Goal: Transaction & Acquisition: Obtain resource

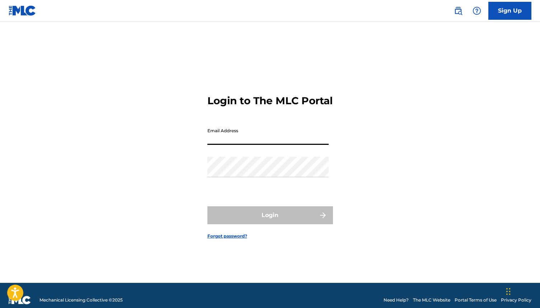
drag, startPoint x: 238, startPoint y: 148, endPoint x: 240, endPoint y: 155, distance: 7.0
click at [238, 145] on input "Email Address" at bounding box center [267, 134] width 121 height 20
type input "[EMAIL_ADDRESS][DOMAIN_NAME]"
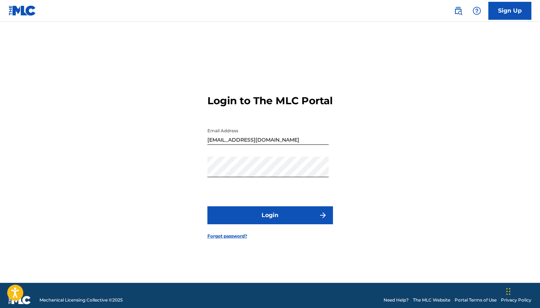
click at [292, 221] on button "Login" at bounding box center [270, 215] width 126 height 18
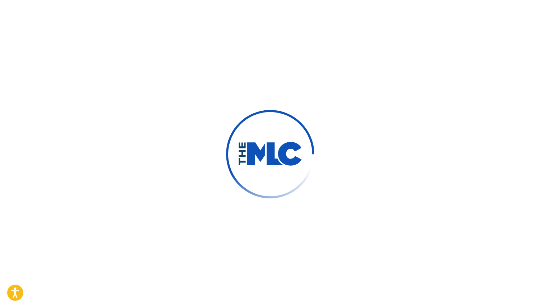
scroll to position [0, 0]
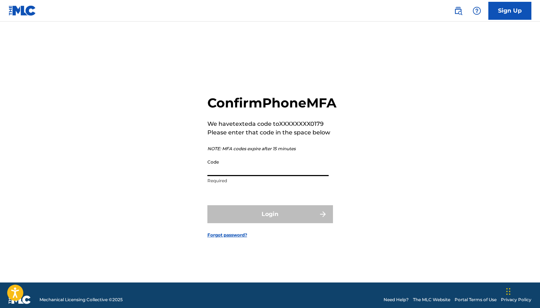
click at [225, 176] on input "Code" at bounding box center [267, 165] width 121 height 20
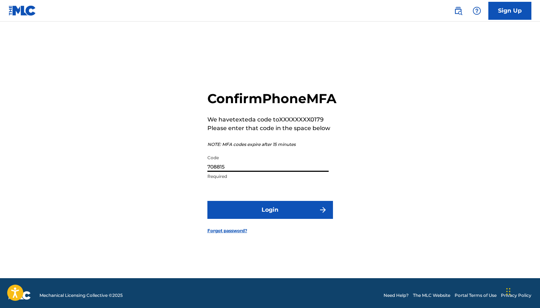
scroll to position [2, 0]
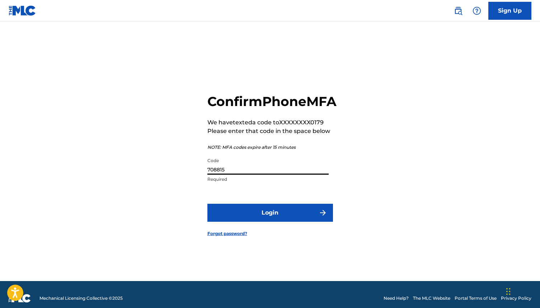
type input "708815"
click at [274, 221] on button "Login" at bounding box center [270, 212] width 126 height 18
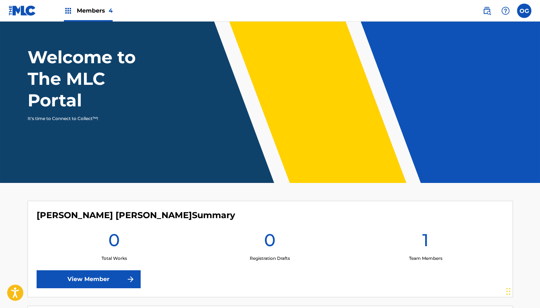
scroll to position [66, 0]
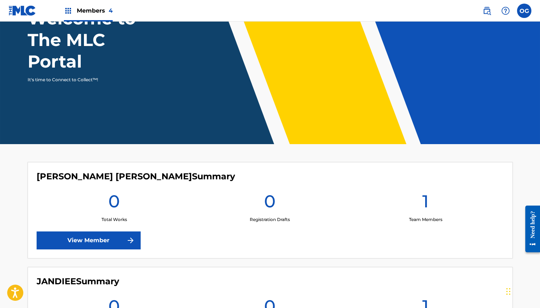
click at [118, 237] on link "View Member" at bounding box center [89, 240] width 104 height 18
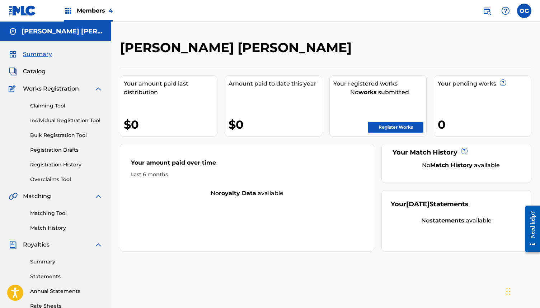
click at [372, 126] on link "Register Works" at bounding box center [395, 127] width 55 height 11
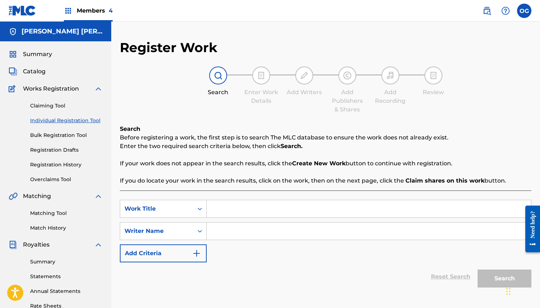
drag, startPoint x: 247, startPoint y: 198, endPoint x: 249, endPoint y: 205, distance: 7.1
click at [247, 198] on div "SearchWithCriteriad2a17c70-c70e-4e1a-a7e0-a640748002e0 Work Title SearchWithCri…" at bounding box center [326, 249] width 412 height 118
click at [250, 207] on input "Search Form" at bounding box center [369, 208] width 324 height 17
click at [229, 209] on input "Search Form" at bounding box center [369, 208] width 324 height 17
click at [259, 207] on input "Search Form" at bounding box center [369, 208] width 324 height 17
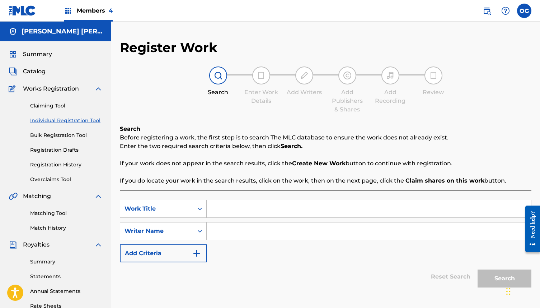
click at [210, 203] on input "Search Form" at bounding box center [369, 208] width 324 height 17
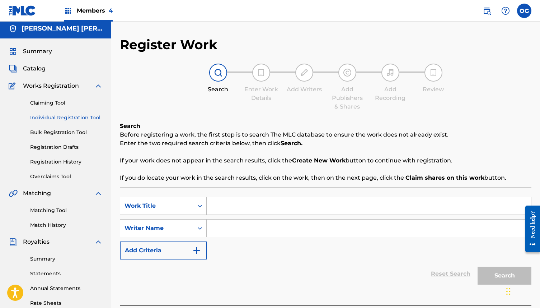
scroll to position [3, 0]
click at [210, 210] on input "Search Form" at bounding box center [369, 205] width 324 height 17
click at [224, 209] on input "Search Form" at bounding box center [369, 205] width 324 height 17
click at [217, 228] on input "Search Form" at bounding box center [369, 227] width 324 height 17
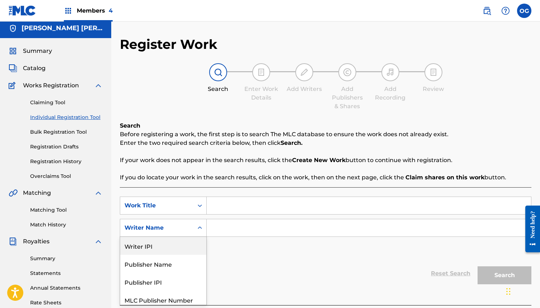
scroll to position [22, 0]
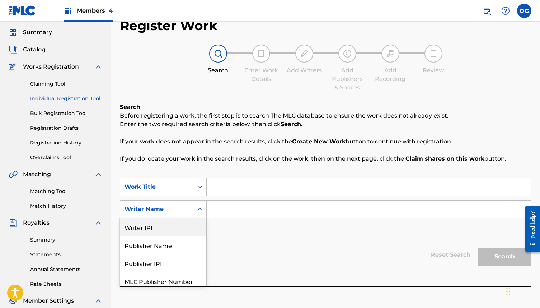
click at [176, 218] on div "Writer IPI, 1 of 5. 5 results available. Use Up and Down to choose options, pre…" at bounding box center [163, 209] width 87 height 18
click at [140, 228] on div "Writer IPI" at bounding box center [163, 226] width 86 height 18
click at [170, 213] on div "Writer IPI" at bounding box center [156, 209] width 73 height 14
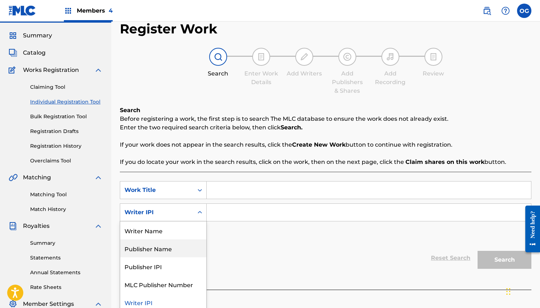
click at [179, 253] on div "Publisher Name" at bounding box center [163, 248] width 86 height 18
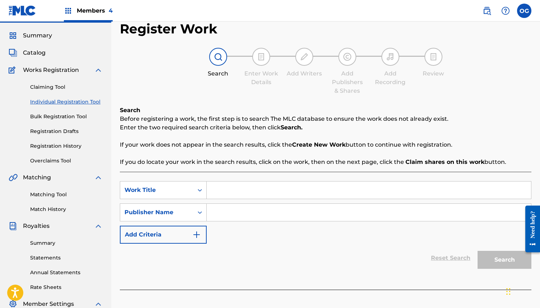
click at [227, 210] on input "Search Form" at bounding box center [369, 211] width 324 height 17
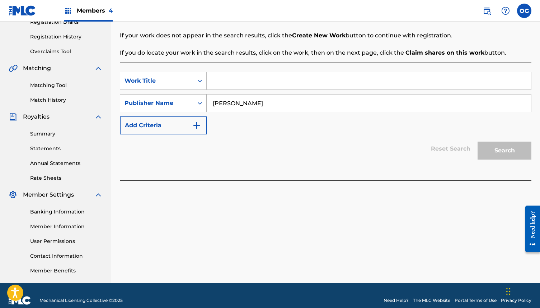
scroll to position [137, 0]
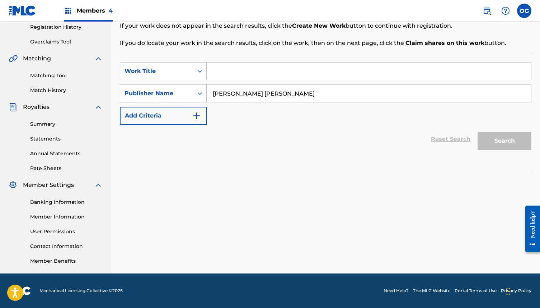
type input "[PERSON_NAME] [PERSON_NAME]"
click at [251, 70] on input "Search Form" at bounding box center [369, 70] width 324 height 17
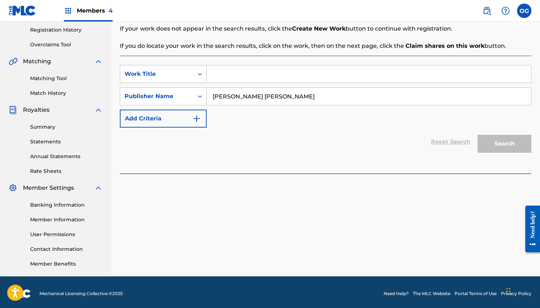
scroll to position [136, 0]
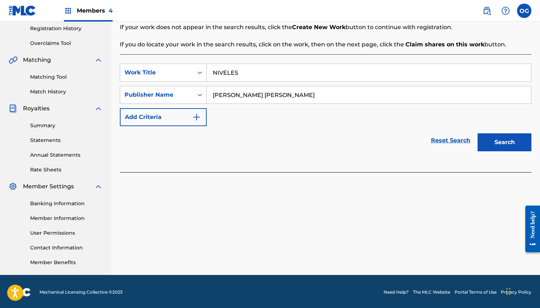
type input "NIVELES"
click at [507, 139] on button "Search" at bounding box center [505, 142] width 54 height 18
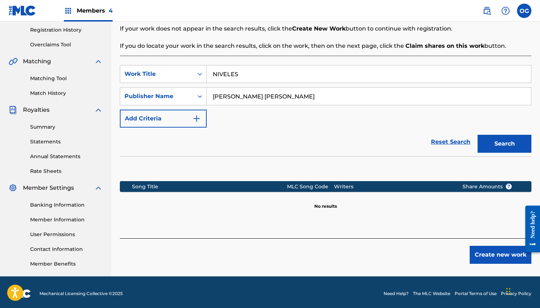
scroll to position [137, 0]
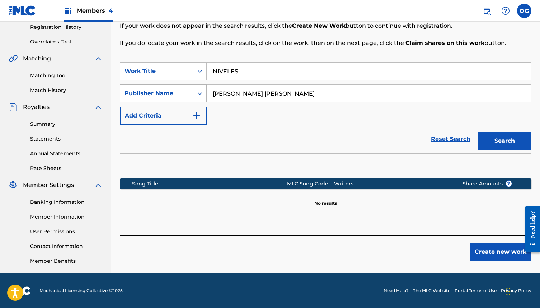
click at [135, 92] on div "Publisher Name" at bounding box center [157, 93] width 65 height 9
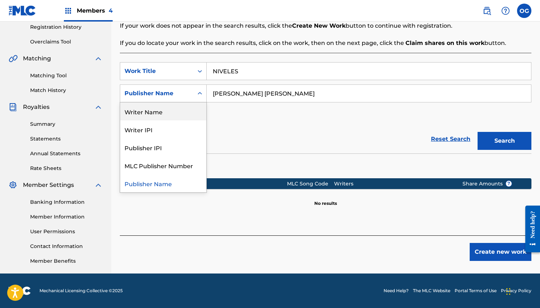
click at [166, 116] on div "Writer Name" at bounding box center [163, 111] width 86 height 18
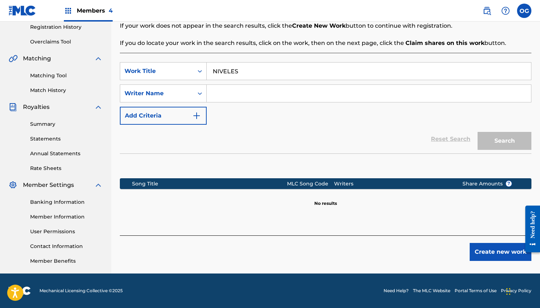
click at [275, 96] on input "Search Form" at bounding box center [369, 93] width 324 height 17
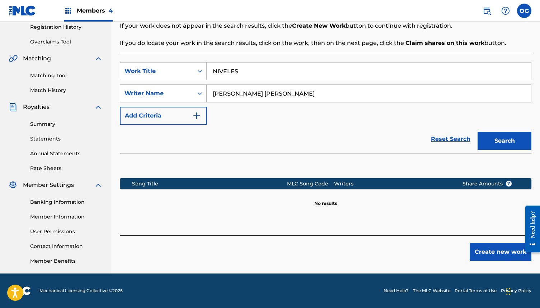
drag, startPoint x: 306, startPoint y: 92, endPoint x: 184, endPoint y: 92, distance: 122.4
click at [184, 92] on div "SearchWithCriteria6ec9af0d-2da0-4ae7-974b-2ff91c493729 Writer Name [PERSON_NAME…" at bounding box center [326, 93] width 412 height 18
type input "[PERSON_NAME] [PERSON_NAME]"
click at [521, 139] on button "Search" at bounding box center [505, 141] width 54 height 18
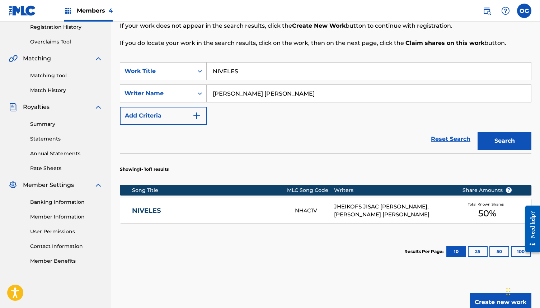
click at [473, 207] on div "Total Known Shares 50 %" at bounding box center [487, 211] width 72 height 22
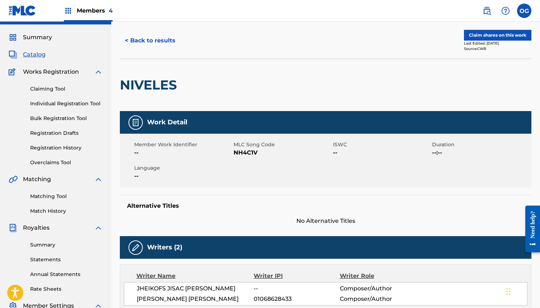
click at [504, 51] on div "Source: CWR" at bounding box center [497, 48] width 67 height 5
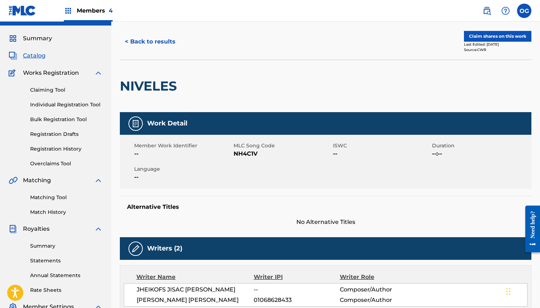
click at [506, 41] on button "Claim shares on this work" at bounding box center [497, 36] width 67 height 11
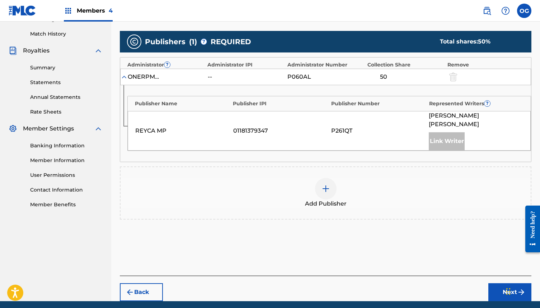
scroll to position [194, 0]
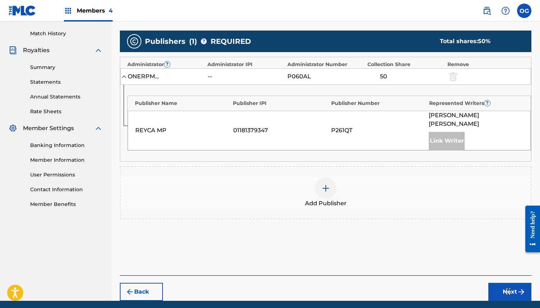
click at [328, 184] on img at bounding box center [326, 188] width 9 height 9
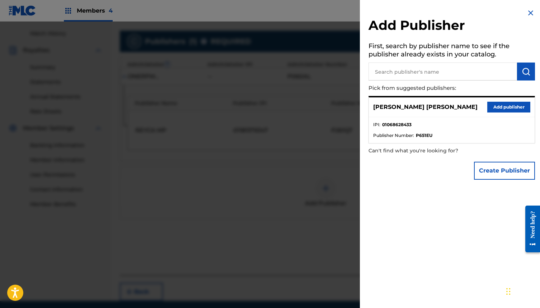
click at [499, 109] on button "Add publisher" at bounding box center [508, 107] width 43 height 11
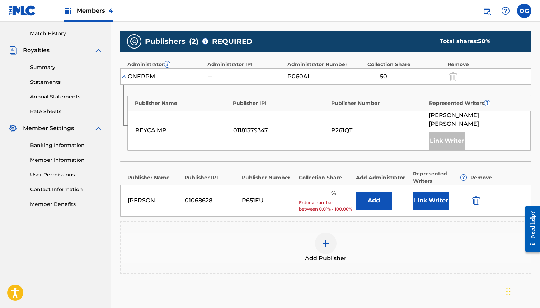
click at [326, 189] on input "text" at bounding box center [315, 193] width 32 height 9
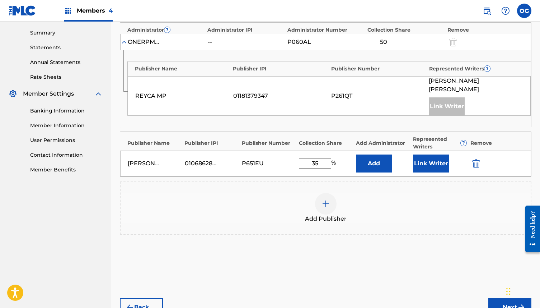
scroll to position [229, 0]
type input "35"
click at [327, 199] on img at bounding box center [326, 203] width 9 height 9
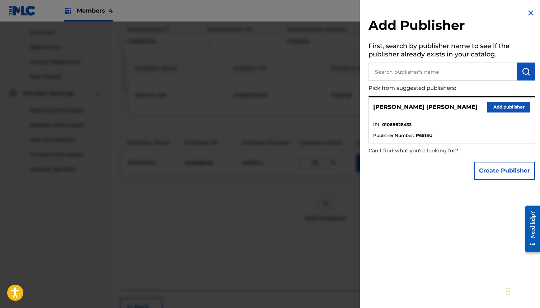
click at [402, 73] on input "text" at bounding box center [443, 71] width 149 height 18
type input "o"
type input "OG MIND PUBLISHING"
click at [520, 76] on button "submit" at bounding box center [526, 71] width 18 height 18
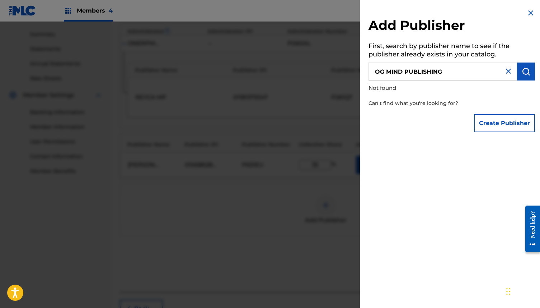
click at [501, 122] on button "Create Publisher" at bounding box center [504, 123] width 61 height 18
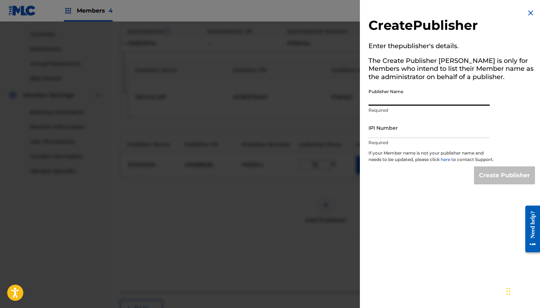
click at [441, 101] on input "Publisher Name" at bounding box center [429, 95] width 121 height 20
type input "OG MIND PUBLISHING"
click at [416, 128] on input "IPI Number" at bounding box center [429, 127] width 121 height 20
paste input "1298476395"
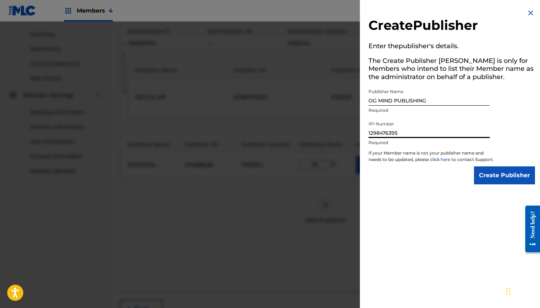
type input "1298476395"
click at [512, 184] on input "Create Publisher" at bounding box center [504, 175] width 61 height 18
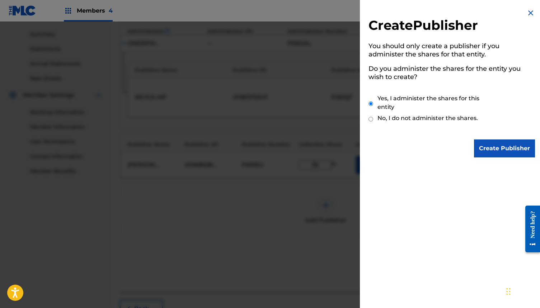
scroll to position [275, 0]
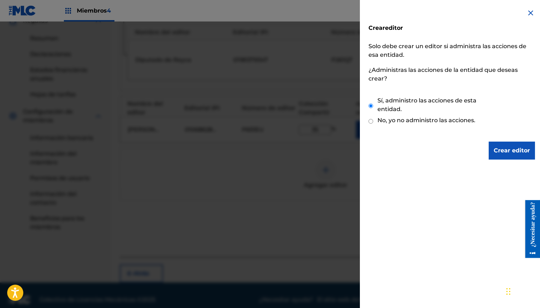
click at [519, 155] on input "Crear editor" at bounding box center [512, 150] width 46 height 18
type input "Create Publisher"
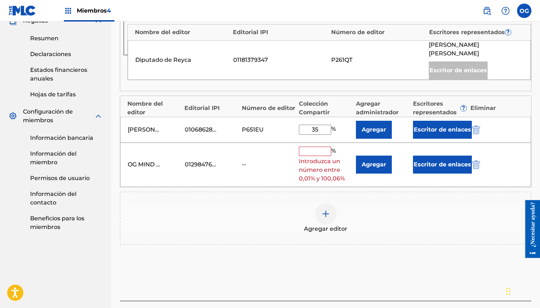
click at [323, 146] on input "text" at bounding box center [315, 150] width 32 height 9
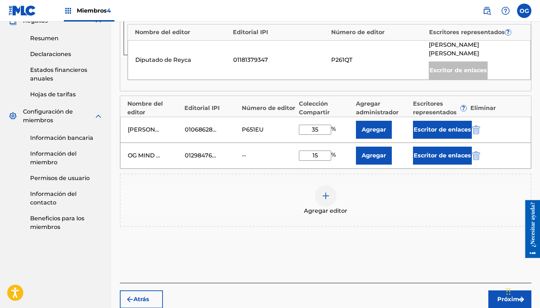
type input "15"
click at [424, 185] on div "Agregar editor" at bounding box center [326, 200] width 410 height 30
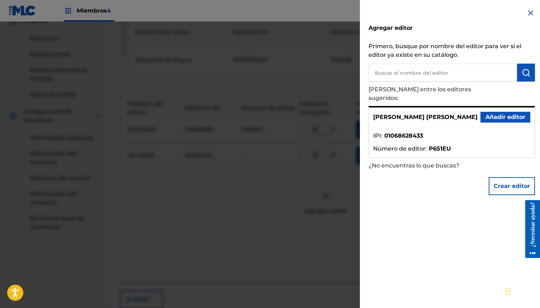
click at [529, 13] on img at bounding box center [531, 13] width 9 height 9
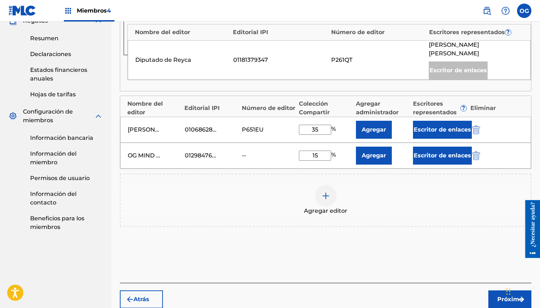
click at [386, 152] on font "Agregar" at bounding box center [374, 155] width 24 height 7
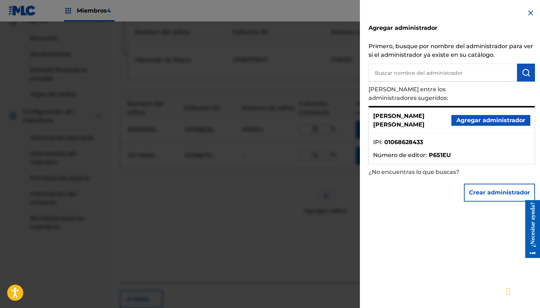
click at [529, 10] on img at bounding box center [531, 13] width 9 height 9
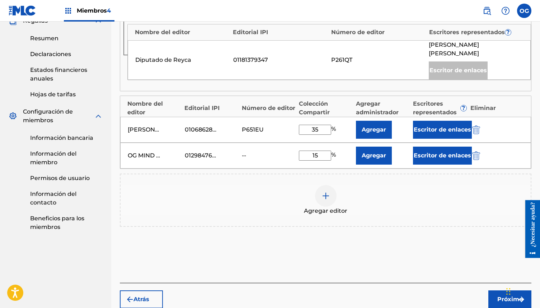
click at [377, 126] on font "Agregar" at bounding box center [374, 129] width 24 height 7
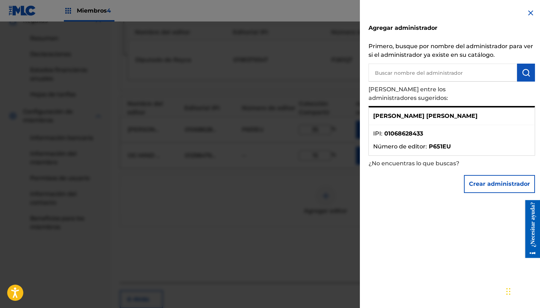
click at [490, 180] on font "Crear administrador" at bounding box center [499, 183] width 61 height 7
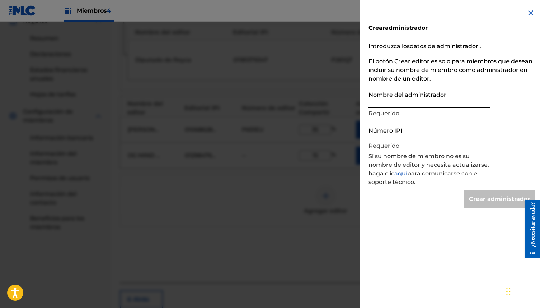
click at [444, 102] on input "Nombre del administrador" at bounding box center [429, 97] width 121 height 20
type input "OG MIND PUBLISHING"
type input "Create Administrator"
click at [431, 133] on input "Número IPI" at bounding box center [429, 130] width 121 height 20
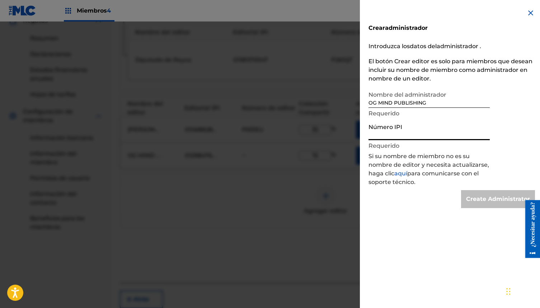
paste input "1298476395"
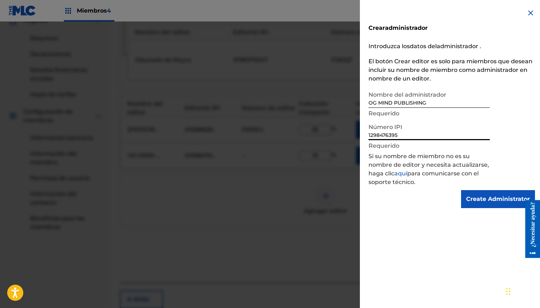
type input "1298476395"
click at [473, 193] on input "Create Administrator" at bounding box center [498, 199] width 74 height 18
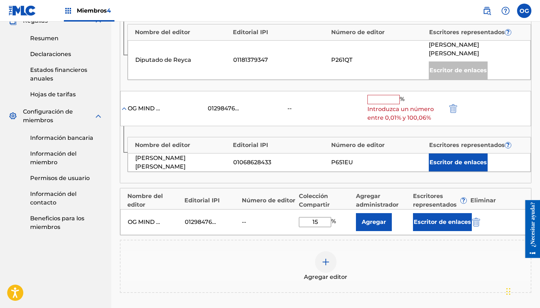
click at [326, 217] on input "15" at bounding box center [315, 222] width 32 height 10
click at [450, 104] on img "submit" at bounding box center [453, 108] width 8 height 9
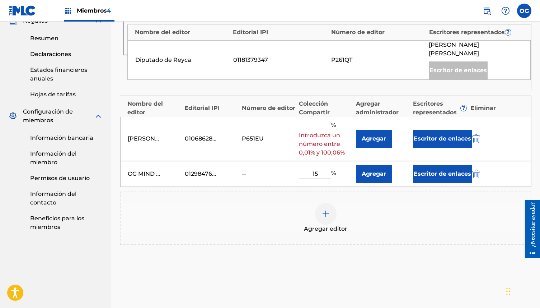
click at [431, 135] on button "Escritor de enlaces" at bounding box center [442, 139] width 59 height 18
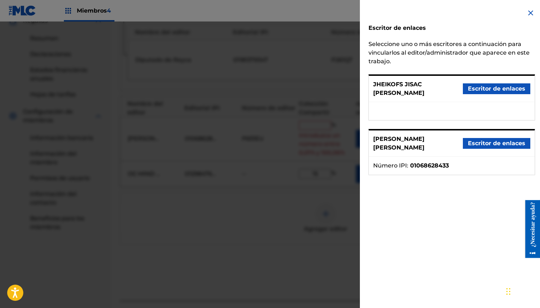
click at [486, 143] on font "Escritor de enlaces" at bounding box center [496, 143] width 57 height 7
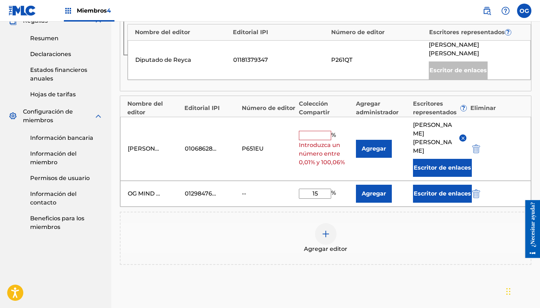
click at [364, 145] on font "Agregar" at bounding box center [374, 148] width 24 height 7
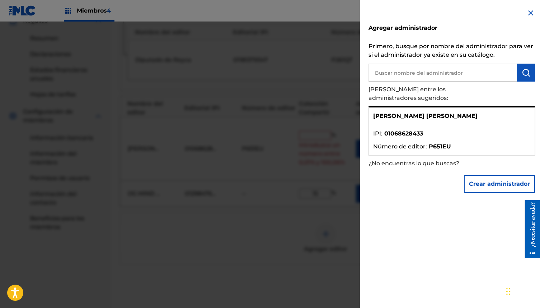
click at [467, 129] on li "IPI : 01068628433" at bounding box center [451, 135] width 157 height 13
click at [416, 112] on p "[PERSON_NAME] [PERSON_NAME]" at bounding box center [425, 116] width 104 height 9
click at [397, 112] on font "[PERSON_NAME] [PERSON_NAME]" at bounding box center [425, 115] width 104 height 7
click at [396, 133] on li "IPI : 01068628433" at bounding box center [451, 135] width 157 height 13
click at [415, 132] on li "IPI : 01068628433" at bounding box center [451, 135] width 157 height 13
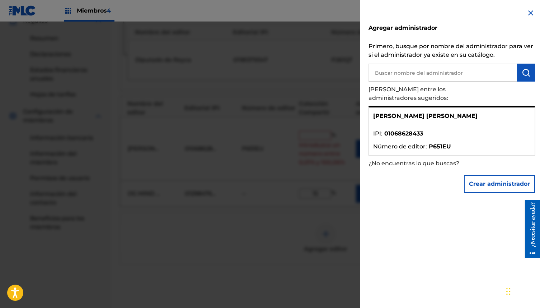
click at [530, 11] on img at bounding box center [531, 13] width 9 height 9
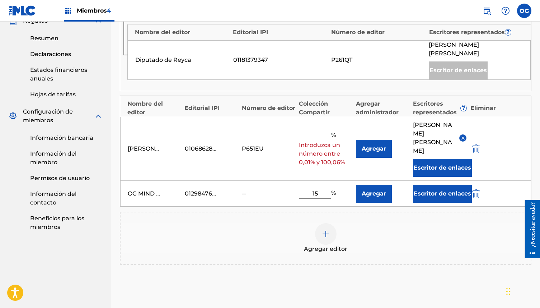
click at [317, 131] on input "text" at bounding box center [315, 135] width 32 height 9
type input "35"
click at [376, 190] on font "Agregar" at bounding box center [374, 193] width 24 height 7
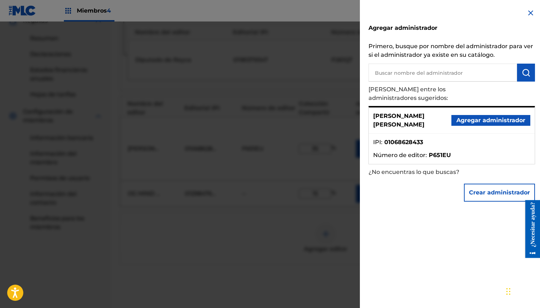
click at [498, 189] on font "Crear administrador" at bounding box center [499, 192] width 61 height 7
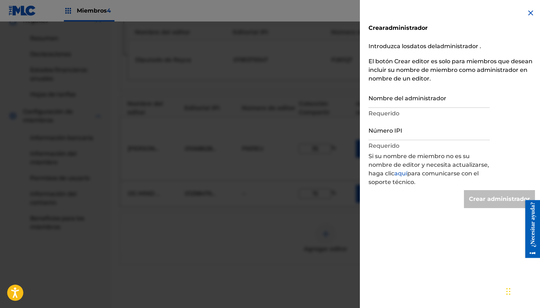
click at [442, 101] on input "Nombre del administrador" at bounding box center [429, 97] width 121 height 20
type input "OG MIND PUBLISHING"
type input "Create Administrator"
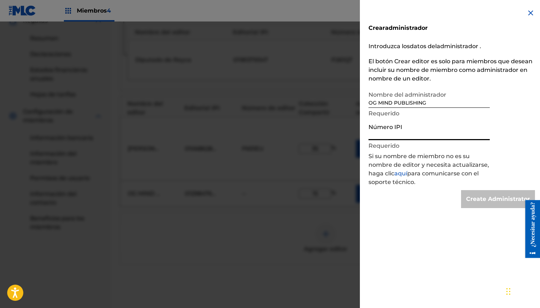
click at [435, 130] on input "Número IPI" at bounding box center [429, 130] width 121 height 20
type input "1298476395"
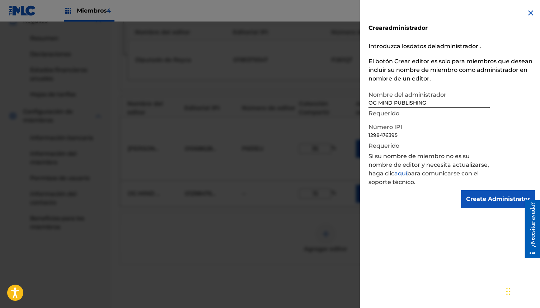
click at [482, 189] on p "Si su nombre de miembro no es su nombre de editor y necesita actualizarse, haga…" at bounding box center [432, 171] width 126 height 38
click at [482, 196] on input "Create Administrator" at bounding box center [498, 199] width 74 height 18
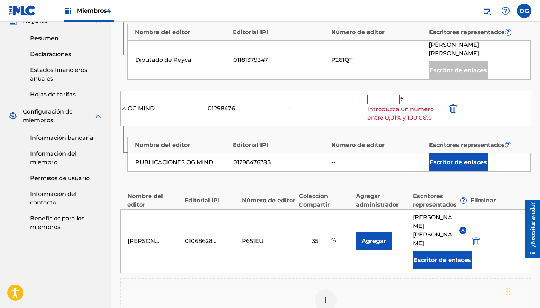
click at [382, 95] on input "text" at bounding box center [384, 99] width 32 height 9
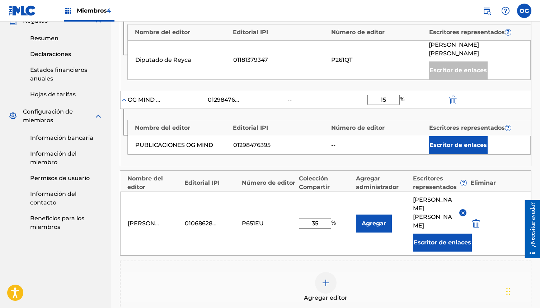
type input "15"
click at [409, 272] on div "Agregar editor" at bounding box center [326, 287] width 410 height 30
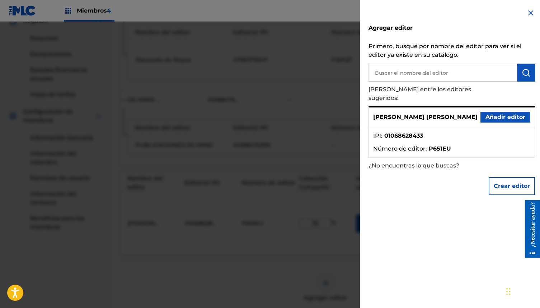
click at [528, 15] on img at bounding box center [531, 13] width 9 height 9
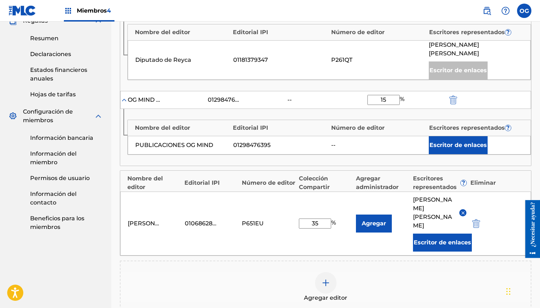
click at [449, 141] on font "Escritor de enlaces" at bounding box center [458, 144] width 57 height 7
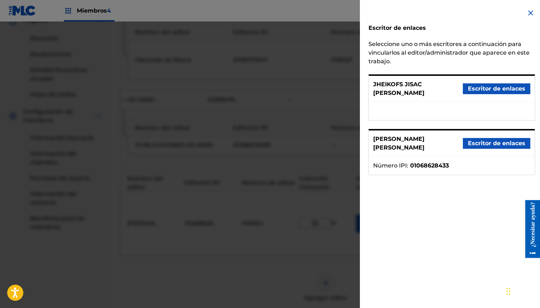
click at [476, 140] on font "Escritor de enlaces" at bounding box center [496, 143] width 57 height 7
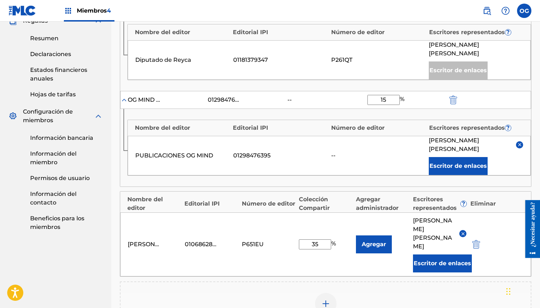
click at [365, 235] on button "Agregar" at bounding box center [374, 244] width 36 height 18
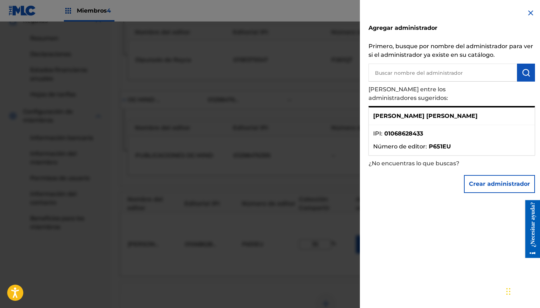
click at [495, 180] on font "Crear administrador" at bounding box center [499, 183] width 61 height 7
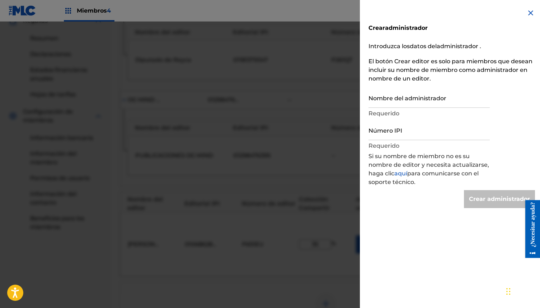
click at [528, 13] on img at bounding box center [531, 13] width 9 height 9
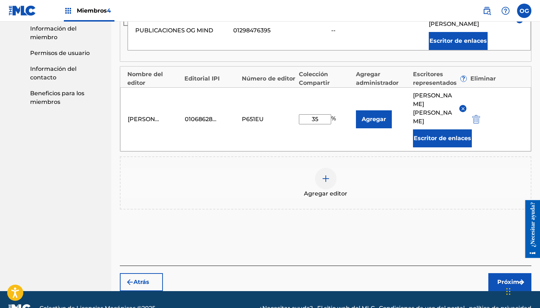
click at [497, 273] on button "Próximo" at bounding box center [509, 282] width 43 height 18
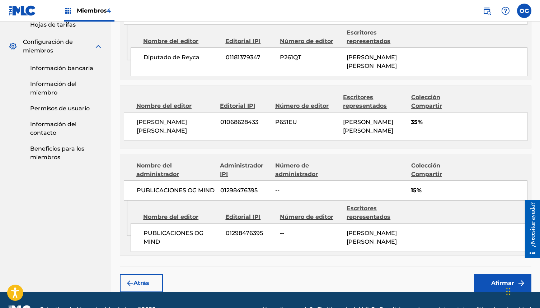
scroll to position [353, 0]
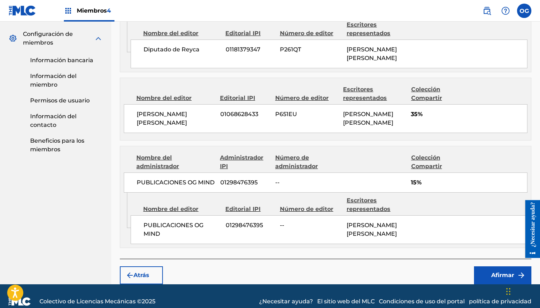
click at [501, 271] on font "Afirmar" at bounding box center [502, 274] width 23 height 7
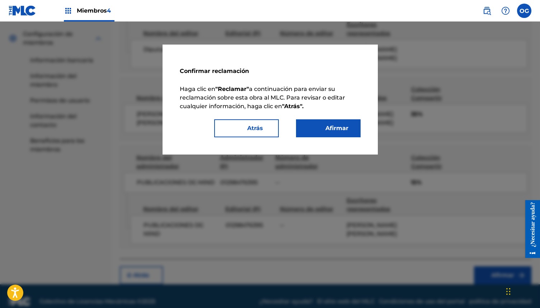
click at [323, 128] on font "Afirmar" at bounding box center [333, 128] width 32 height 9
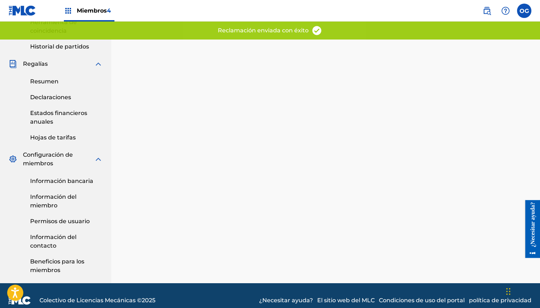
scroll to position [0, 0]
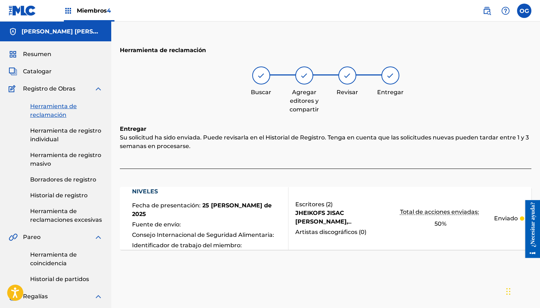
click at [36, 72] on font "Catalogar" at bounding box center [37, 71] width 29 height 7
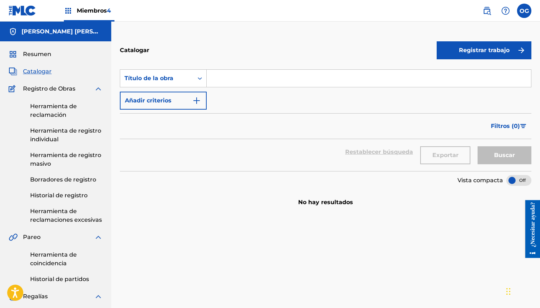
click at [48, 56] on font "Resumen" at bounding box center [37, 54] width 28 height 7
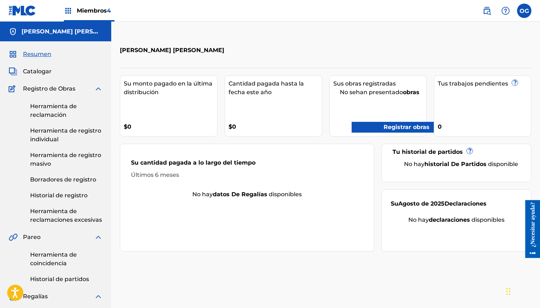
click at [399, 123] on font "Registrar obras" at bounding box center [401, 127] width 57 height 9
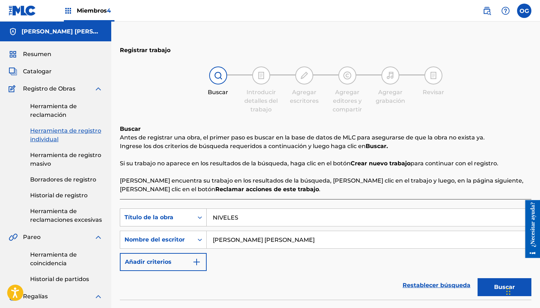
drag, startPoint x: 253, startPoint y: 220, endPoint x: 160, endPoint y: 211, distance: 92.7
click at [160, 211] on div "Buscar con criteriosd2a17c70-c70e-4e1a-a7e0-a640748002e0 Título de la obra NIVE…" at bounding box center [326, 217] width 412 height 18
paste input "CARTA DE UN GANSTER"
type input "CARTA DE UN GANSTER"
click at [493, 284] on button "Buscar" at bounding box center [505, 287] width 54 height 18
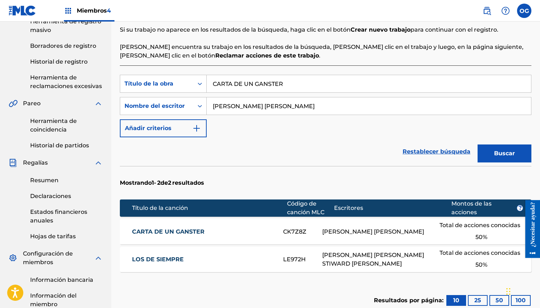
scroll to position [134, 0]
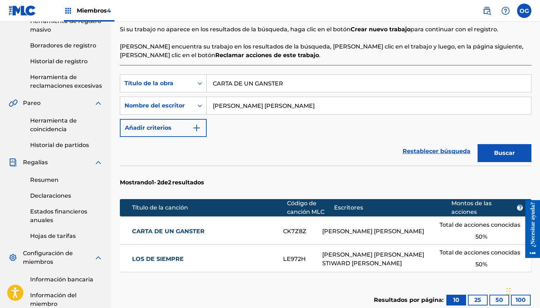
click at [448, 232] on div "Total de acciones conocidas 50 %" at bounding box center [482, 231] width 84 height 25
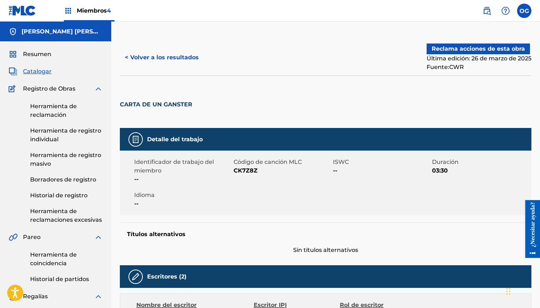
click at [484, 47] on font "Reclama acciones de esta obra" at bounding box center [478, 48] width 93 height 7
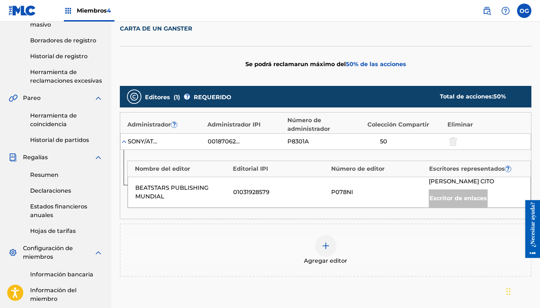
scroll to position [139, 0]
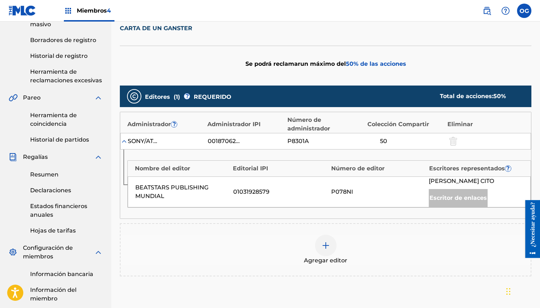
click at [332, 247] on div at bounding box center [326, 245] width 22 height 22
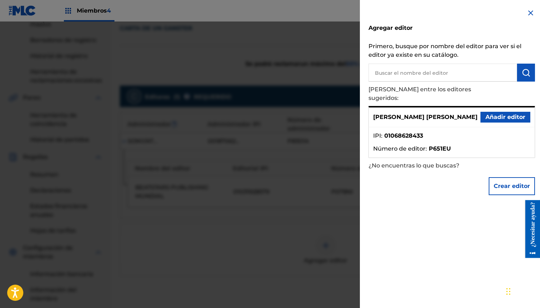
click at [510, 113] on font "Añadir editor" at bounding box center [506, 116] width 40 height 7
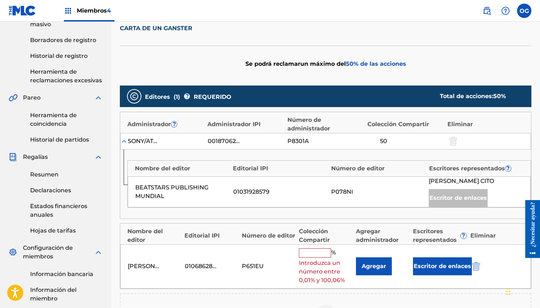
click at [326, 254] on input "text" at bounding box center [315, 252] width 32 height 9
type input "35"
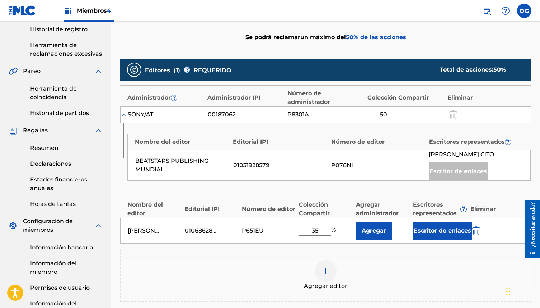
scroll to position [167, 0]
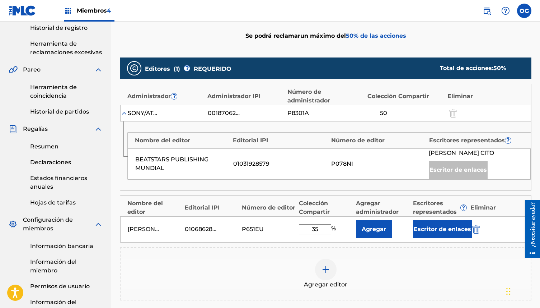
click at [424, 227] on font "Escritor de enlaces" at bounding box center [442, 228] width 57 height 7
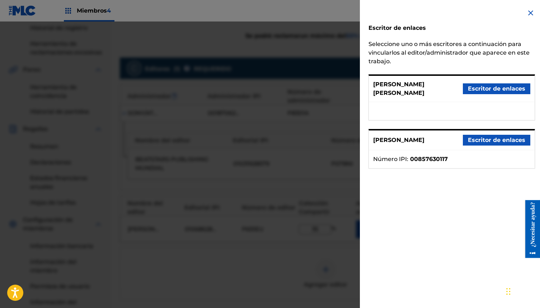
click at [492, 88] on font "Escritor de enlaces" at bounding box center [496, 88] width 57 height 7
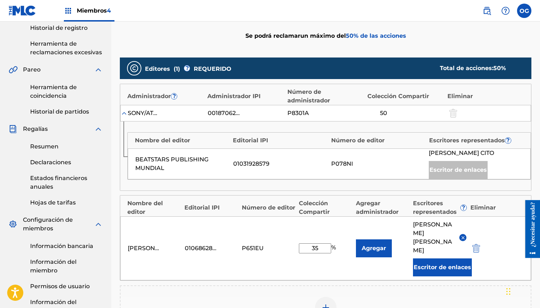
click at [329, 303] on img at bounding box center [326, 307] width 9 height 9
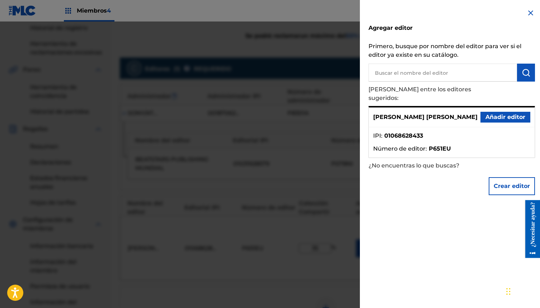
click at [479, 75] on input "text" at bounding box center [443, 73] width 149 height 18
click at [502, 182] on font "Crear editor" at bounding box center [512, 186] width 36 height 9
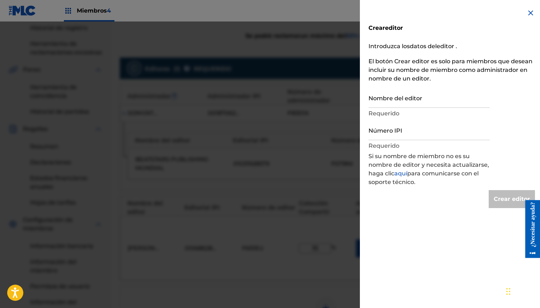
click at [413, 88] on input "Nombre del editor" at bounding box center [429, 97] width 121 height 20
type input "OG MIND PUBLISHING"
type input "Create Publisher"
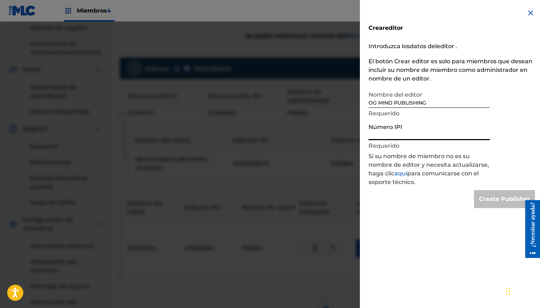
click at [425, 130] on input "Número IPI" at bounding box center [429, 130] width 121 height 20
type input "1298476395"
click at [485, 198] on input "Create Publisher" at bounding box center [504, 199] width 61 height 18
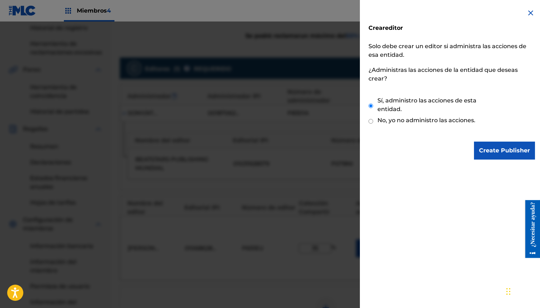
click at [455, 120] on font "No, yo no administro las acciones." at bounding box center [427, 120] width 98 height 7
click at [373, 120] on input "No, yo no administro las acciones." at bounding box center [371, 121] width 5 height 7
radio input "true"
click at [485, 148] on input "Create Publisher" at bounding box center [504, 150] width 61 height 18
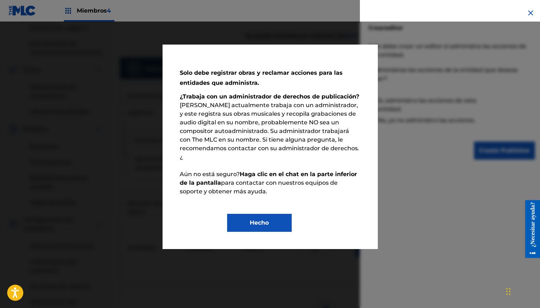
click at [290, 214] on button "Hecho" at bounding box center [259, 223] width 65 height 18
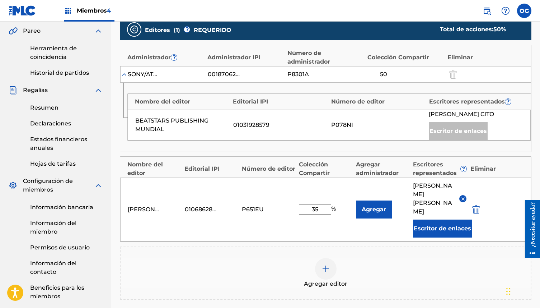
scroll to position [216, 0]
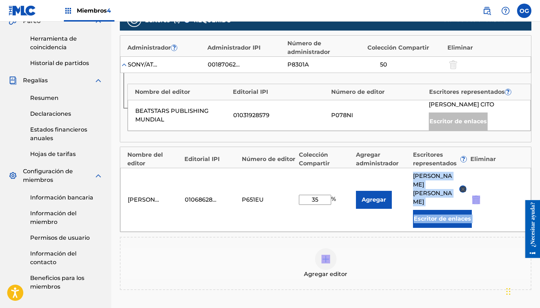
drag, startPoint x: 332, startPoint y: 252, endPoint x: 375, endPoint y: 210, distance: 60.4
click at [375, 210] on div "Editores ( 1 ) ? REQUERIDO Total de acciones: 50 % Administrador ? Administrado…" at bounding box center [326, 149] width 412 height 281
click at [379, 196] on font "Agregar" at bounding box center [374, 199] width 24 height 7
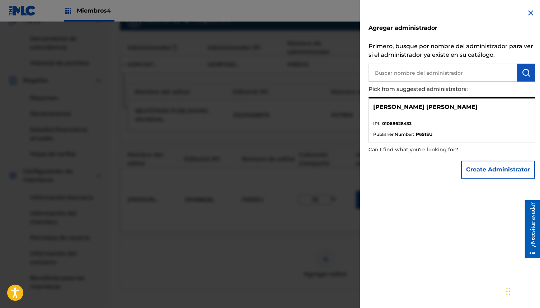
click at [453, 75] on input "text" at bounding box center [443, 73] width 149 height 18
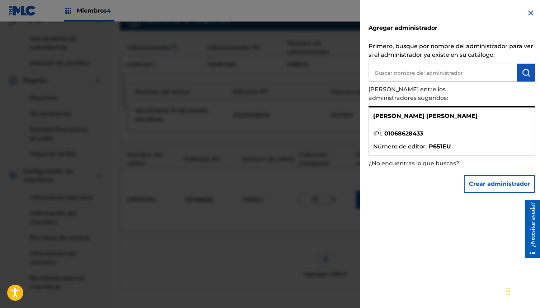
click at [500, 180] on button "Crear administrador" at bounding box center [499, 184] width 71 height 18
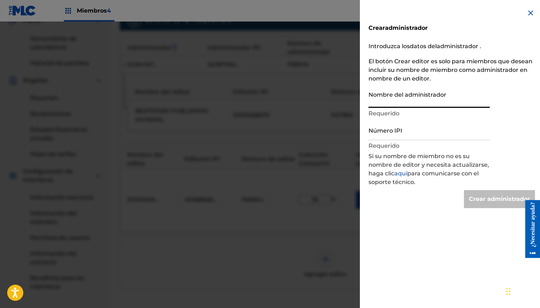
click at [399, 102] on input "Nombre del administrador" at bounding box center [429, 97] width 121 height 20
type input "OG MIND PUBLISHING"
type input "Create Administrator"
click at [410, 133] on input "Número IPI" at bounding box center [429, 130] width 121 height 20
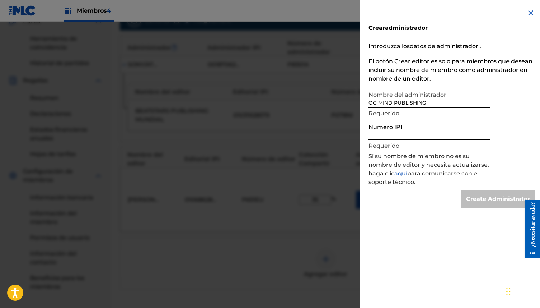
type input "1298476395"
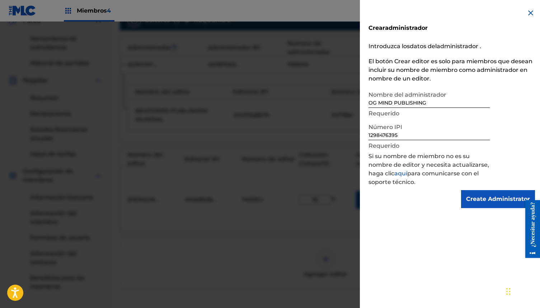
click at [485, 197] on input "Create Administrator" at bounding box center [498, 199] width 74 height 18
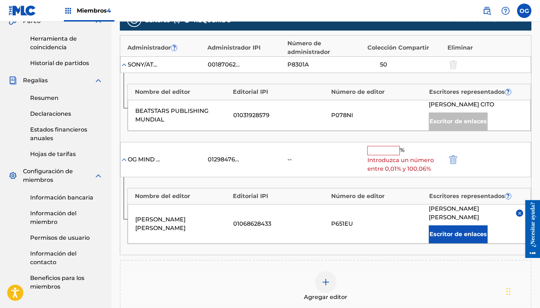
click at [389, 148] on input "text" at bounding box center [384, 150] width 32 height 9
type input "15"
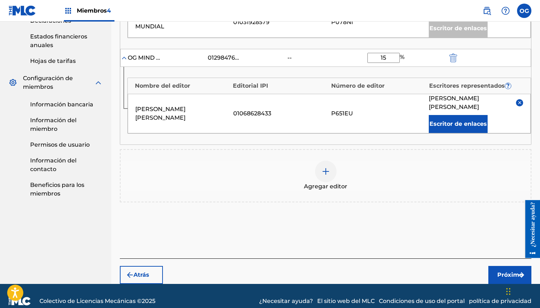
scroll to position [319, 0]
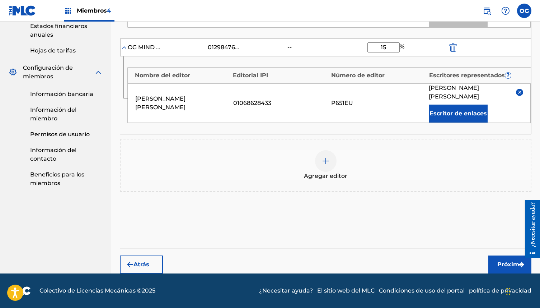
click at [511, 267] on font "Próximo" at bounding box center [509, 264] width 25 height 7
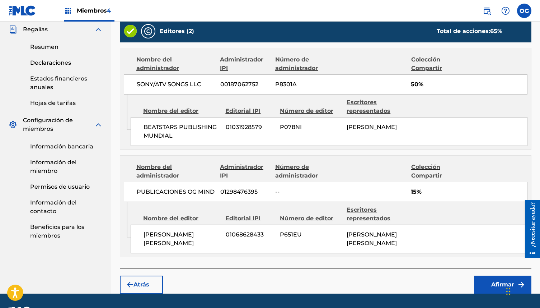
scroll to position [272, 0]
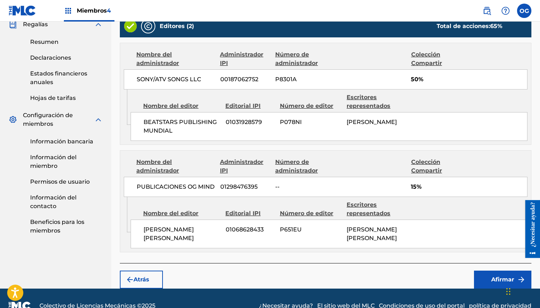
click at [497, 270] on button "Afirmar" at bounding box center [502, 279] width 57 height 18
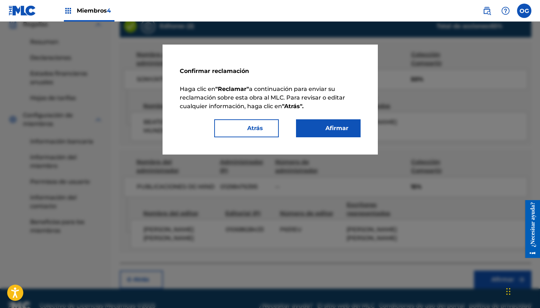
click at [351, 131] on button "Afirmar" at bounding box center [328, 128] width 65 height 18
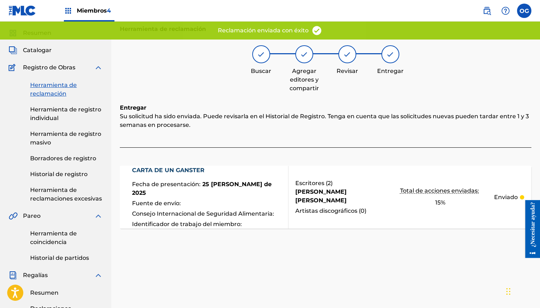
scroll to position [0, 0]
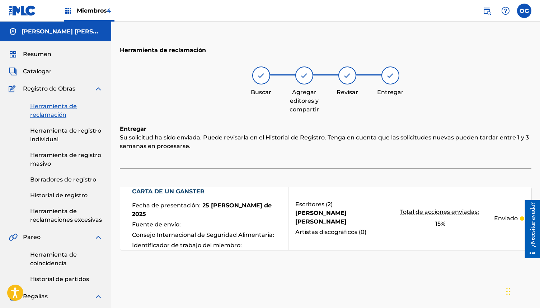
click at [44, 58] on span "Resumen" at bounding box center [37, 54] width 28 height 9
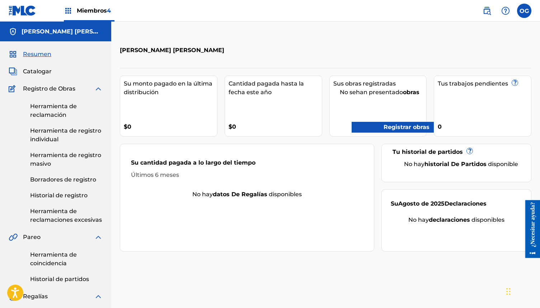
click at [411, 127] on font "Registrar obras" at bounding box center [407, 126] width 46 height 7
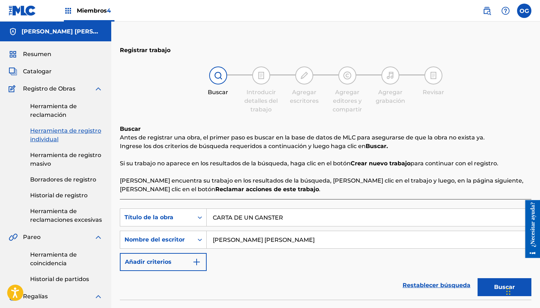
click at [295, 214] on input "CARTA DE UN GANSTER" at bounding box center [369, 217] width 324 height 17
click at [496, 286] on font "Buscar" at bounding box center [504, 286] width 21 height 7
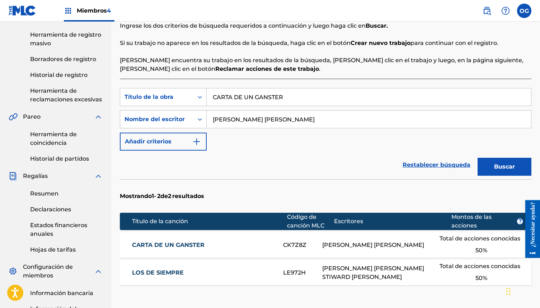
scroll to position [121, 0]
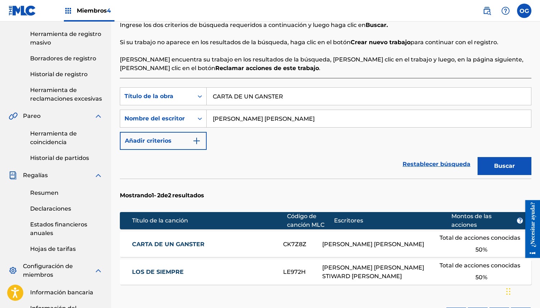
click at [295, 266] on div "LOS DE SIEMPRE LE972H [PERSON_NAME] [PERSON_NAME] STIWARD [PERSON_NAME] Total d…" at bounding box center [326, 271] width 412 height 25
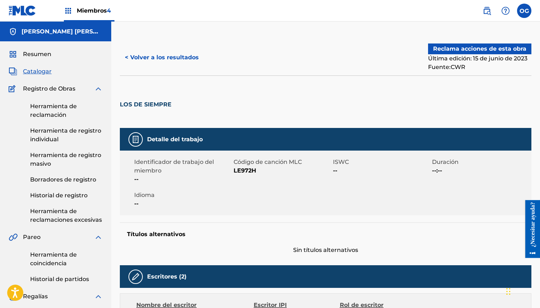
click at [491, 46] on font "Reclama acciones de esta obra" at bounding box center [479, 48] width 93 height 7
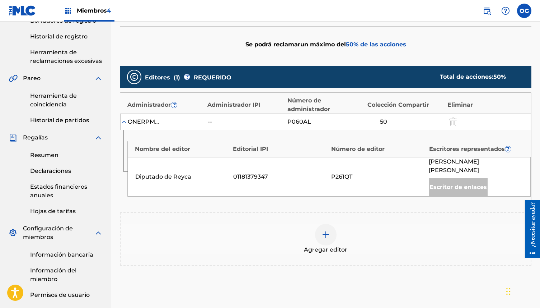
scroll to position [146, 0]
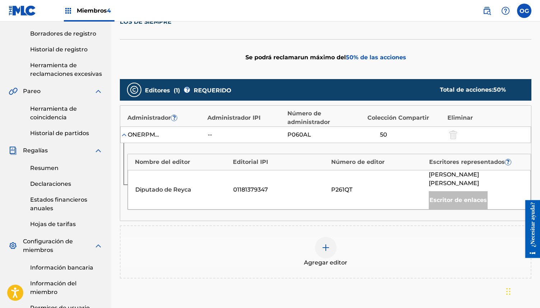
click at [333, 237] on div at bounding box center [326, 248] width 22 height 22
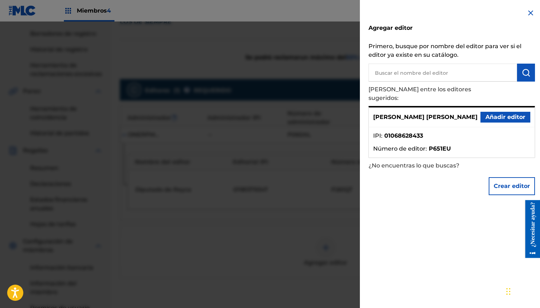
click at [519, 112] on button "Añadir editor" at bounding box center [506, 117] width 50 height 11
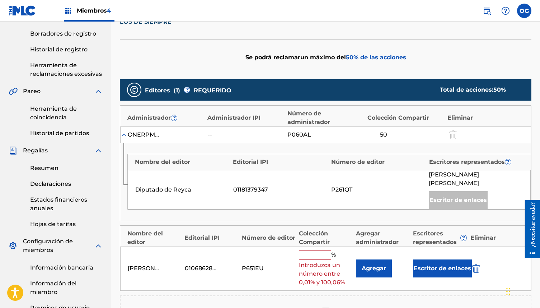
click at [407, 259] on div "Agregar" at bounding box center [382, 268] width 53 height 18
click at [416, 259] on button "Escritor de enlaces" at bounding box center [442, 268] width 59 height 18
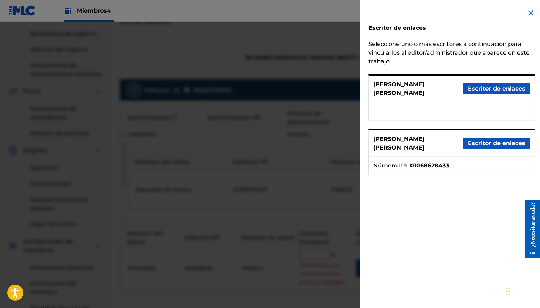
click at [490, 140] on font "Escritor de enlaces" at bounding box center [496, 143] width 57 height 7
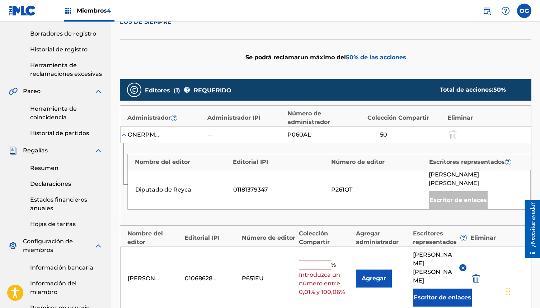
click at [378, 275] on font "Agregar" at bounding box center [374, 278] width 24 height 7
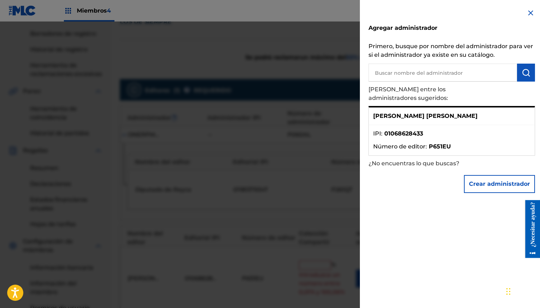
click at [529, 70] on button "submit" at bounding box center [526, 73] width 18 height 18
click at [500, 175] on button "Crear administrador" at bounding box center [499, 184] width 71 height 18
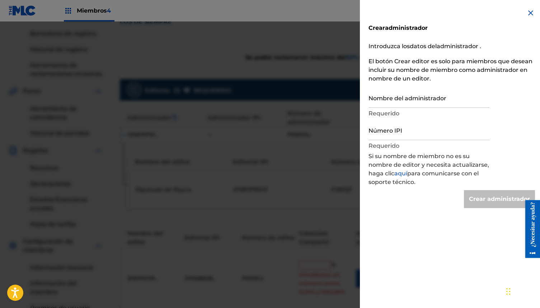
click at [500, 168] on div "Crear administrador Introduzca los datos del administrador . El botón Crear edi…" at bounding box center [452, 108] width 184 height 216
click at [440, 106] on input "Nombre del administrador" at bounding box center [429, 97] width 121 height 20
type input "OG MIND PUBLISHING"
type input "Create Administrator"
click at [420, 134] on input "Número IPI" at bounding box center [429, 130] width 121 height 20
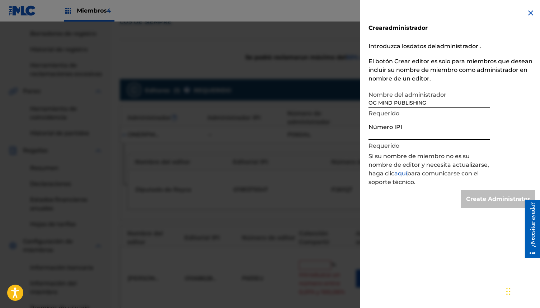
type input "1298476395"
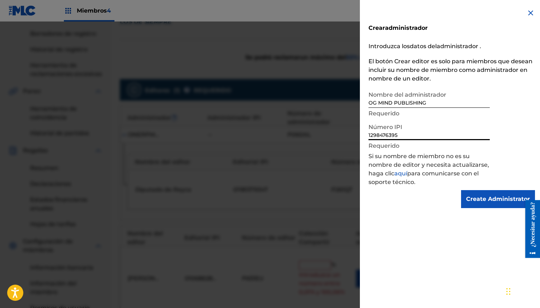
click at [487, 196] on input "Create Administrator" at bounding box center [498, 199] width 74 height 18
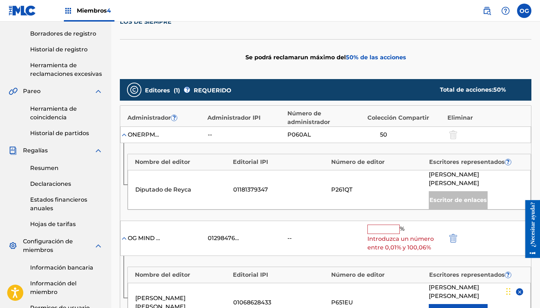
click at [375, 224] on input "text" at bounding box center [384, 228] width 32 height 9
type input "15"
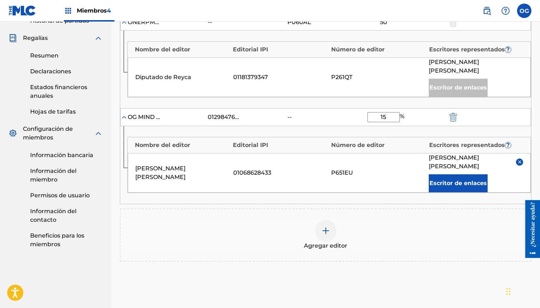
scroll to position [263, 0]
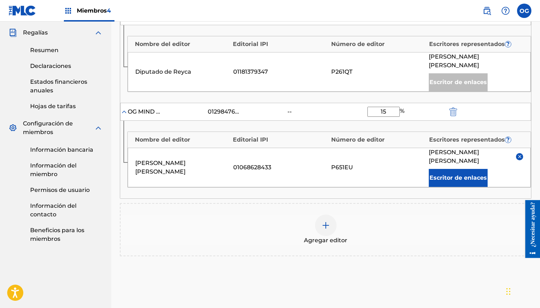
click at [365, 163] on div "P651EU" at bounding box center [378, 167] width 94 height 9
click at [365, 135] on font "Número de editor" at bounding box center [357, 139] width 53 height 9
click at [359, 152] on div "[PERSON_NAME] [PERSON_NAME] 01068628433 P651EU [PERSON_NAME] [PERSON_NAME] Escr…" at bounding box center [329, 167] width 403 height 39
click at [454, 103] on div "OG MIND PUBLISHING 01298476395 -- 15 %" at bounding box center [325, 112] width 411 height 18
click at [454, 107] on img "submit" at bounding box center [453, 111] width 8 height 9
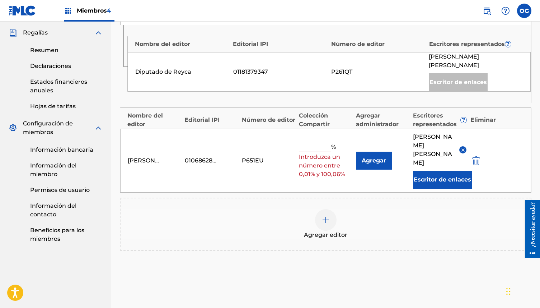
click at [316, 142] on input "text" at bounding box center [315, 146] width 32 height 9
type input "35"
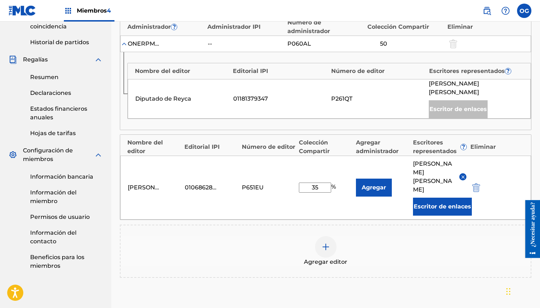
scroll to position [237, 0]
click at [378, 183] on font "Agregar" at bounding box center [374, 186] width 24 height 7
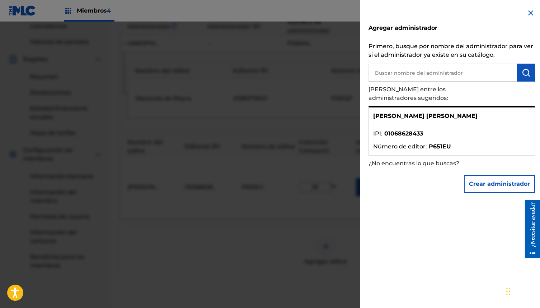
click at [485, 162] on p "¿No encuentras lo que buscas?" at bounding box center [432, 163] width 126 height 16
click at [485, 180] on font "Crear administrador" at bounding box center [499, 183] width 61 height 7
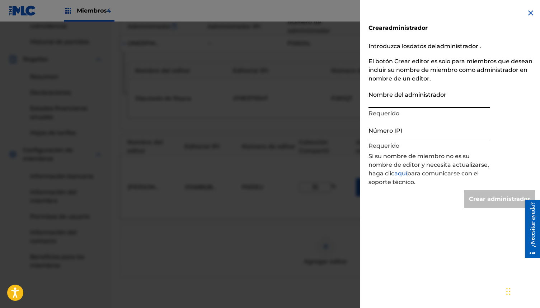
click at [453, 104] on input "Nombre del administrador" at bounding box center [429, 97] width 121 height 20
type input "OG MIND PUBLISHING"
type input "Create Administrator"
click at [437, 135] on input "Número IPI" at bounding box center [429, 130] width 121 height 20
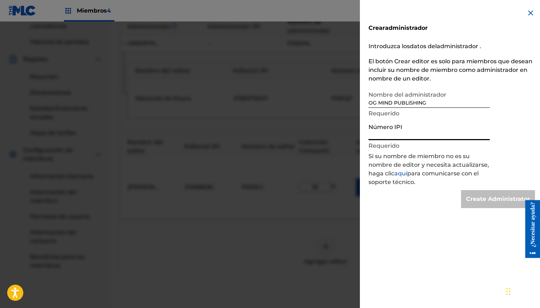
type input "1298476395"
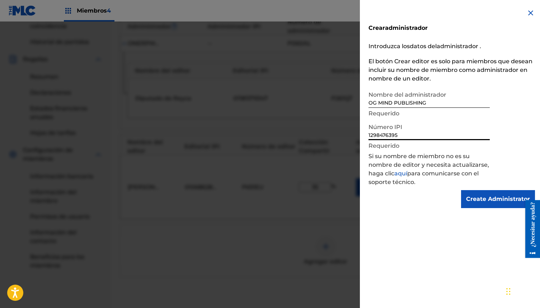
click at [473, 200] on input "Create Administrator" at bounding box center [498, 199] width 74 height 18
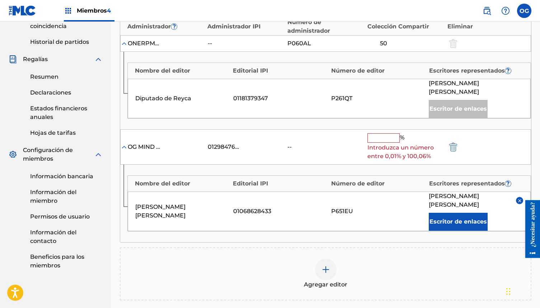
click at [385, 133] on input "text" at bounding box center [384, 137] width 32 height 9
type input "15"
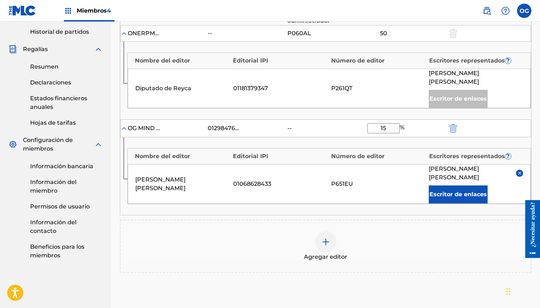
scroll to position [319, 0]
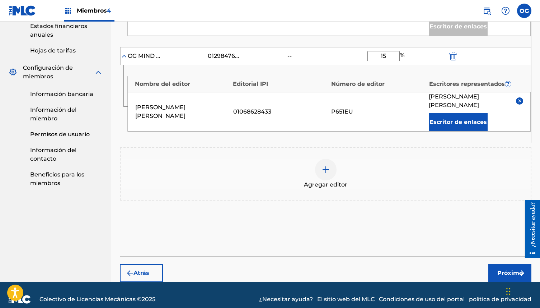
click at [492, 264] on button "Próximo" at bounding box center [509, 273] width 43 height 18
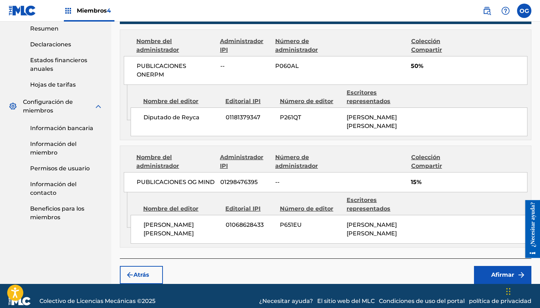
scroll to position [274, 0]
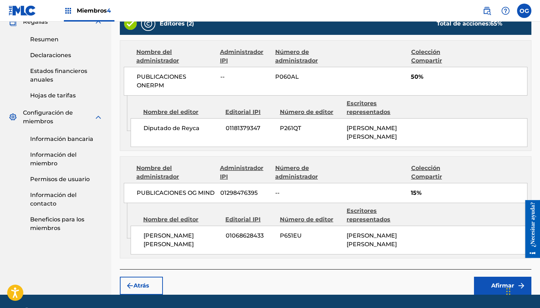
click at [153, 276] on button "Atrás" at bounding box center [141, 285] width 43 height 18
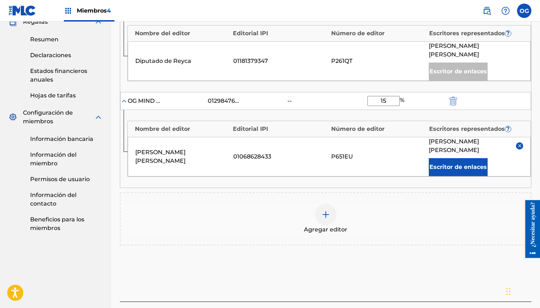
click at [455, 97] on img "submit" at bounding box center [453, 101] width 8 height 9
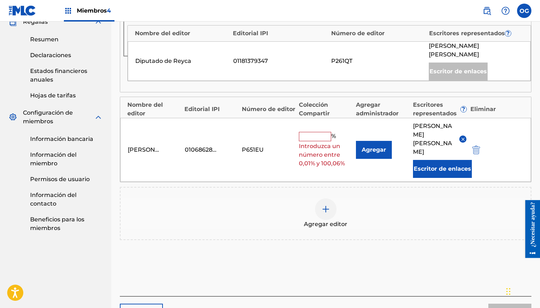
click at [315, 132] on input "text" at bounding box center [315, 136] width 32 height 9
type input "35"
click at [323, 205] on img at bounding box center [326, 209] width 9 height 9
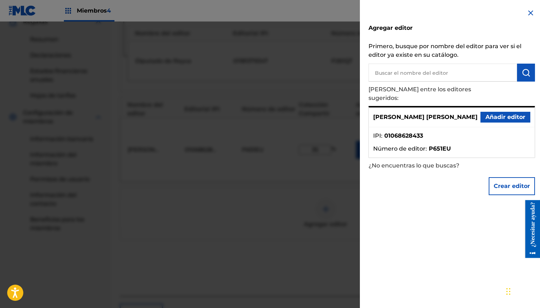
click at [513, 177] on button "Crear editor" at bounding box center [512, 186] width 46 height 18
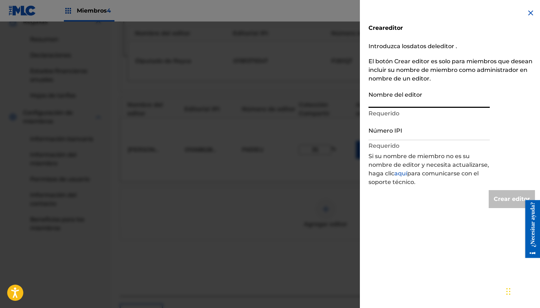
click at [437, 103] on input "Nombre del editor" at bounding box center [429, 97] width 121 height 20
type input "OG MIND PUBLISHING"
type input "Create Publisher"
click at [422, 134] on input "Número IPI" at bounding box center [429, 130] width 121 height 20
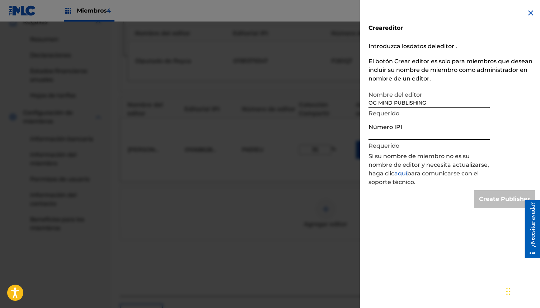
type input "1298476395"
click at [488, 192] on input "Create Publisher" at bounding box center [504, 199] width 61 height 18
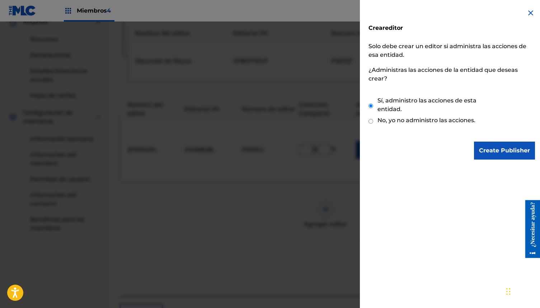
click at [493, 150] on input "Create Publisher" at bounding box center [504, 150] width 61 height 18
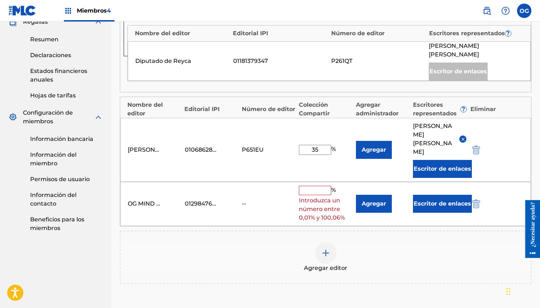
click at [309, 186] on input "text" at bounding box center [315, 190] width 32 height 9
type input "15"
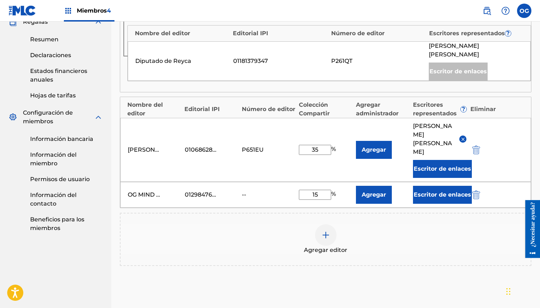
click at [386, 186] on button "Agregar" at bounding box center [374, 195] width 36 height 18
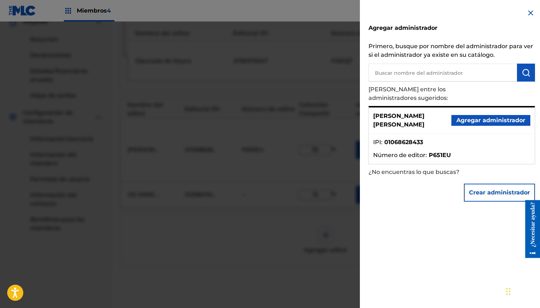
click at [493, 188] on font "Crear administrador" at bounding box center [499, 192] width 61 height 9
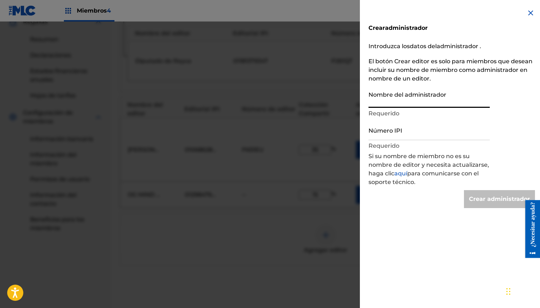
click at [415, 100] on input "Nombre del administrador" at bounding box center [429, 97] width 121 height 20
type input "OG MIND PUBLISHING"
type input "Create Administrator"
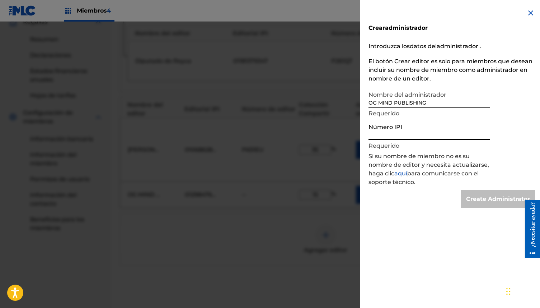
click at [415, 134] on input "Número IPI" at bounding box center [429, 130] width 121 height 20
type input "1298476395"
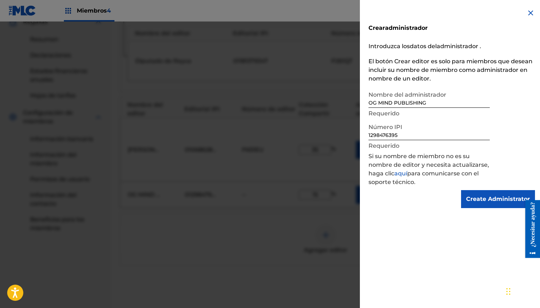
click at [483, 196] on input "Create Administrator" at bounding box center [498, 199] width 74 height 18
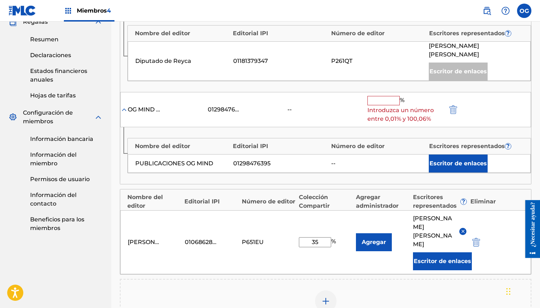
click at [388, 96] on input "text" at bounding box center [384, 100] width 32 height 9
type input "15"
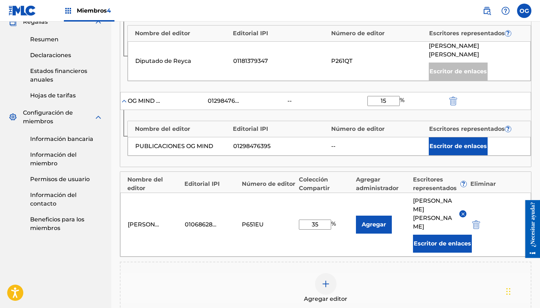
click at [460, 142] on font "Escritor de enlaces" at bounding box center [458, 145] width 57 height 7
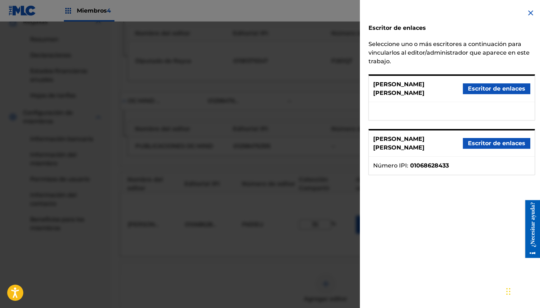
click at [476, 141] on font "Escritor de enlaces" at bounding box center [496, 143] width 57 height 7
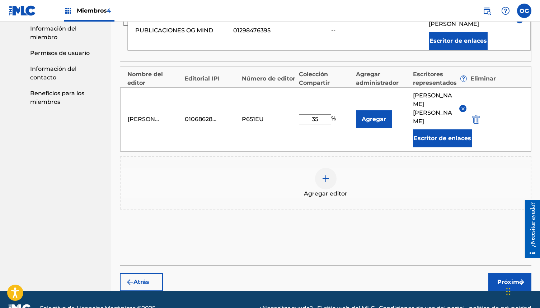
click at [512, 273] on button "Próximo" at bounding box center [509, 282] width 43 height 18
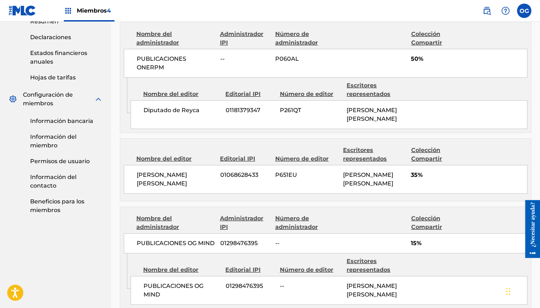
scroll to position [353, 0]
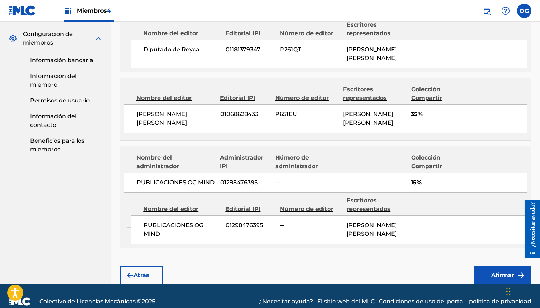
click at [496, 271] on font "Afirmar" at bounding box center [502, 274] width 23 height 7
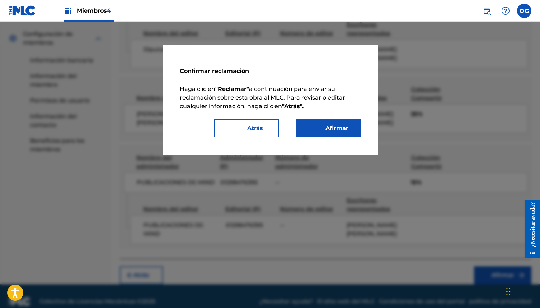
click at [350, 129] on button "Afirmar" at bounding box center [328, 128] width 65 height 18
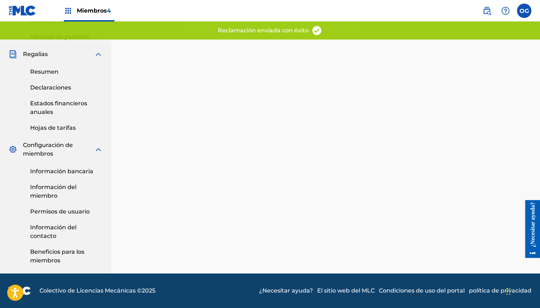
scroll to position [0, 0]
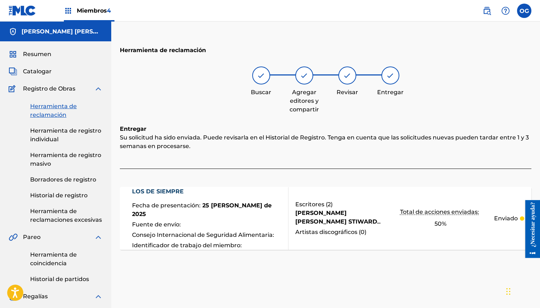
click at [42, 55] on font "Resumen" at bounding box center [37, 54] width 28 height 7
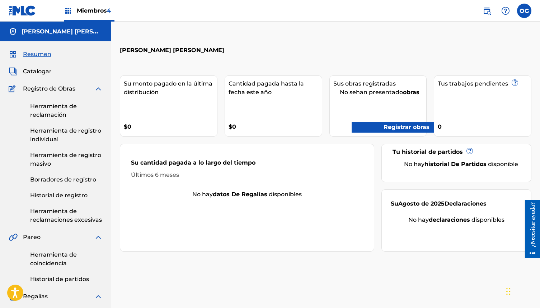
click at [70, 194] on font "Historial de registro" at bounding box center [58, 195] width 57 height 7
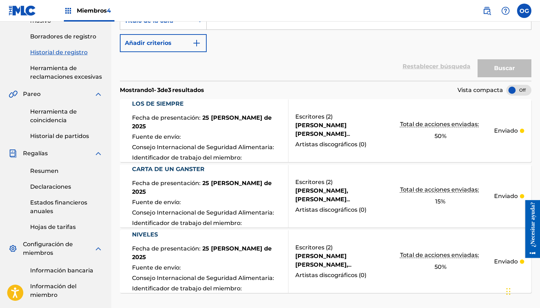
scroll to position [150, 0]
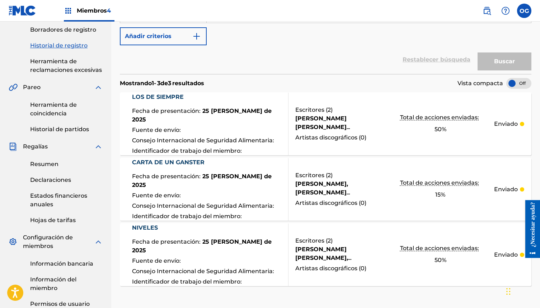
click at [348, 186] on font "[PERSON_NAME], [PERSON_NAME] [PERSON_NAME]" at bounding box center [321, 192] width 53 height 24
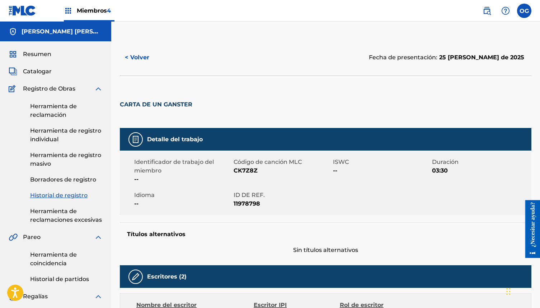
click at [47, 57] on font "Resumen" at bounding box center [37, 54] width 28 height 7
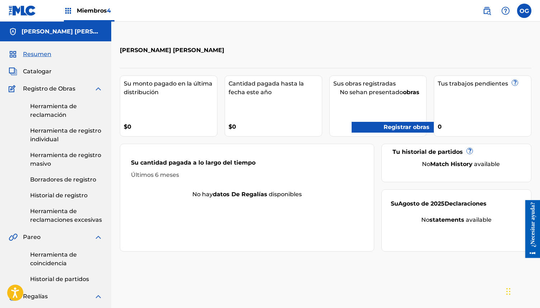
click at [384, 124] on font "Registrar obras" at bounding box center [407, 126] width 46 height 7
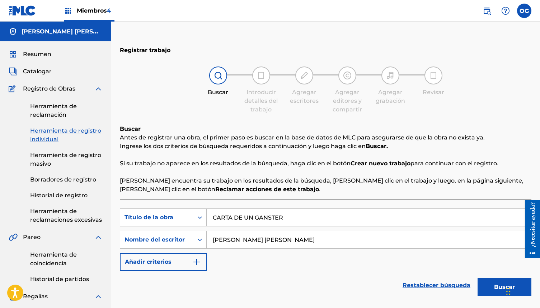
click at [315, 216] on input "CARTA DE UN GANSTER" at bounding box center [369, 217] width 324 height 17
click at [485, 283] on button "Buscar" at bounding box center [505, 287] width 54 height 18
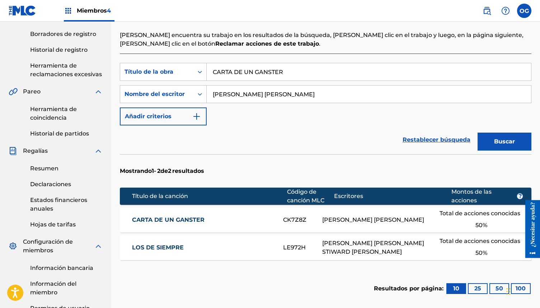
scroll to position [156, 0]
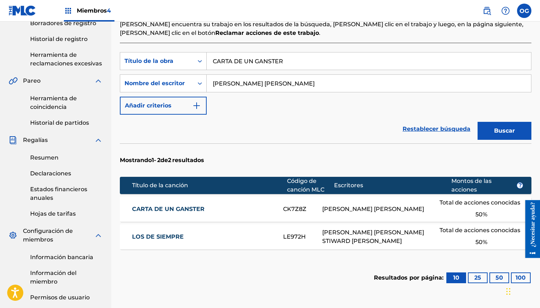
click at [260, 91] on input "[PERSON_NAME] [PERSON_NAME]" at bounding box center [369, 83] width 324 height 17
click at [260, 90] on input "[PERSON_NAME] [PERSON_NAME]" at bounding box center [369, 83] width 324 height 17
paste input "LA NUEVA DROGA"
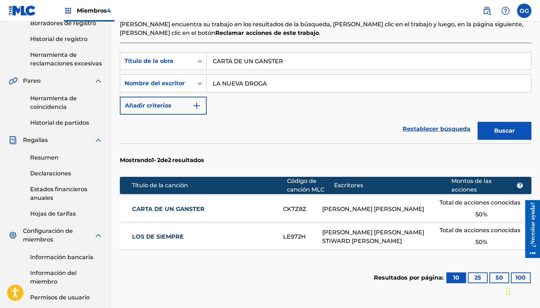
type input "[PERSON_NAME] [PERSON_NAME]"
click at [285, 61] on input "CARTA DE UN GANSTER" at bounding box center [369, 60] width 324 height 17
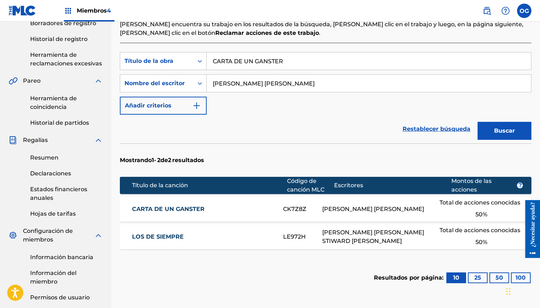
paste input "LA NUEVA DROGA"
type input "LA NUEVA DROGA"
click at [525, 134] on button "Buscar" at bounding box center [505, 131] width 54 height 18
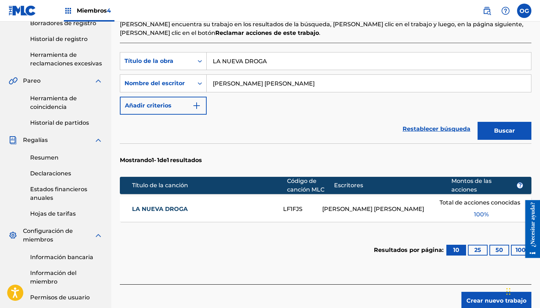
click at [416, 211] on div "[PERSON_NAME] [PERSON_NAME]" at bounding box center [380, 209] width 117 height 9
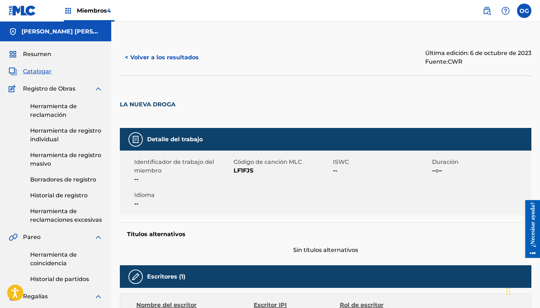
click at [152, 54] on font "< Volver a los resultados" at bounding box center [162, 57] width 74 height 7
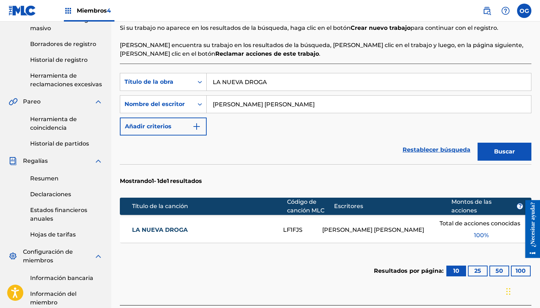
scroll to position [132, 0]
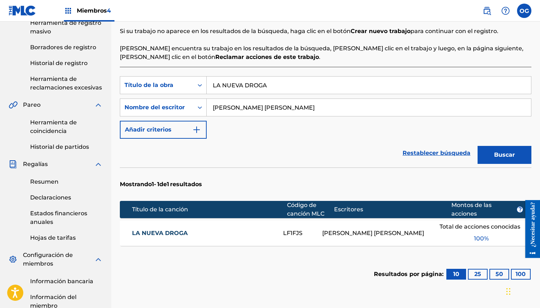
click at [263, 82] on input "LA NUEVA DROGA" at bounding box center [369, 84] width 324 height 17
paste input "VIENEN POR MI"
type input "VIENEN POR MI"
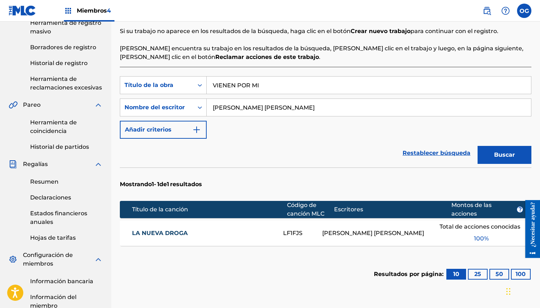
click at [523, 159] on button "Buscar" at bounding box center [505, 155] width 54 height 18
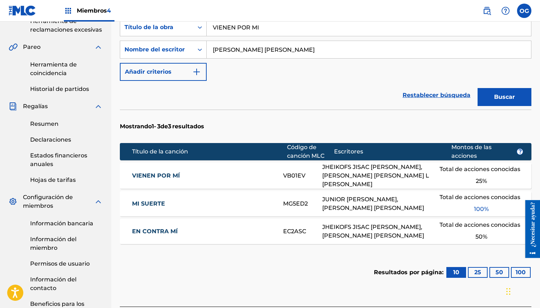
scroll to position [192, 0]
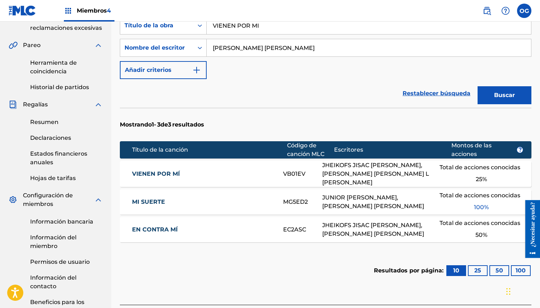
click at [461, 174] on div "Total de acciones conocidas 25 %" at bounding box center [482, 173] width 84 height 25
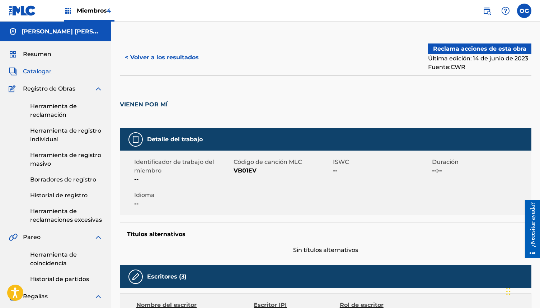
click at [499, 45] on font "Reclama acciones de esta obra" at bounding box center [479, 49] width 93 height 9
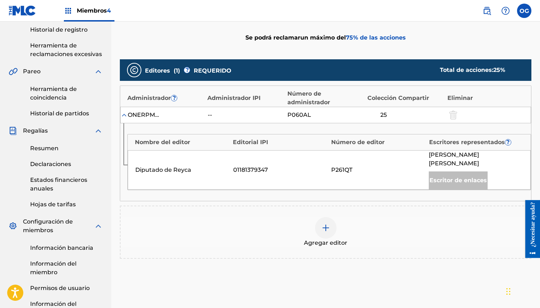
scroll to position [177, 0]
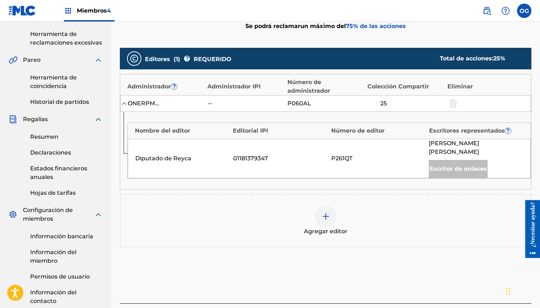
click at [326, 212] on img at bounding box center [326, 216] width 9 height 9
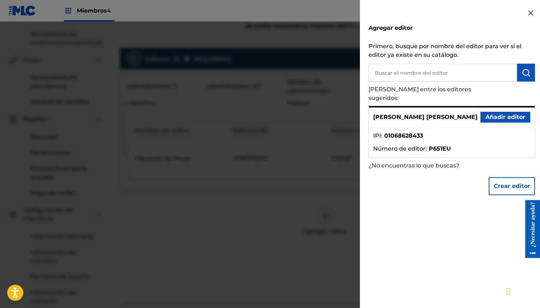
click at [488, 113] on font "Añadir editor" at bounding box center [506, 116] width 40 height 7
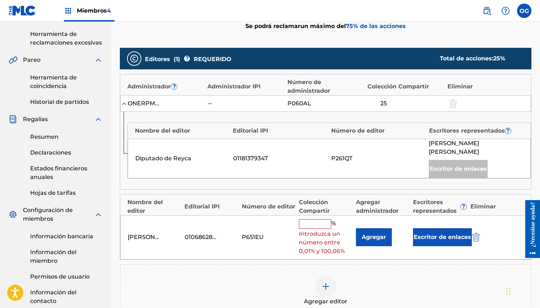
click at [331, 278] on div at bounding box center [326, 286] width 22 height 22
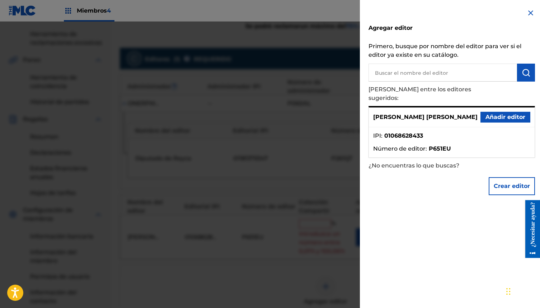
click at [505, 177] on button "Crear editor" at bounding box center [512, 186] width 46 height 18
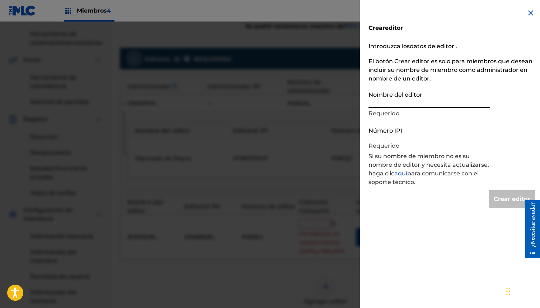
click at [422, 97] on input "Nombre del editor" at bounding box center [429, 97] width 121 height 20
type input "OG MIND PUBLISHING"
type input "Create Publisher"
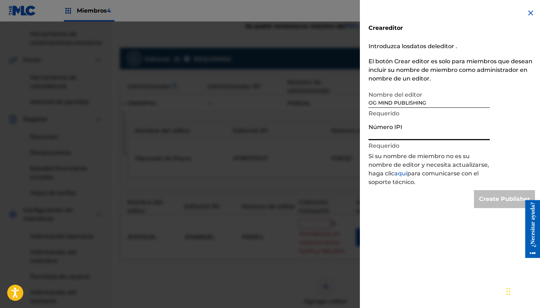
click at [405, 129] on input "Número IPI" at bounding box center [429, 130] width 121 height 20
type input "1298476395"
click at [505, 193] on input "Create Publisher" at bounding box center [504, 199] width 61 height 18
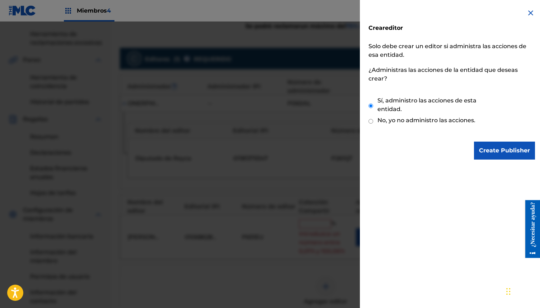
click at [499, 150] on input "Create Publisher" at bounding box center [504, 150] width 61 height 18
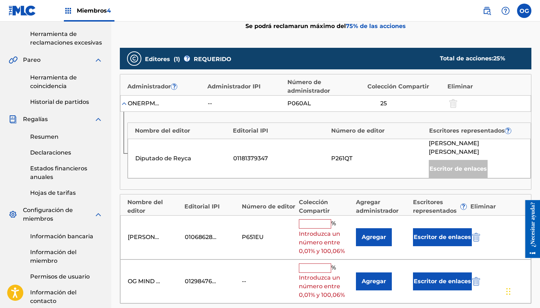
click at [313, 263] on input "text" at bounding box center [315, 267] width 32 height 9
type input "15"
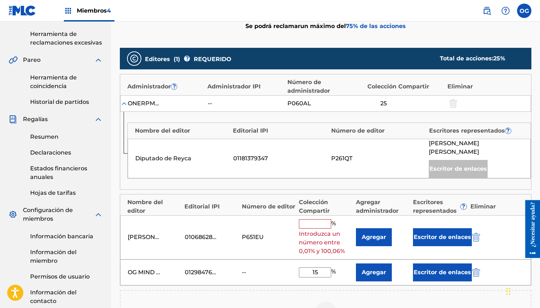
click at [322, 219] on input "text" at bounding box center [315, 223] width 32 height 9
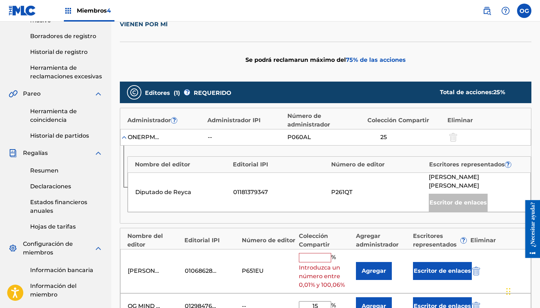
scroll to position [142, 0]
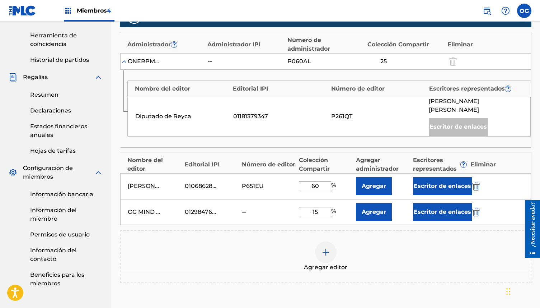
type input "60"
click at [375, 241] on div "Agregar editor" at bounding box center [326, 256] width 410 height 30
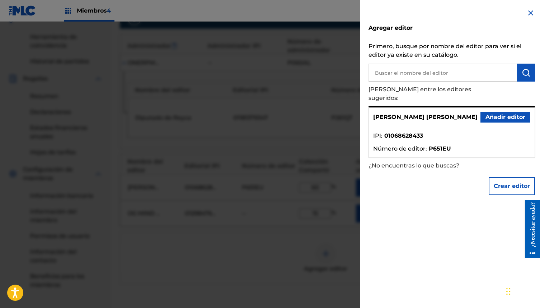
drag, startPoint x: 195, startPoint y: 78, endPoint x: 228, endPoint y: 99, distance: 39.1
click at [195, 78] on div at bounding box center [270, 176] width 540 height 308
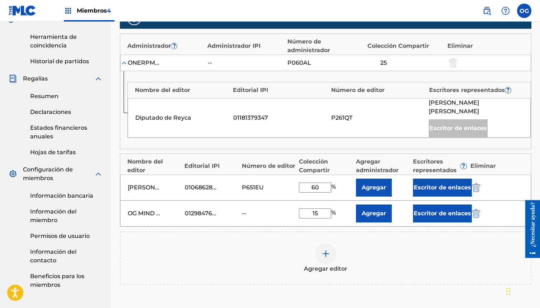
click at [443, 184] on font "Escritor de enlaces" at bounding box center [442, 187] width 57 height 7
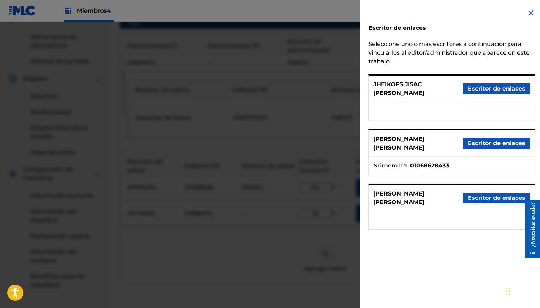
click at [507, 140] on font "Escritor de enlaces" at bounding box center [496, 143] width 57 height 7
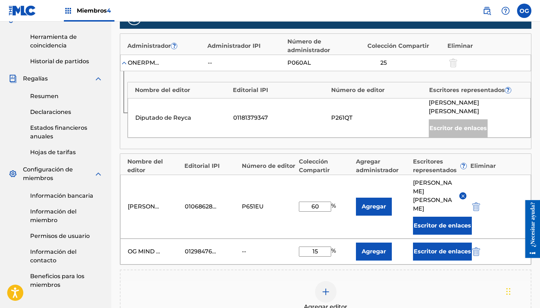
click at [439, 242] on button "Escritor de enlaces" at bounding box center [442, 251] width 59 height 18
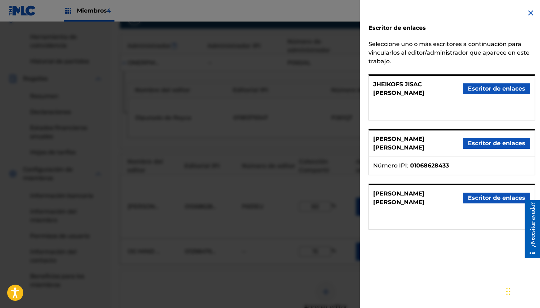
click at [491, 141] on font "Escritor de enlaces" at bounding box center [496, 143] width 57 height 7
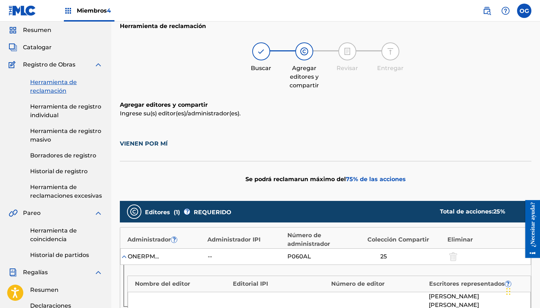
scroll to position [0, 0]
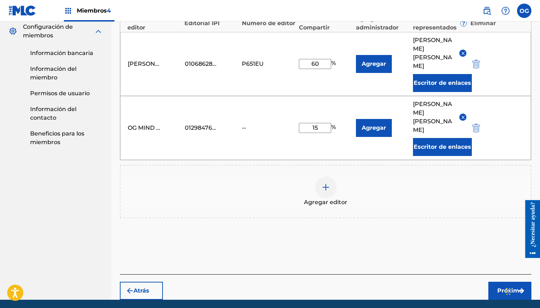
click at [509, 287] on font "Próximo" at bounding box center [509, 290] width 25 height 7
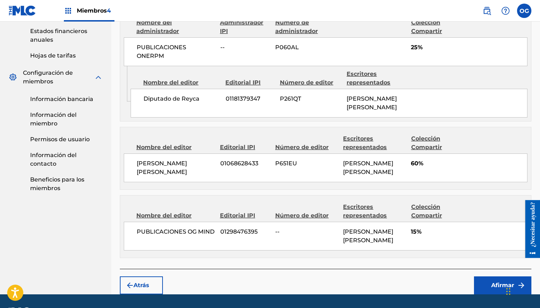
scroll to position [324, 0]
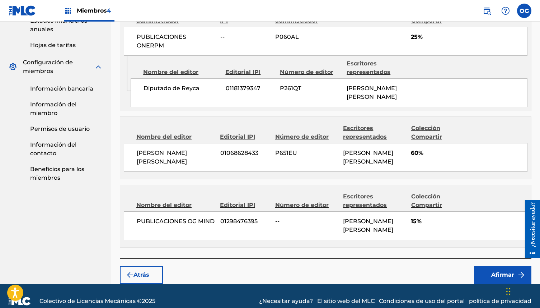
click at [495, 271] on font "Afirmar" at bounding box center [502, 274] width 23 height 7
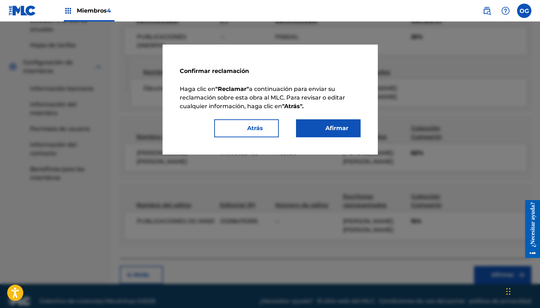
click at [355, 128] on button "Afirmar" at bounding box center [328, 128] width 65 height 18
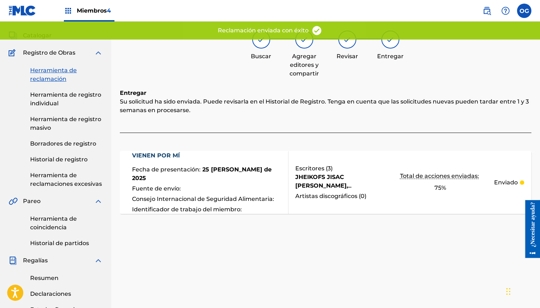
scroll to position [0, 0]
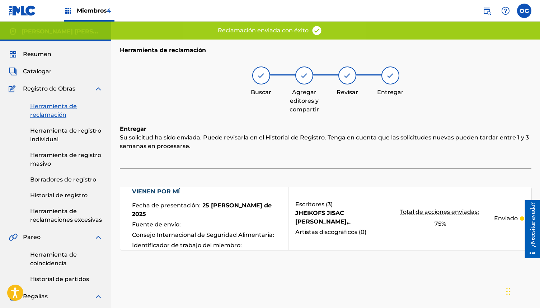
click at [46, 56] on font "Resumen" at bounding box center [37, 54] width 28 height 7
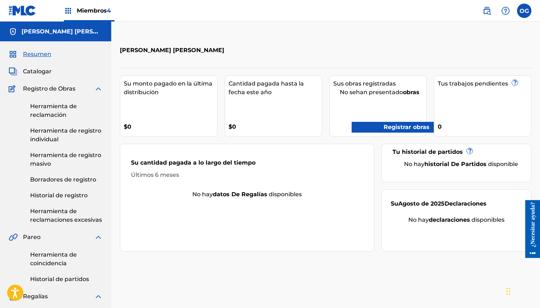
click at [390, 130] on font "Registrar obras" at bounding box center [401, 127] width 57 height 9
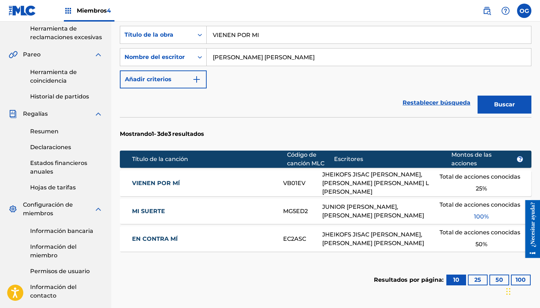
scroll to position [183, 0]
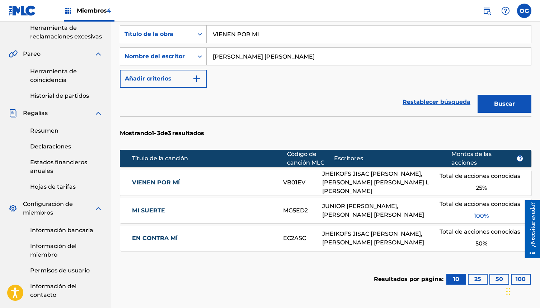
click at [275, 36] on input "VIENEN POR MI" at bounding box center [369, 33] width 324 height 17
click at [275, 35] on input "VIENEN POR MI" at bounding box center [369, 33] width 324 height 17
drag, startPoint x: 275, startPoint y: 33, endPoint x: 208, endPoint y: 33, distance: 66.4
click at [209, 33] on input "VIENEN POR MI" at bounding box center [369, 33] width 324 height 17
paste input "LOS DE SIEMPRE"
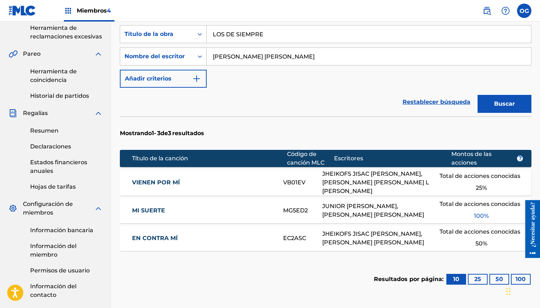
click at [508, 108] on button "Buscar" at bounding box center [505, 104] width 54 height 18
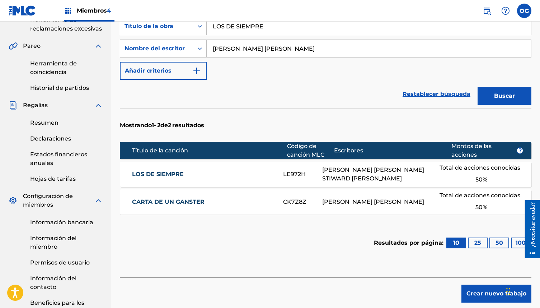
scroll to position [157, 0]
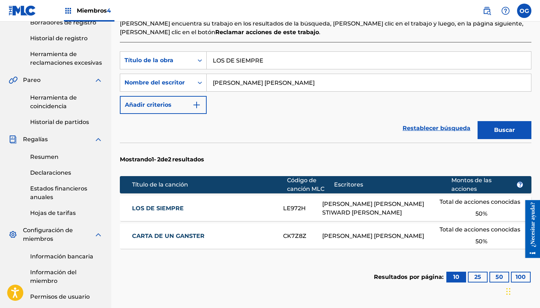
click at [268, 58] on input "LOS DE SIEMPRE" at bounding box center [369, 60] width 324 height 17
paste input "FEDERAL"
type input "FEDERAL"
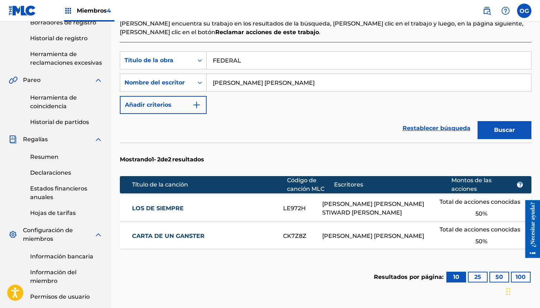
click at [515, 135] on button "Buscar" at bounding box center [505, 130] width 54 height 18
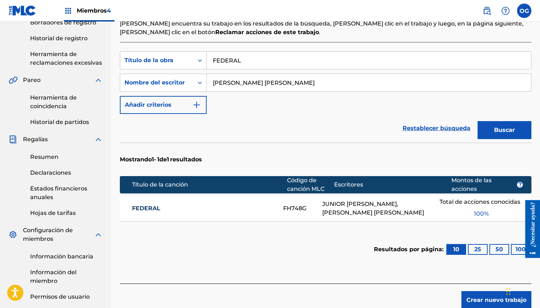
click at [417, 212] on div "JUNIOR [PERSON_NAME], [PERSON_NAME] [PERSON_NAME]" at bounding box center [380, 208] width 117 height 17
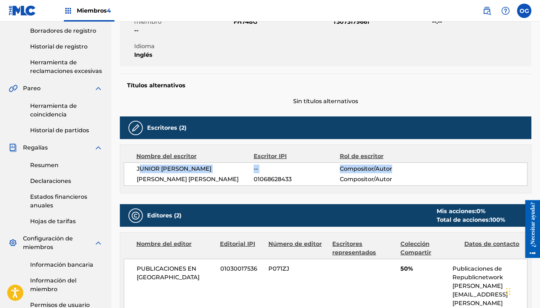
scroll to position [143, 0]
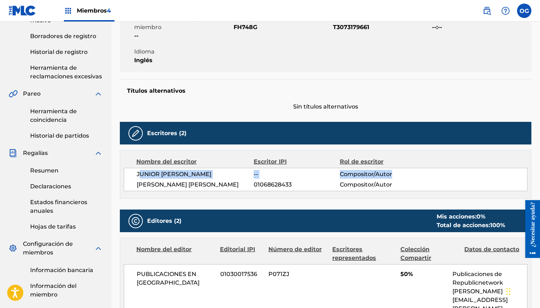
drag, startPoint x: 136, startPoint y: 173, endPoint x: 156, endPoint y: 172, distance: 20.5
click at [141, 170] on div "JUNIOR [PERSON_NAME] -- Compositor/Autor [PERSON_NAME] [PERSON_NAME] 0106862843…" at bounding box center [326, 179] width 404 height 23
click at [186, 189] on div "JUNIOR [PERSON_NAME] -- Compositor/Autor [PERSON_NAME] [PERSON_NAME] 0106862843…" at bounding box center [326, 179] width 404 height 23
click at [216, 187] on font "[PERSON_NAME] [PERSON_NAME]" at bounding box center [188, 184] width 102 height 7
click at [225, 185] on span "[PERSON_NAME] [PERSON_NAME]" at bounding box center [195, 184] width 117 height 9
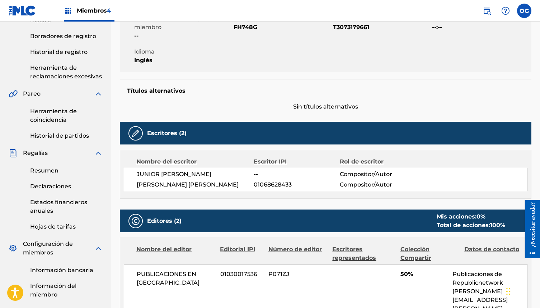
click at [225, 185] on span "[PERSON_NAME] [PERSON_NAME]" at bounding box center [195, 184] width 117 height 9
click at [226, 182] on span "[PERSON_NAME] [PERSON_NAME]" at bounding box center [195, 184] width 117 height 9
drag, startPoint x: 220, startPoint y: 178, endPoint x: 213, endPoint y: 174, distance: 7.9
click at [220, 178] on div "JUNIOR [PERSON_NAME] -- Compositor/Autor [PERSON_NAME] [PERSON_NAME] 0106862843…" at bounding box center [326, 179] width 404 height 23
click at [211, 174] on font "JUNIOR [PERSON_NAME]" at bounding box center [174, 173] width 75 height 7
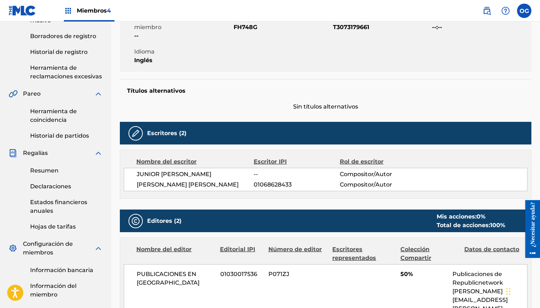
click at [211, 173] on font "JUNIOR [PERSON_NAME]" at bounding box center [174, 173] width 75 height 7
click at [216, 173] on span "JUNIOR [PERSON_NAME]" at bounding box center [195, 174] width 117 height 9
drag, startPoint x: 266, startPoint y: 175, endPoint x: 236, endPoint y: 175, distance: 29.4
click at [236, 175] on div "JUNIOR [PERSON_NAME] -- Compositor/Autor" at bounding box center [332, 174] width 390 height 9
click at [240, 174] on span "JUNIOR [PERSON_NAME]" at bounding box center [195, 174] width 117 height 9
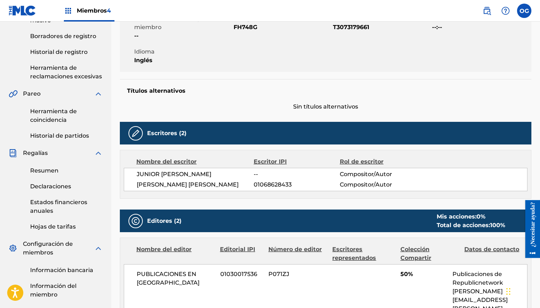
click at [252, 173] on span "JUNIOR [PERSON_NAME]" at bounding box center [195, 174] width 117 height 9
drag, startPoint x: 253, startPoint y: 173, endPoint x: 265, endPoint y: 173, distance: 11.8
click at [257, 173] on div "JUNIOR [PERSON_NAME] -- Compositor/Autor" at bounding box center [332, 174] width 390 height 9
click at [271, 197] on div "Nombre del escritor Escritor IPI Rol de escritor JUNIOR [PERSON_NAME] -- Compos…" at bounding box center [326, 174] width 412 height 49
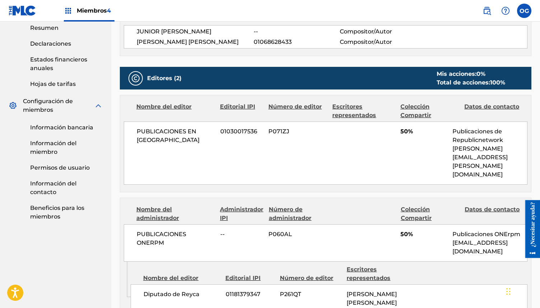
scroll to position [253, 0]
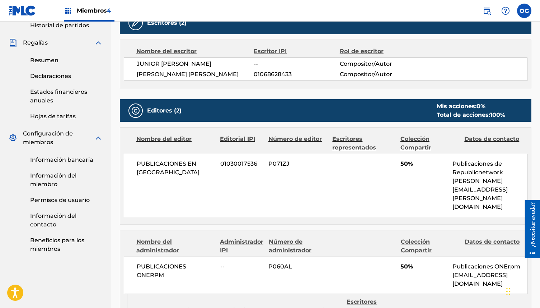
click at [178, 187] on div "PUBLICACIONES EN RED REPUBLIC 01030017536 P071ZJ 50% Publicaciones de Republicn…" at bounding box center [326, 185] width 404 height 63
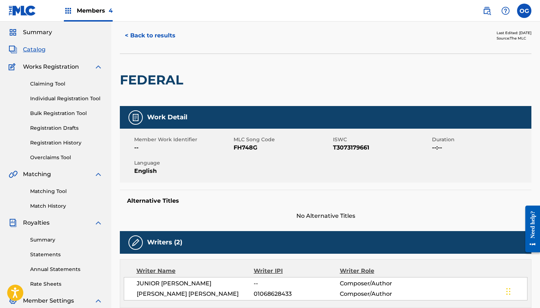
scroll to position [0, 0]
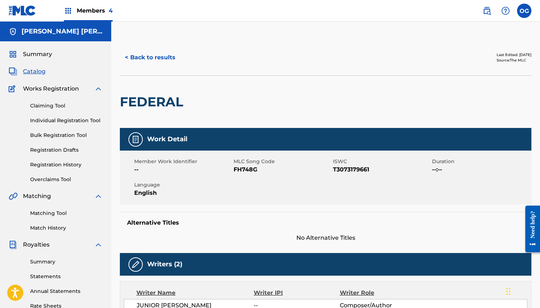
click at [129, 53] on button "< Back to results" at bounding box center [150, 57] width 61 height 18
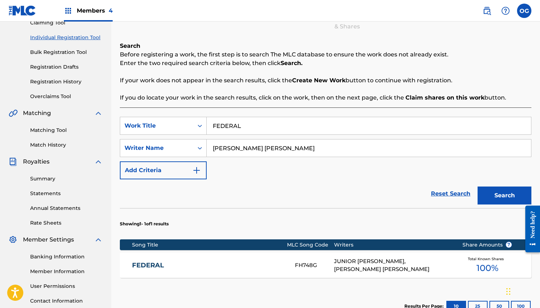
scroll to position [82, 0]
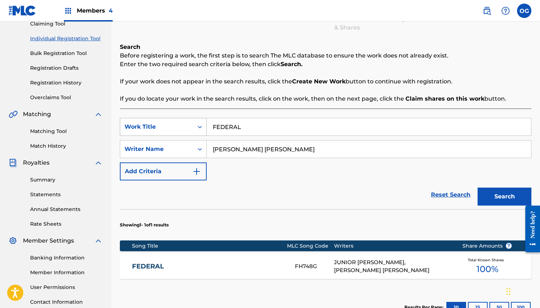
drag, startPoint x: 240, startPoint y: 129, endPoint x: 160, endPoint y: 120, distance: 80.6
click at [160, 120] on div "SearchWithCriteriad2a17c70-c70e-4e1a-a7e0-a640748002e0 Work Title FEDERAL" at bounding box center [326, 127] width 412 height 18
paste input "LARGA VIDA"
type input "LARGA VIDA"
click at [511, 201] on button "Search" at bounding box center [505, 196] width 54 height 18
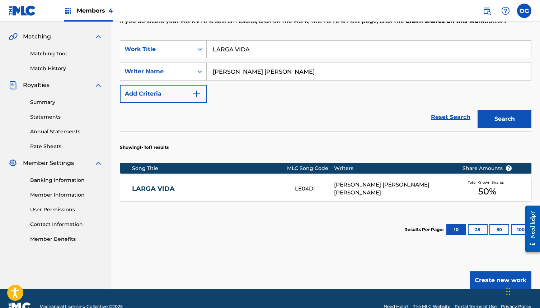
scroll to position [160, 0]
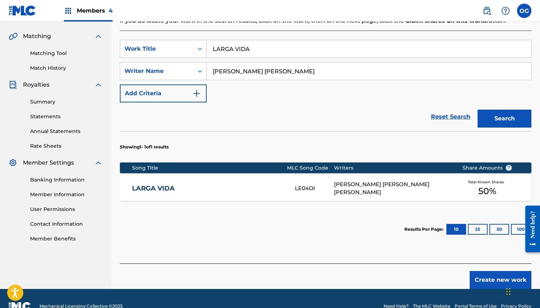
click at [468, 191] on div "Total Known Shares 50 %" at bounding box center [487, 188] width 72 height 22
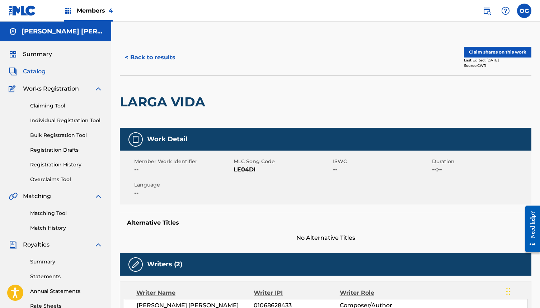
click at [477, 55] on button "Claim shares on this work" at bounding box center [497, 52] width 67 height 11
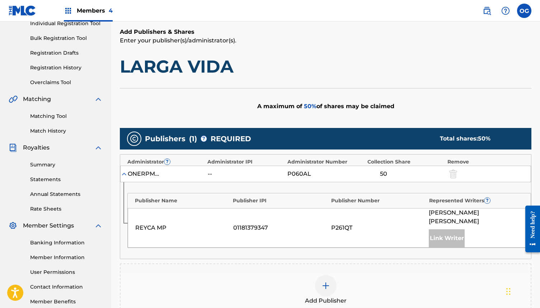
scroll to position [98, 0]
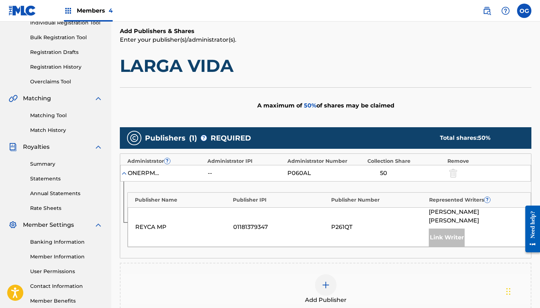
click at [322, 280] on img at bounding box center [326, 284] width 9 height 9
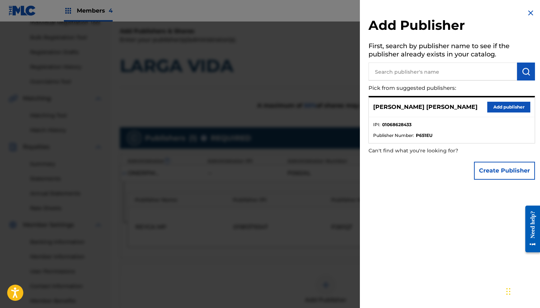
click at [510, 107] on button "Add publisher" at bounding box center [508, 107] width 43 height 11
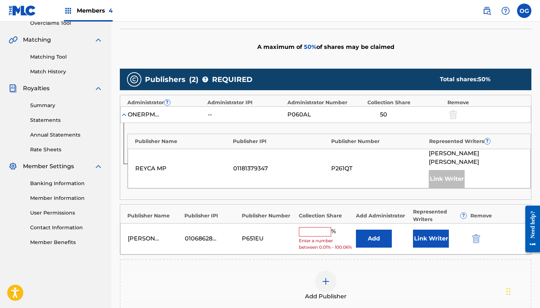
scroll to position [158, 0]
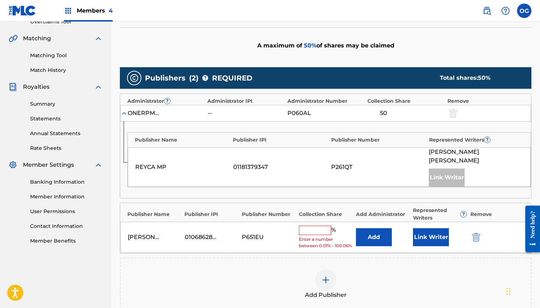
click at [324, 276] on img at bounding box center [326, 279] width 9 height 9
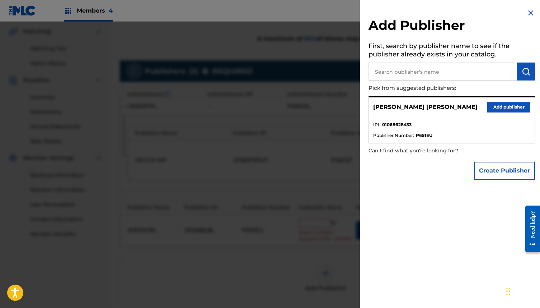
click at [513, 170] on button "Create Publisher" at bounding box center [504, 171] width 61 height 18
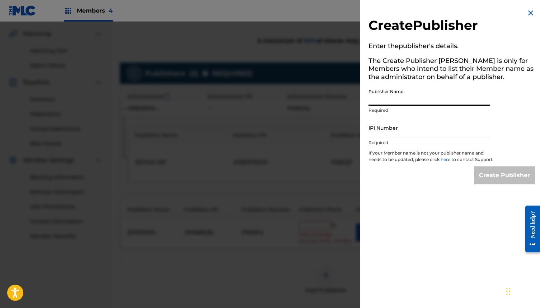
click at [397, 100] on input "Publisher Name" at bounding box center [429, 95] width 121 height 20
type input "OG MIND PUBLISHING"
click at [416, 125] on input "IPI Number" at bounding box center [429, 127] width 121 height 20
type input "1298476395"
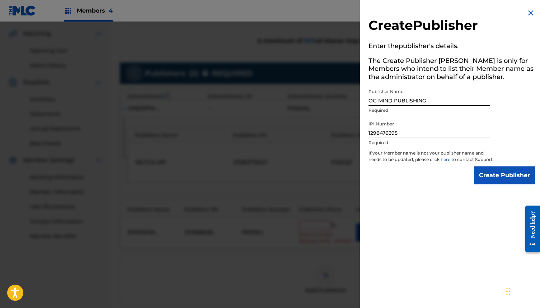
click at [495, 175] on input "Create Publisher" at bounding box center [504, 175] width 61 height 18
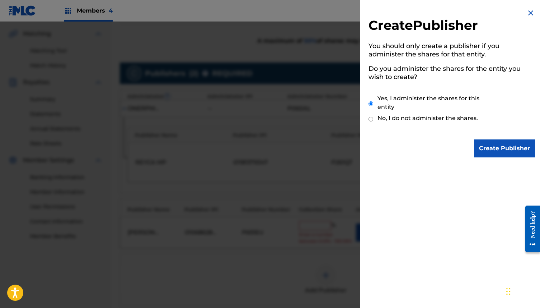
click at [495, 147] on input "Create Publisher" at bounding box center [504, 148] width 61 height 18
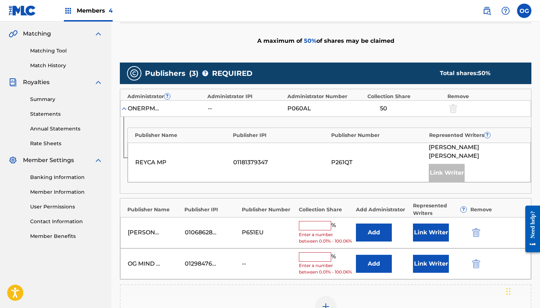
click at [431, 223] on button "Link Writer" at bounding box center [431, 232] width 36 height 18
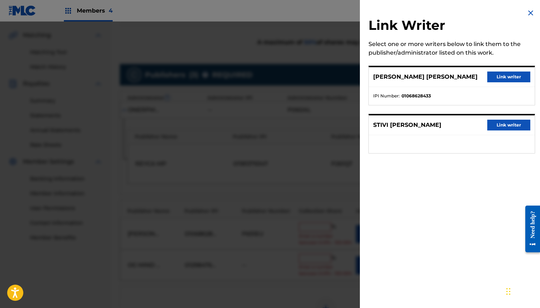
scroll to position [158, 0]
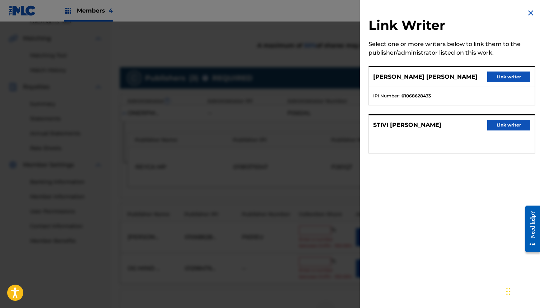
drag, startPoint x: 496, startPoint y: 78, endPoint x: 495, endPoint y: 84, distance: 6.5
click at [496, 78] on button "Link writer" at bounding box center [508, 76] width 43 height 11
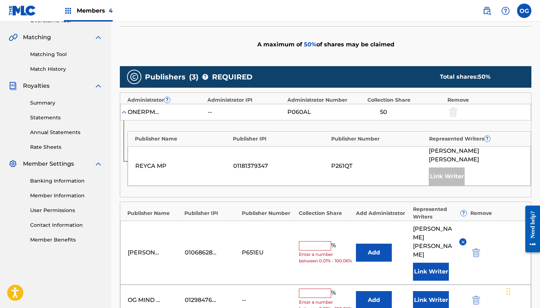
click at [428, 291] on button "Link Writer" at bounding box center [431, 300] width 36 height 18
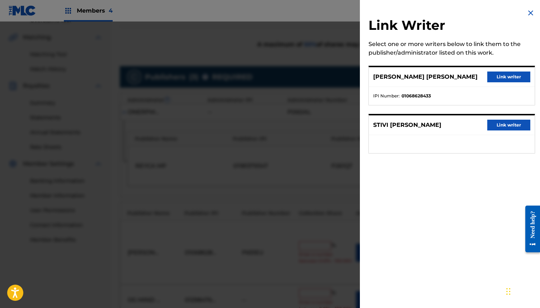
scroll to position [157, 0]
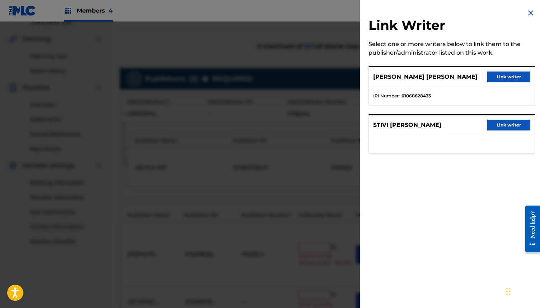
click at [500, 75] on button "Link writer" at bounding box center [508, 76] width 43 height 11
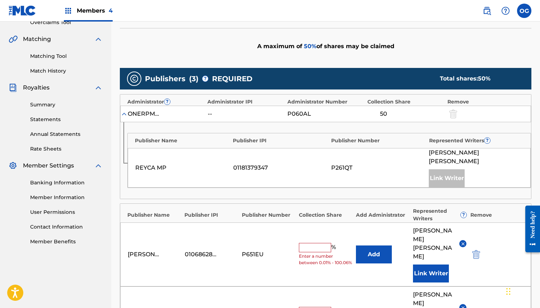
click at [309, 243] on input "text" at bounding box center [315, 247] width 32 height 9
type input "35"
click at [320, 307] on input "text" at bounding box center [315, 311] width 32 height 9
type input "15"
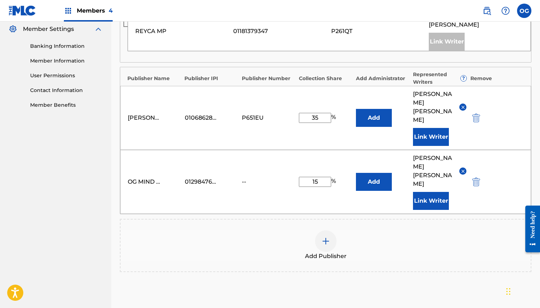
scroll to position [294, 0]
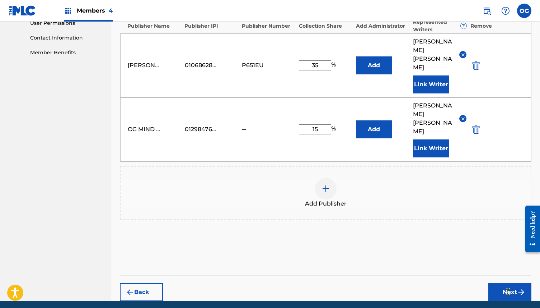
click at [501, 283] on button "Next" at bounding box center [509, 292] width 43 height 18
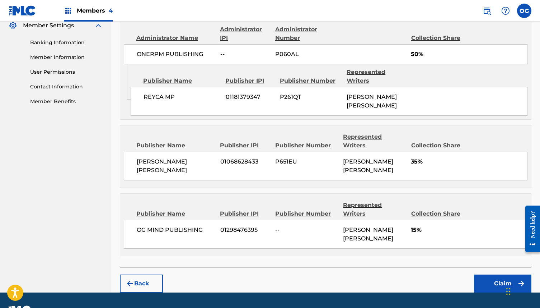
scroll to position [296, 0]
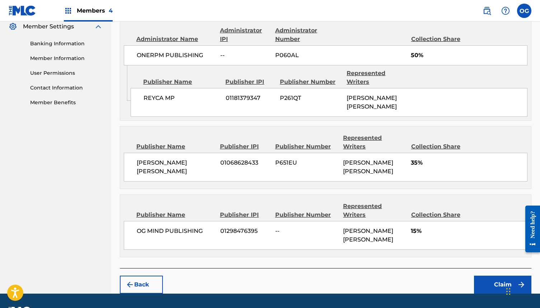
click at [492, 275] on button "Claim" at bounding box center [502, 284] width 57 height 18
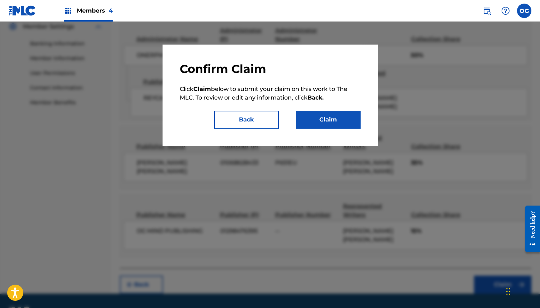
click at [322, 112] on button "Claim" at bounding box center [328, 120] width 65 height 18
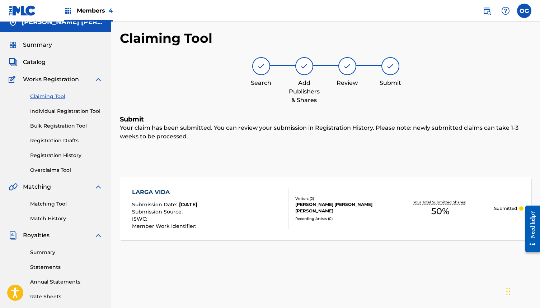
scroll to position [0, 0]
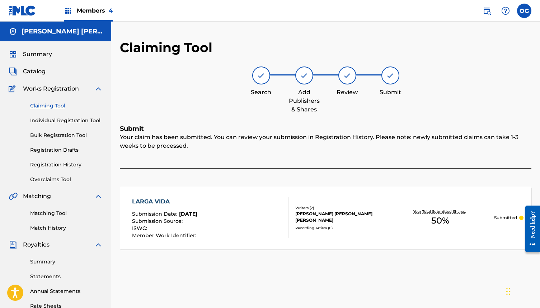
click at [38, 53] on span "Summary" at bounding box center [37, 54] width 29 height 9
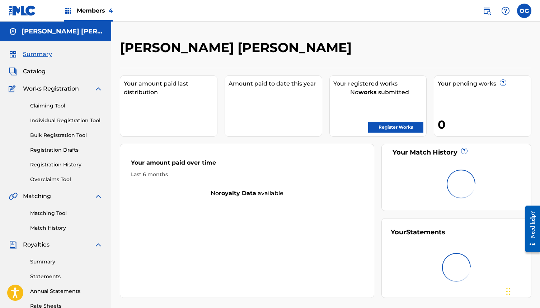
scroll to position [1, 0]
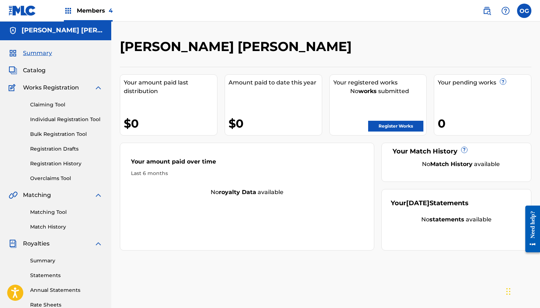
click at [389, 127] on link "Register Works" at bounding box center [395, 126] width 55 height 11
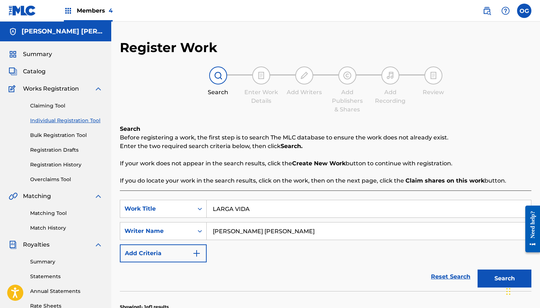
scroll to position [0, 0]
click at [281, 208] on input "LARGA VIDA" at bounding box center [369, 208] width 324 height 17
paste input "SI CAIGO PRESO REMIX"
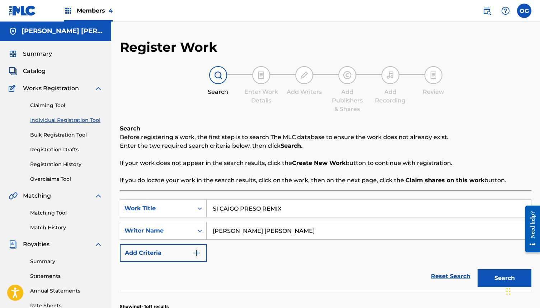
type input "SI CAIGO PRESO REMIX"
click at [501, 277] on button "Search" at bounding box center [505, 278] width 54 height 18
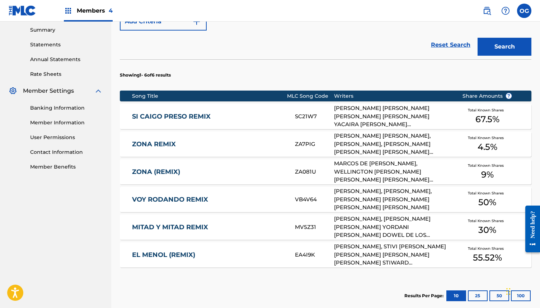
scroll to position [232, 0]
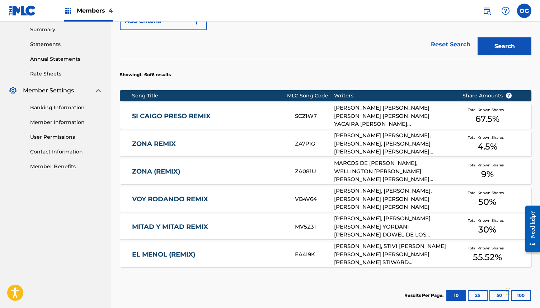
click at [287, 111] on div "SI CAIGO PRESO REMIX SC21W7 [PERSON_NAME] [PERSON_NAME] [PERSON_NAME] [PERSON_N…" at bounding box center [326, 115] width 412 height 25
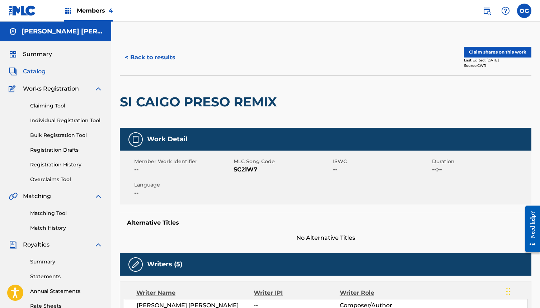
click at [487, 47] on button "Claim shares on this work" at bounding box center [497, 52] width 67 height 11
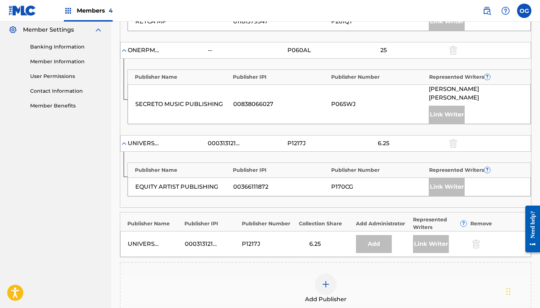
scroll to position [294, 0]
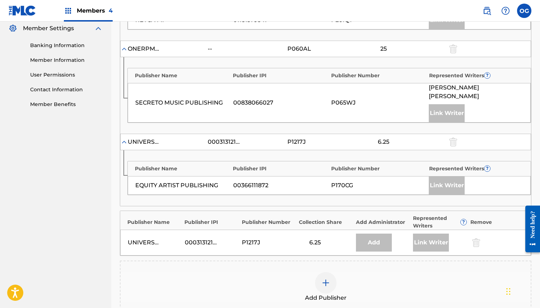
click at [371, 235] on div "Add" at bounding box center [374, 242] width 36 height 18
click at [327, 278] on img at bounding box center [326, 282] width 9 height 9
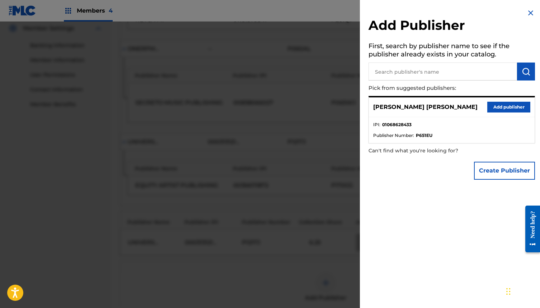
click at [499, 108] on button "Add publisher" at bounding box center [508, 107] width 43 height 11
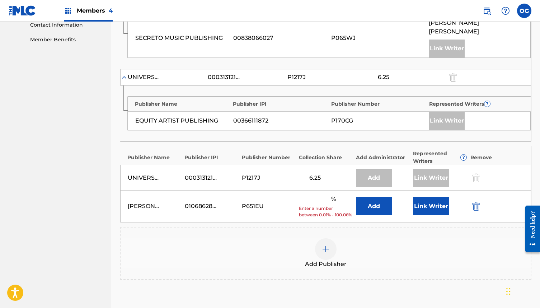
scroll to position [357, 0]
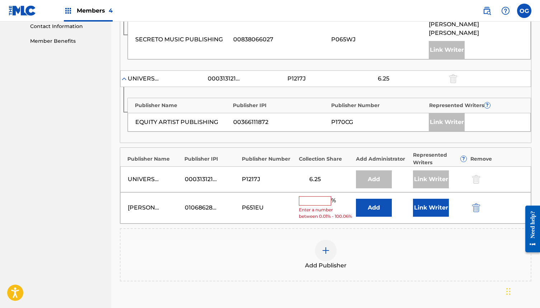
click at [328, 196] on input "text" at bounding box center [315, 200] width 32 height 9
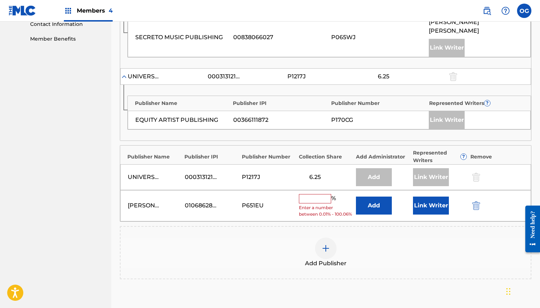
scroll to position [359, 0]
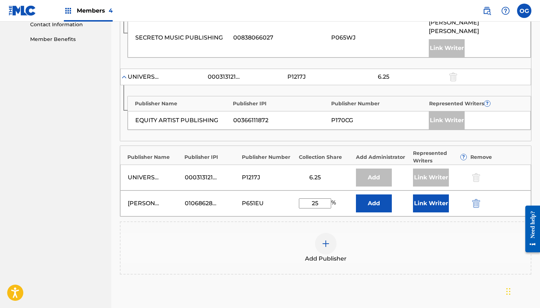
type input "25"
click at [418, 197] on button "Link Writer" at bounding box center [431, 203] width 36 height 18
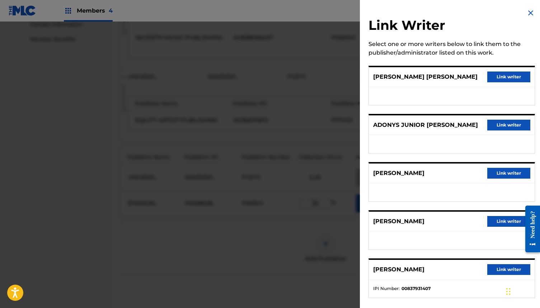
click at [511, 79] on button "Link writer" at bounding box center [508, 76] width 43 height 11
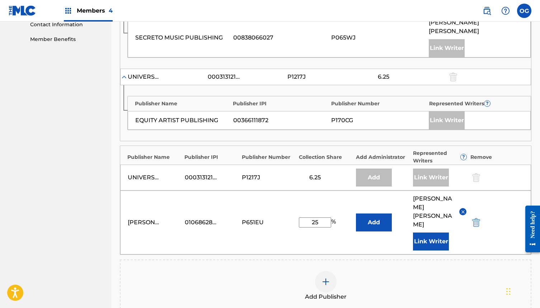
click at [326, 277] on img at bounding box center [326, 281] width 9 height 9
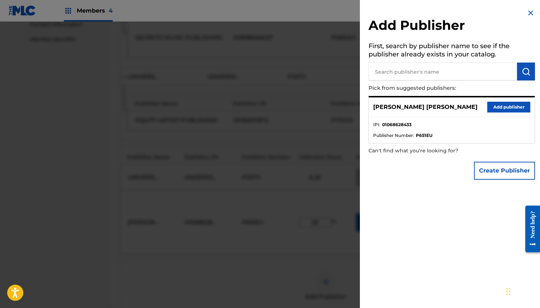
click at [492, 165] on button "Create Publisher" at bounding box center [504, 171] width 61 height 18
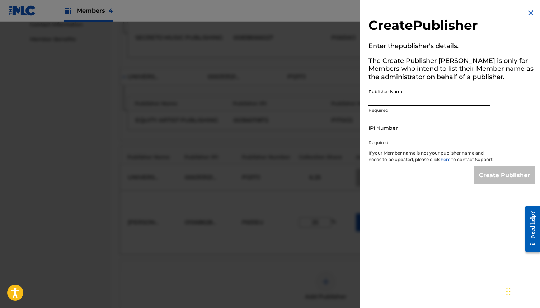
click at [396, 99] on input "Publisher Name" at bounding box center [429, 95] width 121 height 20
type input "OG MIND PUBLISHING"
click at [415, 137] on input "IPI Number" at bounding box center [429, 127] width 121 height 20
type input "1298476395"
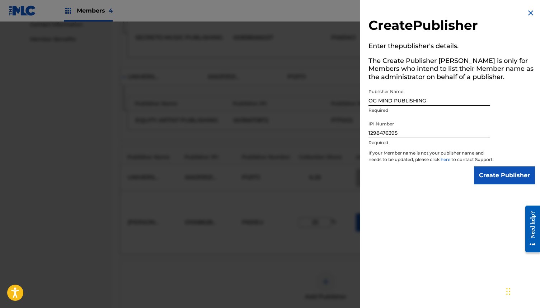
click at [481, 173] on input "Create Publisher" at bounding box center [504, 175] width 61 height 18
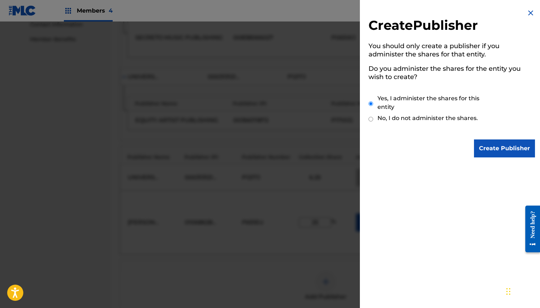
click at [500, 147] on input "Create Publisher" at bounding box center [504, 148] width 61 height 18
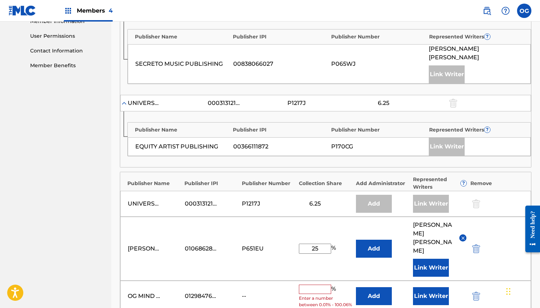
scroll to position [319, 0]
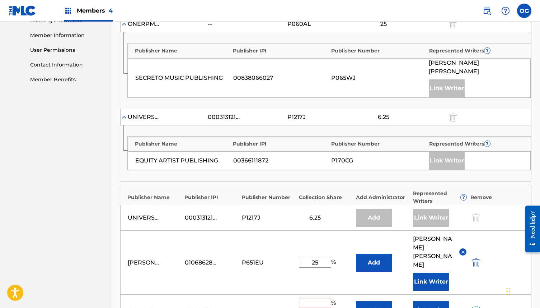
click at [323, 298] on input "text" at bounding box center [315, 302] width 32 height 9
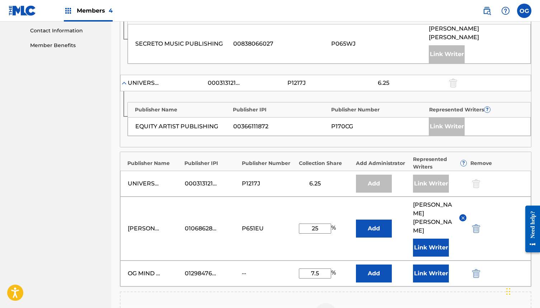
scroll to position [366, 0]
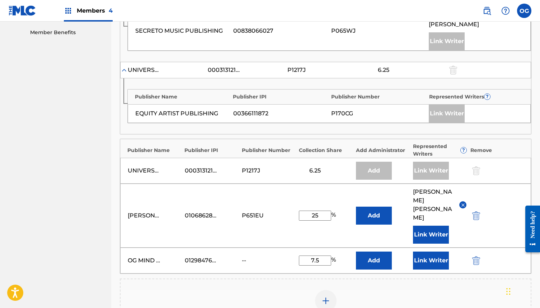
type input "7.5"
click at [417, 251] on button "Link Writer" at bounding box center [431, 260] width 36 height 18
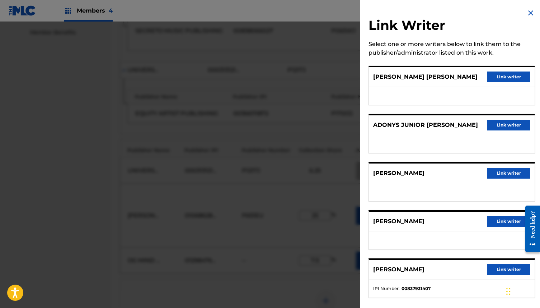
click at [495, 75] on button "Link writer" at bounding box center [508, 76] width 43 height 11
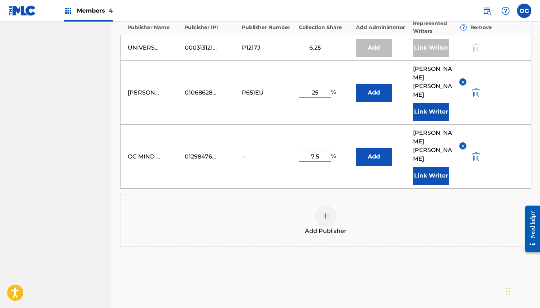
scroll to position [489, 0]
click at [381, 147] on button "Add" at bounding box center [374, 156] width 36 height 18
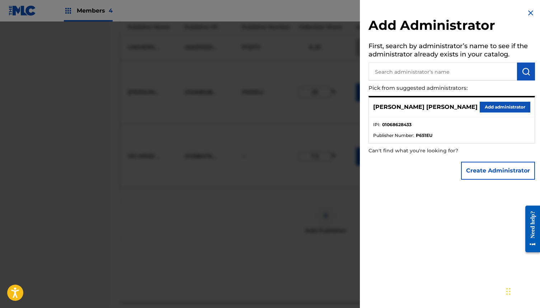
click at [527, 11] on img at bounding box center [531, 13] width 9 height 9
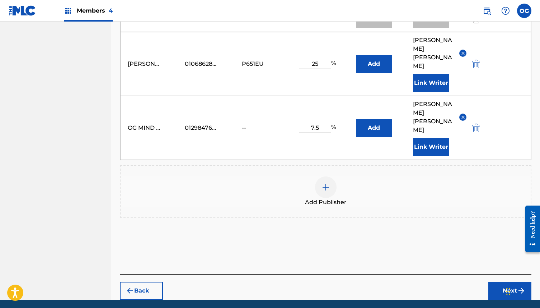
click at [505, 281] on button "Next" at bounding box center [509, 290] width 43 height 18
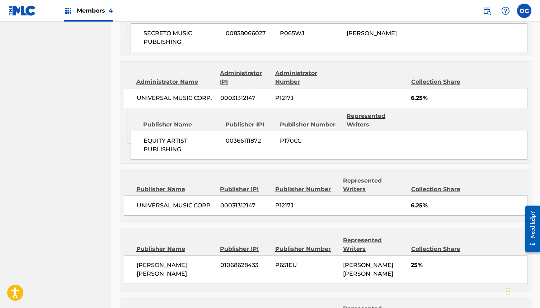
scroll to position [583, 0]
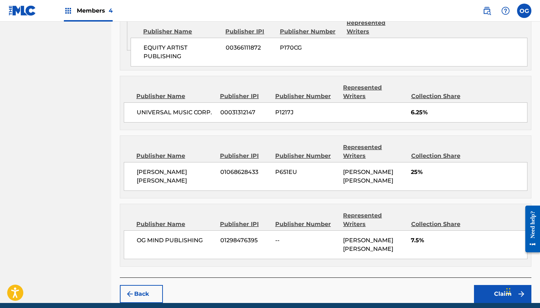
click at [145, 285] on button "Back" at bounding box center [141, 294] width 43 height 18
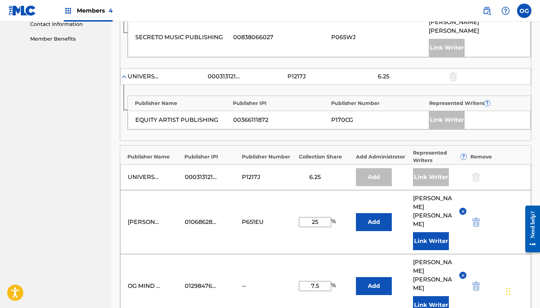
click at [378, 277] on button "Add" at bounding box center [374, 286] width 36 height 18
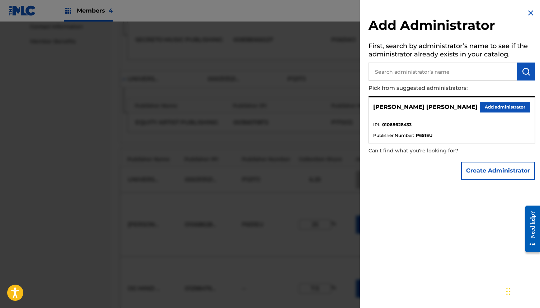
click at [510, 169] on button "Create Administrator" at bounding box center [498, 171] width 74 height 18
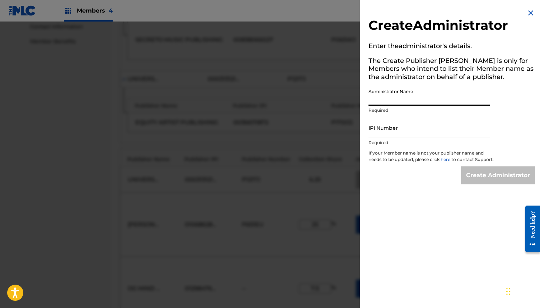
click at [416, 105] on input "Administrator Name" at bounding box center [429, 95] width 121 height 20
type input "OG MIND PUBLISHING"
click at [422, 128] on input "IPI Number" at bounding box center [429, 127] width 121 height 20
type input "1298476395"
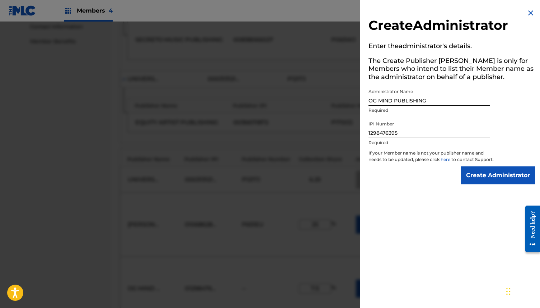
click at [506, 181] on input "Create Administrator" at bounding box center [498, 175] width 74 height 18
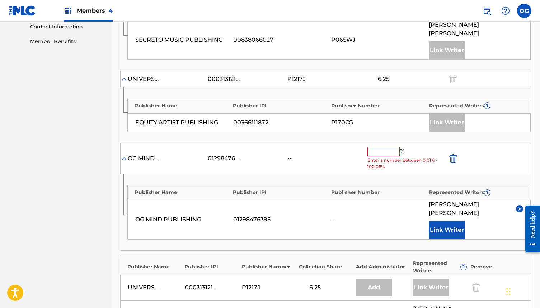
click at [388, 147] on input "text" at bounding box center [384, 151] width 32 height 9
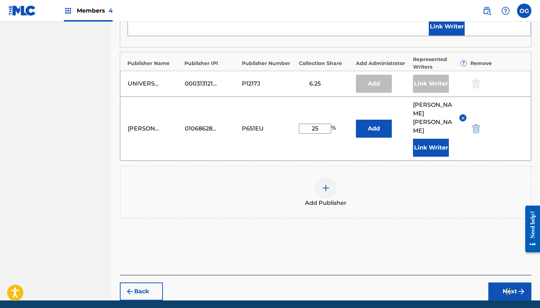
scroll to position [556, 0]
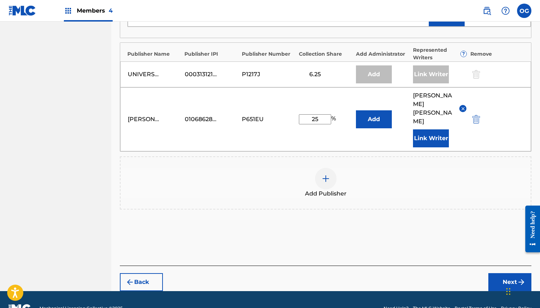
type input "7.5"
click at [496, 273] on button "Next" at bounding box center [509, 282] width 43 height 18
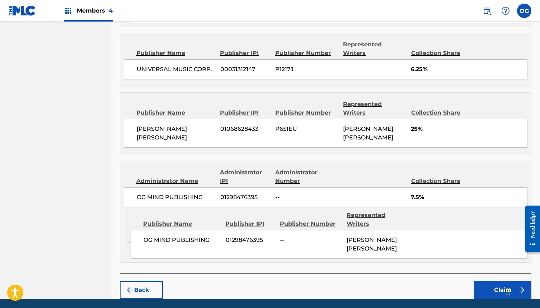
scroll to position [631, 0]
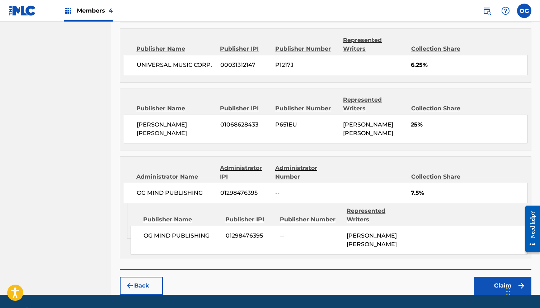
click at [496, 276] on button "Claim" at bounding box center [502, 285] width 57 height 18
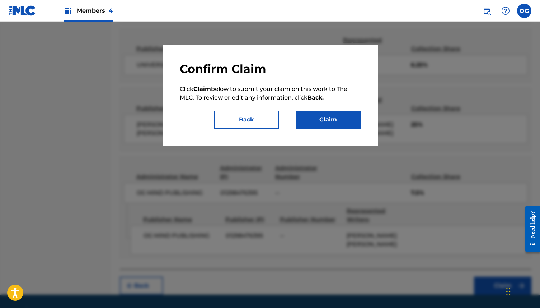
click at [347, 120] on button "Claim" at bounding box center [328, 120] width 65 height 18
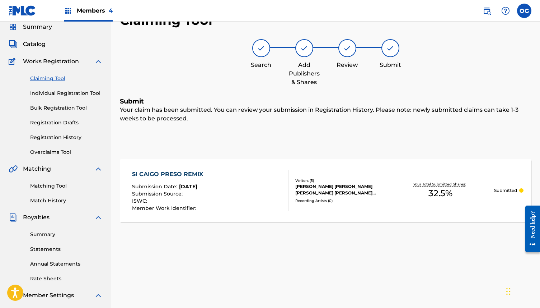
scroll to position [0, 0]
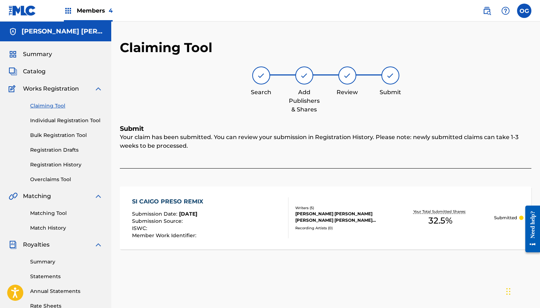
click at [38, 52] on span "Summary" at bounding box center [37, 54] width 29 height 9
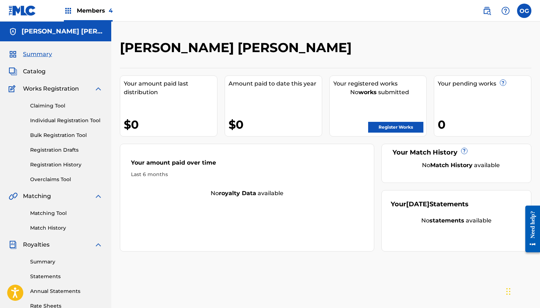
click at [395, 130] on link "Register Works" at bounding box center [395, 127] width 55 height 11
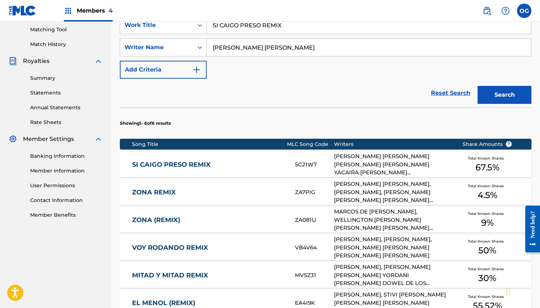
scroll to position [198, 0]
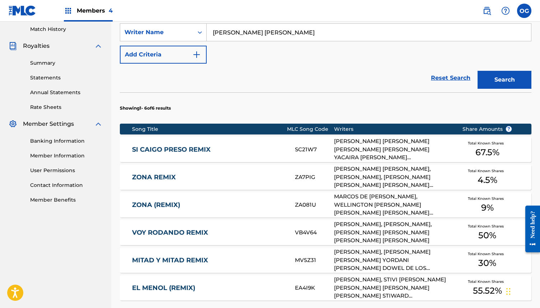
click at [261, 178] on link "ZONA REMIX" at bounding box center [208, 177] width 153 height 8
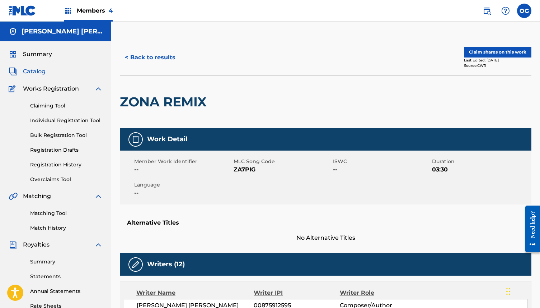
click at [520, 50] on button "Claim shares on this work" at bounding box center [497, 52] width 67 height 11
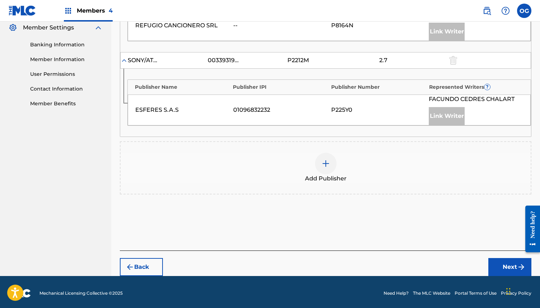
scroll to position [295, 0]
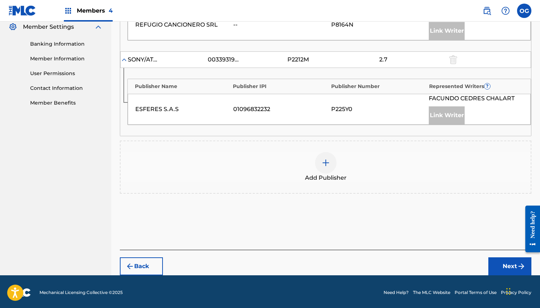
click at [328, 162] on img at bounding box center [326, 162] width 9 height 9
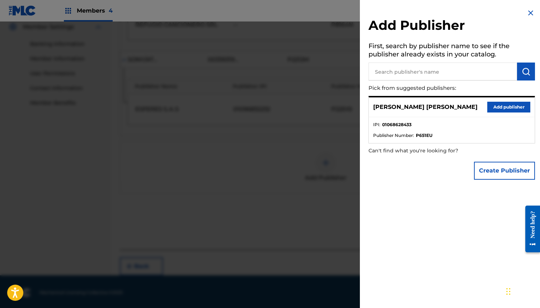
click at [511, 107] on button "Add publisher" at bounding box center [508, 107] width 43 height 11
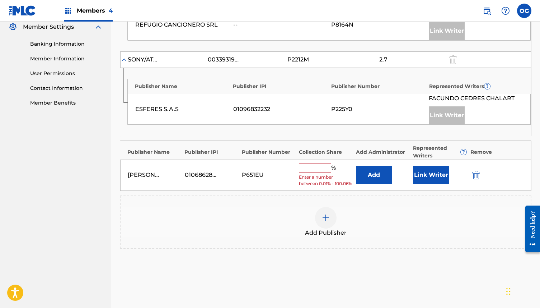
click at [325, 171] on input "text" at bounding box center [315, 167] width 32 height 9
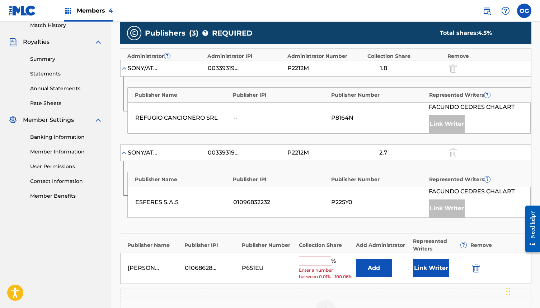
click at [320, 263] on input "text" at bounding box center [315, 260] width 32 height 9
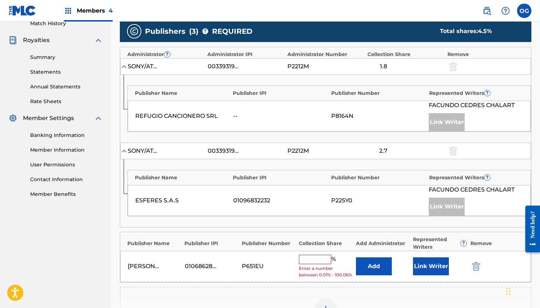
drag, startPoint x: 320, startPoint y: 263, endPoint x: 320, endPoint y: 275, distance: 11.8
click at [320, 275] on div "% Enter a number between 0.01% - 100.06%" at bounding box center [325, 265] width 53 height 23
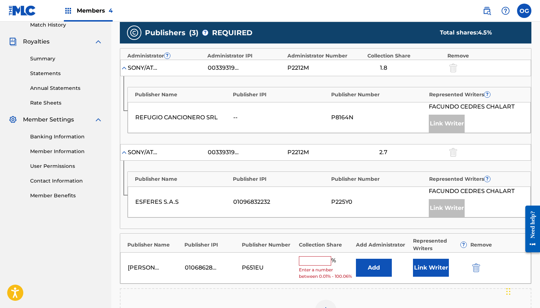
click at [320, 260] on input "text" at bounding box center [315, 260] width 32 height 9
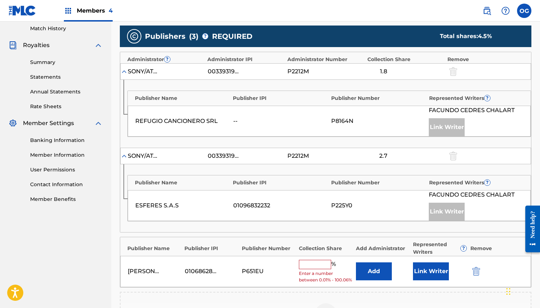
click at [319, 263] on input "text" at bounding box center [315, 263] width 32 height 9
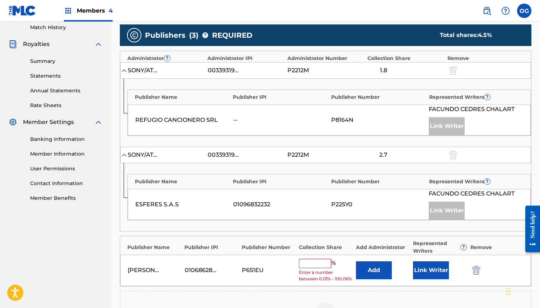
click at [320, 262] on input "text" at bounding box center [315, 262] width 32 height 9
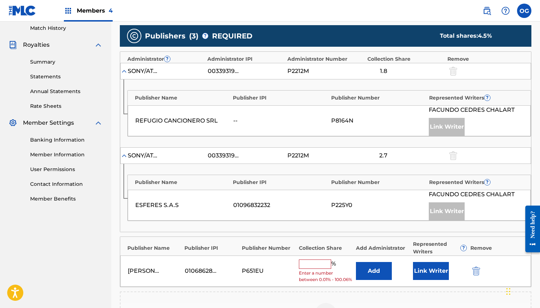
drag, startPoint x: 320, startPoint y: 262, endPoint x: 319, endPoint y: 281, distance: 19.4
click at [319, 281] on div "% Enter a number between 0.01% - 100.06%" at bounding box center [325, 270] width 53 height 23
type input "15"
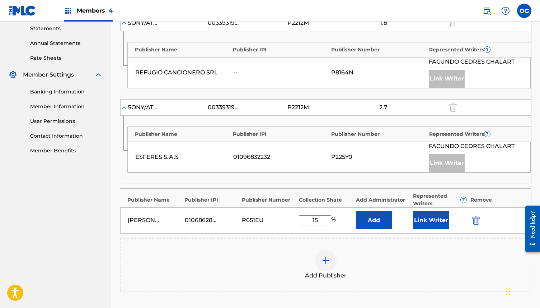
scroll to position [248, 0]
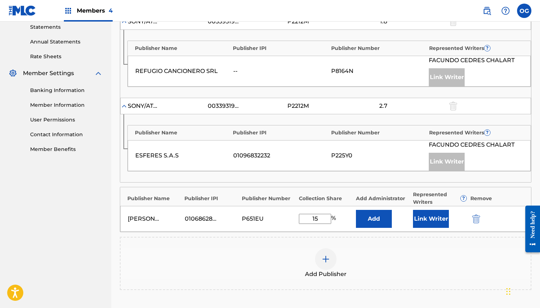
click at [380, 220] on button "Add" at bounding box center [374, 219] width 36 height 18
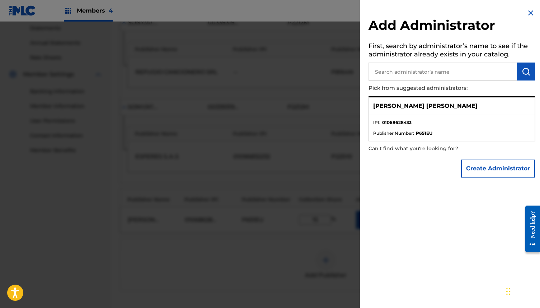
click at [486, 118] on ul "IPI : 01068628433 Publisher Number : P651EU" at bounding box center [452, 128] width 166 height 26
click at [530, 11] on img at bounding box center [531, 13] width 9 height 9
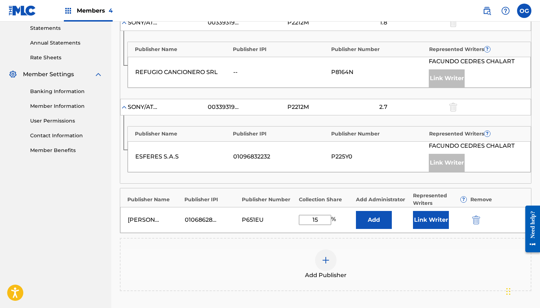
click at [431, 226] on button "Link Writer" at bounding box center [431, 220] width 36 height 18
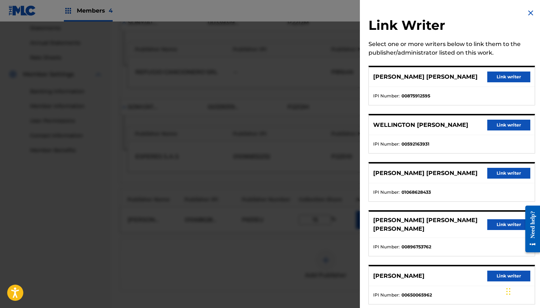
click at [505, 168] on button "Link writer" at bounding box center [508, 173] width 43 height 11
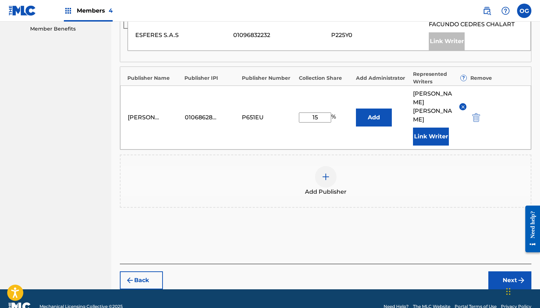
scroll to position [376, 0]
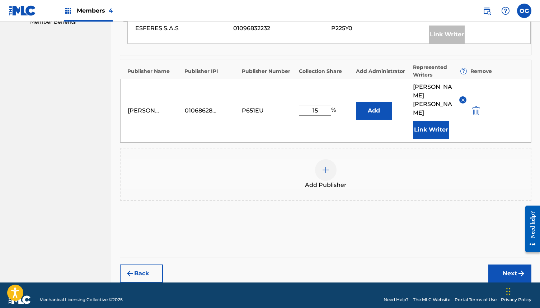
click at [313, 159] on div "Add Publisher" at bounding box center [326, 174] width 410 height 30
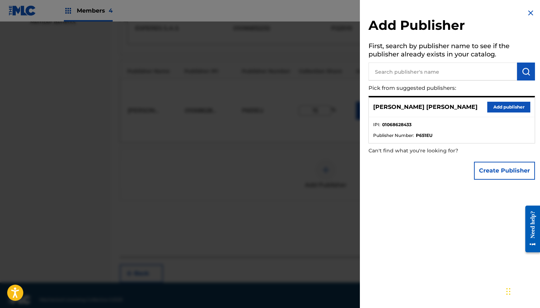
click at [511, 178] on button "Create Publisher" at bounding box center [504, 171] width 61 height 18
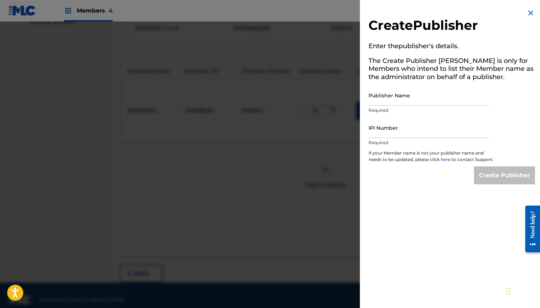
click at [382, 96] on input "Publisher Name" at bounding box center [429, 95] width 121 height 20
type input "OG MIND PUBLISHING"
click at [429, 128] on input "IPI Number" at bounding box center [429, 127] width 121 height 20
type input "1298476395"
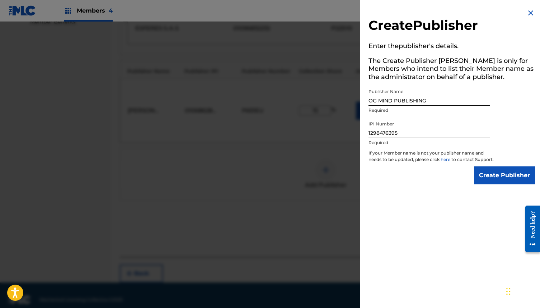
click at [497, 183] on input "Create Publisher" at bounding box center [504, 175] width 61 height 18
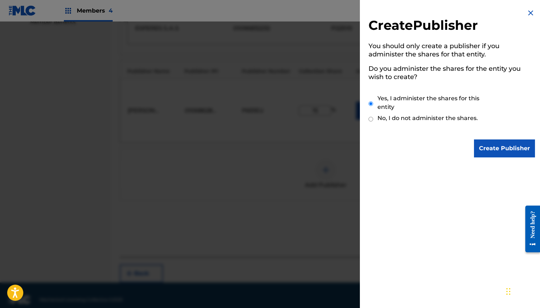
drag, startPoint x: 501, startPoint y: 145, endPoint x: 456, endPoint y: 142, distance: 45.0
click at [501, 145] on input "Create Publisher" at bounding box center [504, 148] width 61 height 18
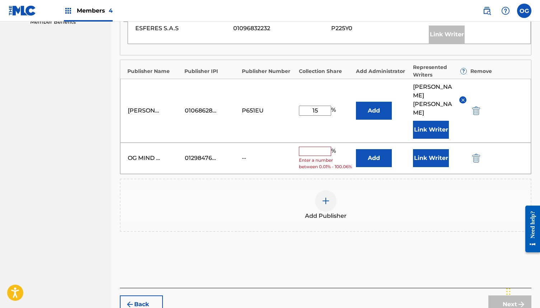
click at [311, 146] on input "text" at bounding box center [315, 150] width 32 height 9
type input "2"
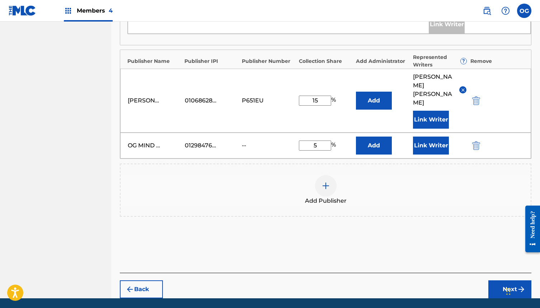
scroll to position [389, 0]
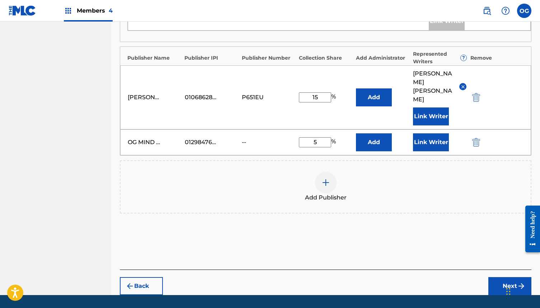
type input "5"
click at [430, 137] on button "Link Writer" at bounding box center [431, 142] width 36 height 18
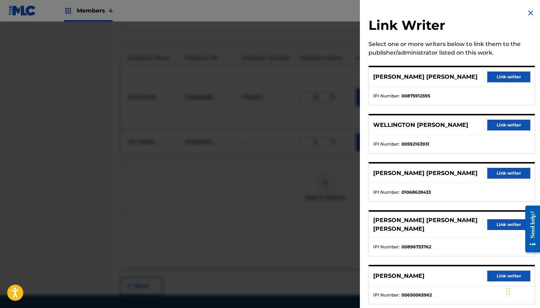
click at [506, 174] on button "Link writer" at bounding box center [508, 173] width 43 height 11
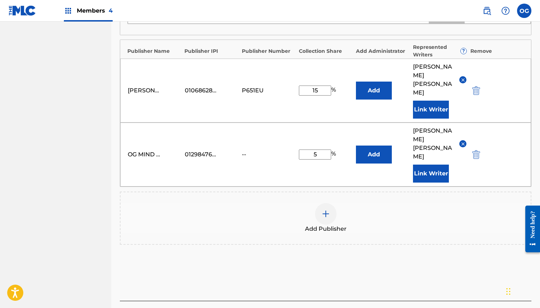
scroll to position [404, 0]
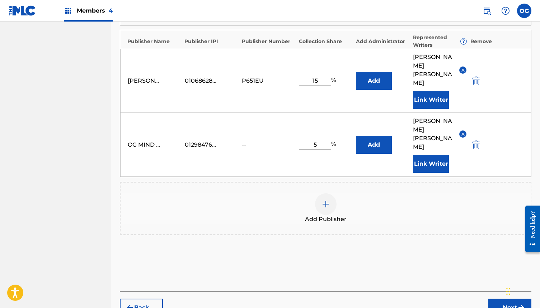
click at [361, 137] on button "Add" at bounding box center [374, 145] width 36 height 18
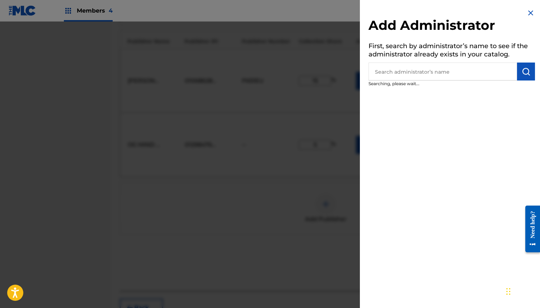
scroll to position [405, 0]
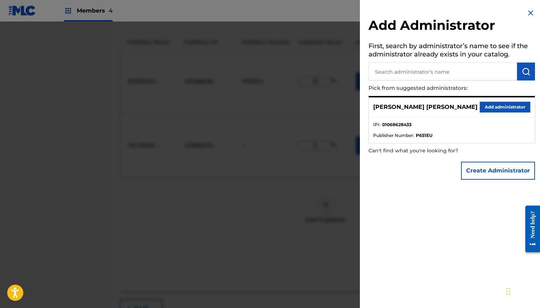
click at [507, 170] on button "Create Administrator" at bounding box center [498, 171] width 74 height 18
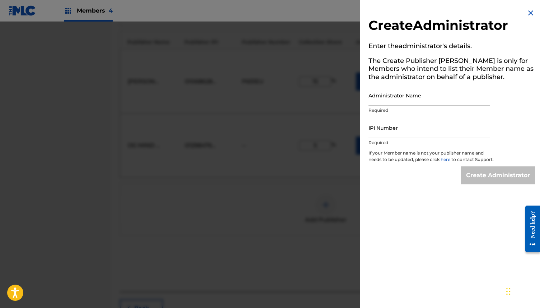
click at [422, 96] on input "Administrator Name" at bounding box center [429, 95] width 121 height 20
type input "OG MIND PUBLISHING"
click at [420, 127] on input "IPI Number" at bounding box center [429, 127] width 121 height 20
type input "1298476395"
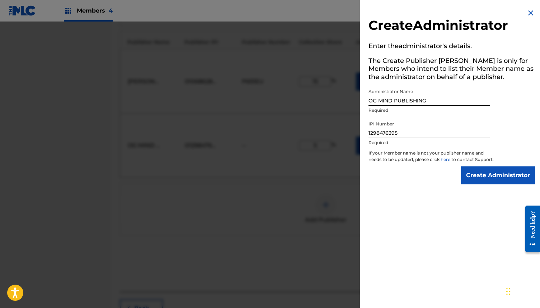
click at [491, 184] on input "Create Administrator" at bounding box center [498, 175] width 74 height 18
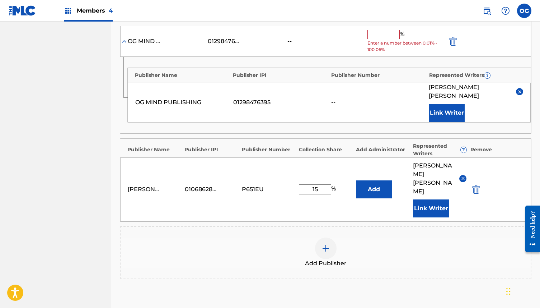
click at [377, 37] on input "text" at bounding box center [384, 34] width 32 height 9
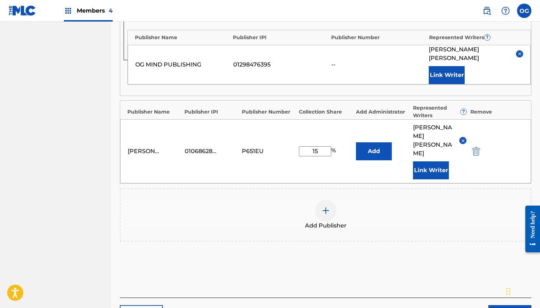
scroll to position [432, 0]
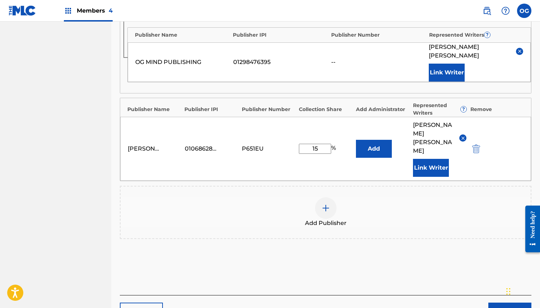
type input "4.50"
click at [324, 145] on input "15" at bounding box center [315, 149] width 32 height 10
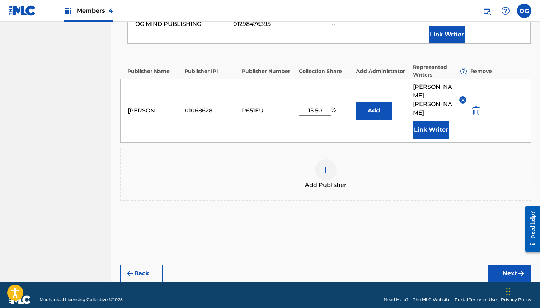
type input "15.50"
click at [496, 264] on button "Next" at bounding box center [509, 273] width 43 height 18
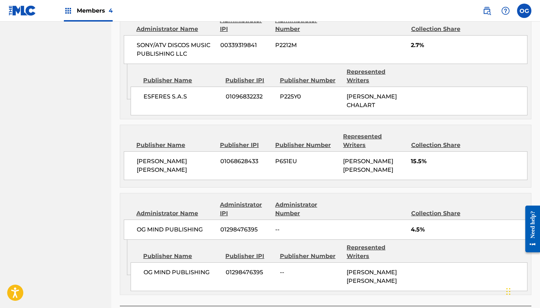
scroll to position [572, 0]
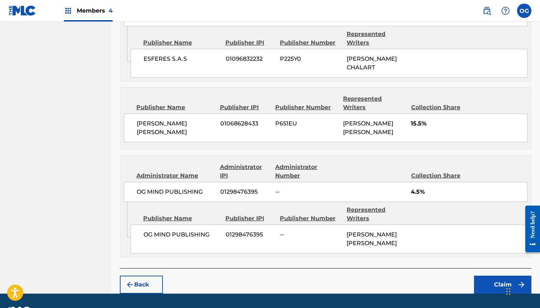
click at [491, 275] on button "Claim" at bounding box center [502, 284] width 57 height 18
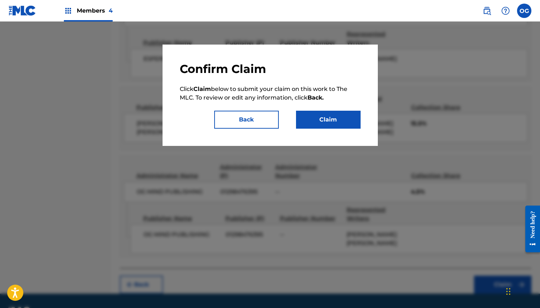
click at [328, 120] on button "Claim" at bounding box center [328, 120] width 65 height 18
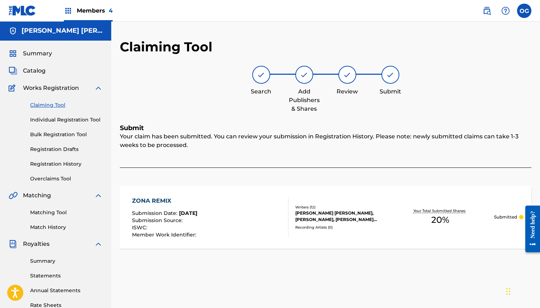
scroll to position [0, 0]
click at [39, 57] on span "Summary" at bounding box center [37, 54] width 29 height 9
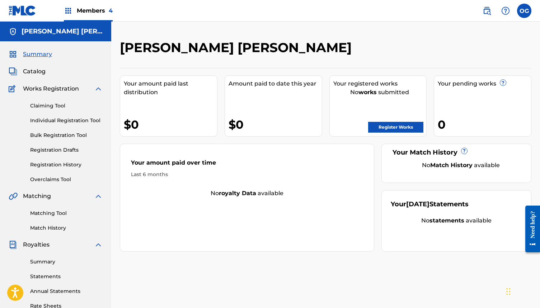
scroll to position [0, 0]
click at [392, 126] on link "Register Works" at bounding box center [395, 126] width 55 height 11
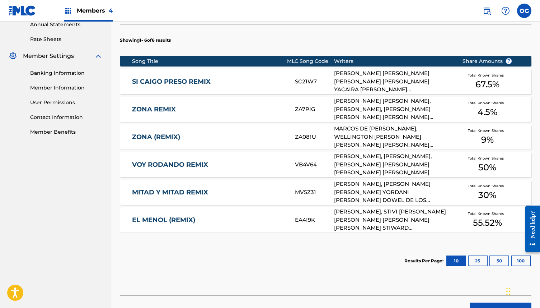
scroll to position [265, 0]
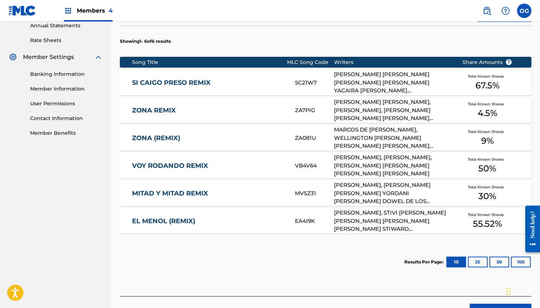
click at [359, 168] on div "[PERSON_NAME], [PERSON_NAME], [PERSON_NAME] [PERSON_NAME] [PERSON_NAME] [PERSON…" at bounding box center [392, 165] width 117 height 24
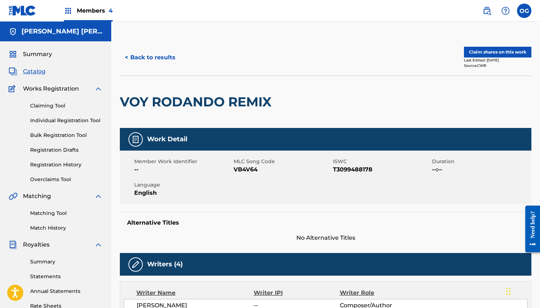
click at [481, 55] on button "Claim shares on this work" at bounding box center [497, 52] width 67 height 11
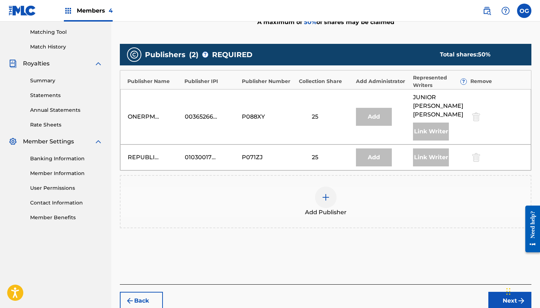
scroll to position [209, 0]
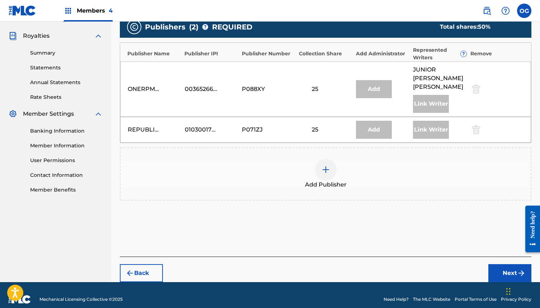
click at [326, 165] on img at bounding box center [326, 169] width 9 height 9
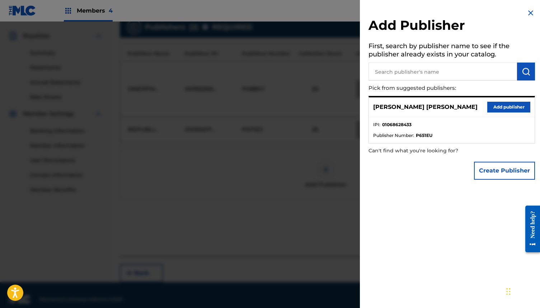
click at [510, 109] on button "Add publisher" at bounding box center [508, 107] width 43 height 11
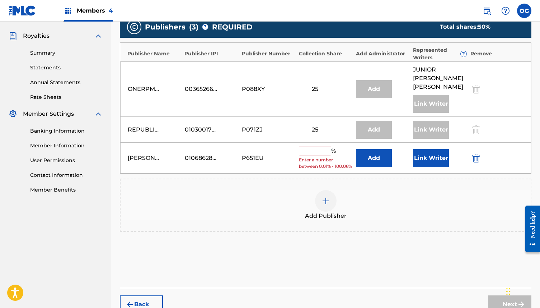
click at [328, 146] on input "text" at bounding box center [315, 150] width 32 height 9
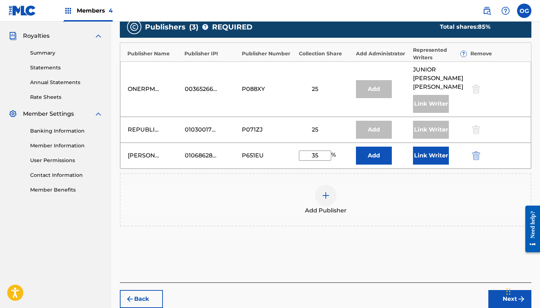
type input "35"
click at [381, 151] on button "Add" at bounding box center [374, 155] width 36 height 18
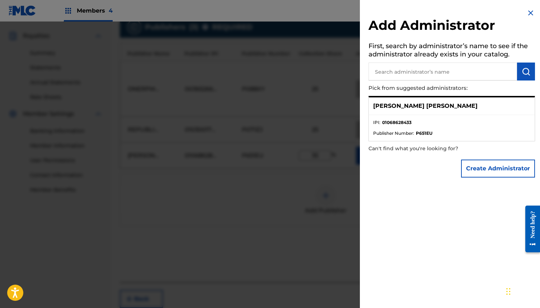
click at [527, 11] on img at bounding box center [531, 13] width 9 height 9
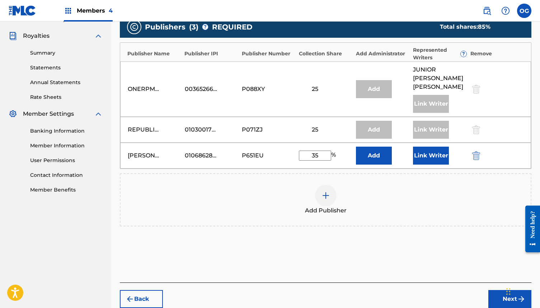
scroll to position [209, 0]
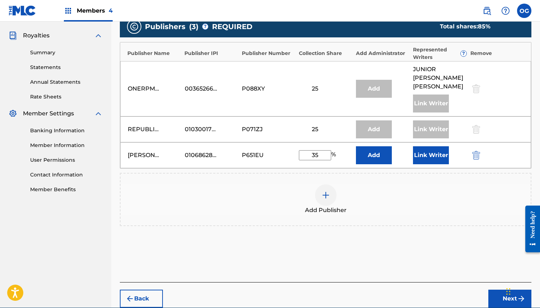
click at [436, 148] on button "Link Writer" at bounding box center [431, 155] width 36 height 18
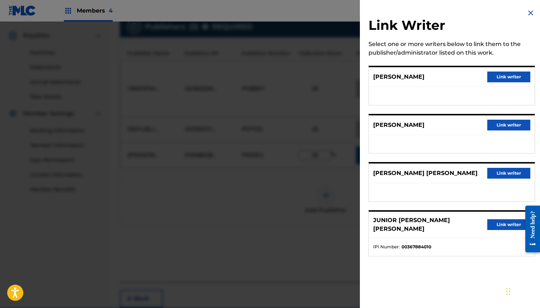
click at [498, 172] on button "Link writer" at bounding box center [508, 173] width 43 height 11
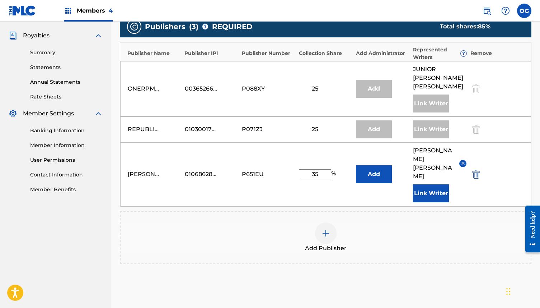
click at [327, 229] on img at bounding box center [326, 233] width 9 height 9
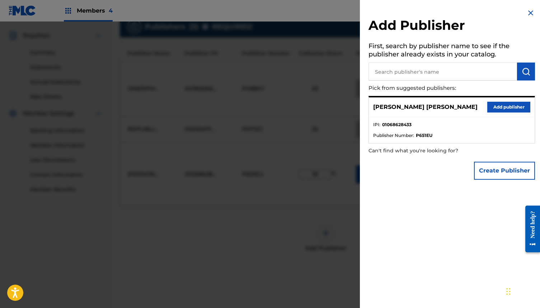
click at [505, 171] on button "Create Publisher" at bounding box center [504, 171] width 61 height 18
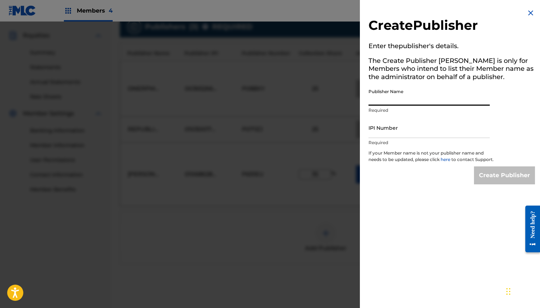
drag, startPoint x: 439, startPoint y: 97, endPoint x: 437, endPoint y: 101, distance: 5.1
click at [439, 97] on input "Publisher Name" at bounding box center [429, 95] width 121 height 20
type input "OG MIND PUBLISHING"
drag, startPoint x: 421, startPoint y: 130, endPoint x: 421, endPoint y: 134, distance: 3.9
click at [420, 130] on input "IPI Number" at bounding box center [429, 127] width 121 height 20
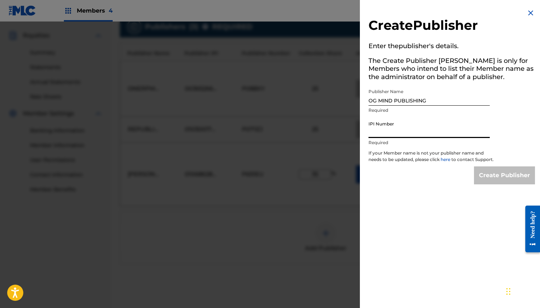
type input "1298476395"
click at [490, 183] on input "Create Publisher" at bounding box center [504, 175] width 61 height 18
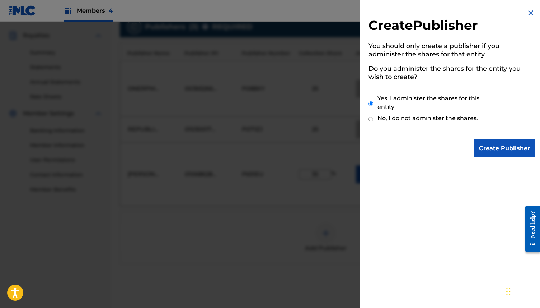
click at [485, 156] on input "Create Publisher" at bounding box center [504, 148] width 61 height 18
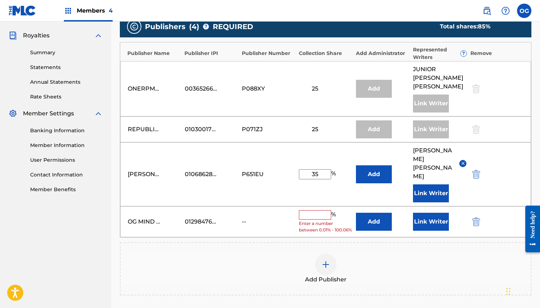
click at [327, 210] on input "text" at bounding box center [315, 214] width 32 height 9
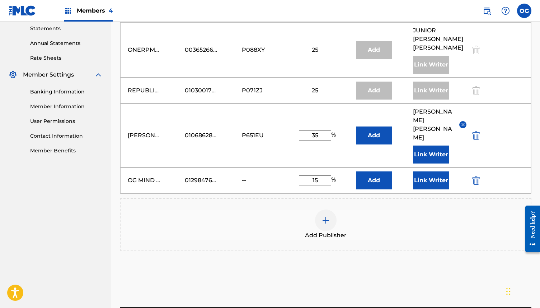
scroll to position [251, 0]
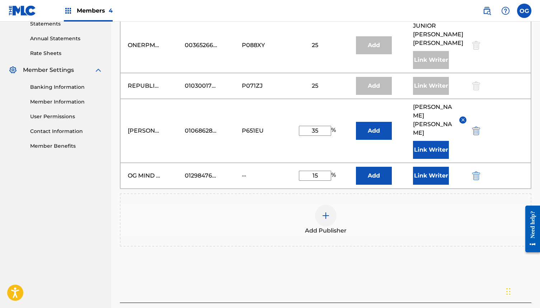
type input "15"
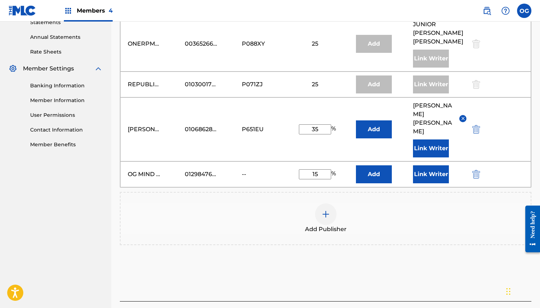
click at [422, 165] on button "Link Writer" at bounding box center [431, 174] width 36 height 18
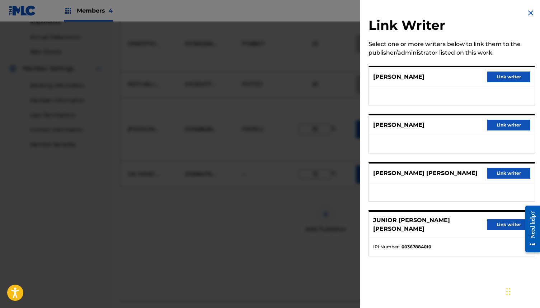
scroll to position [252, 0]
click at [505, 172] on button "Link writer" at bounding box center [508, 173] width 43 height 11
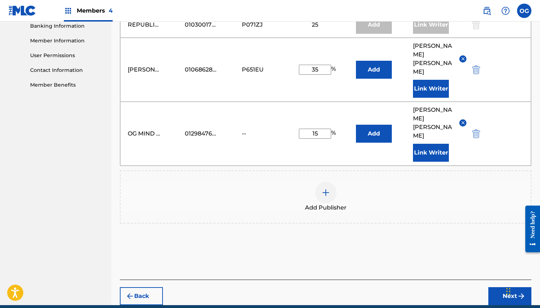
scroll to position [319, 0]
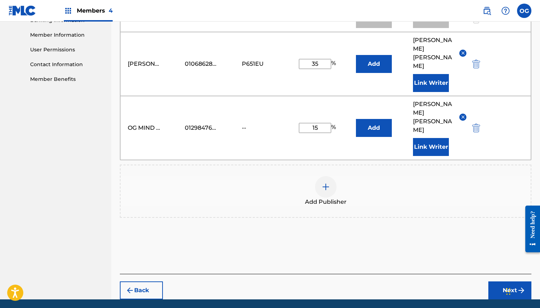
click at [497, 281] on button "Next" at bounding box center [509, 290] width 43 height 18
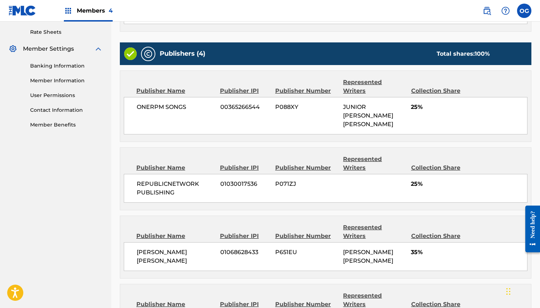
scroll to position [329, 0]
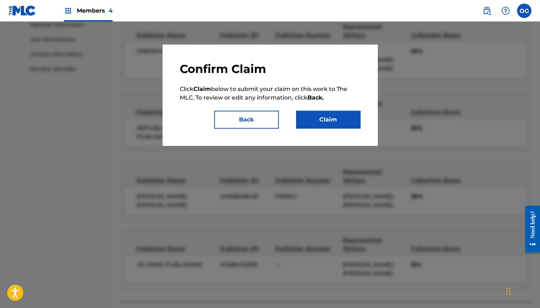
click at [303, 115] on button "Claim" at bounding box center [328, 120] width 65 height 18
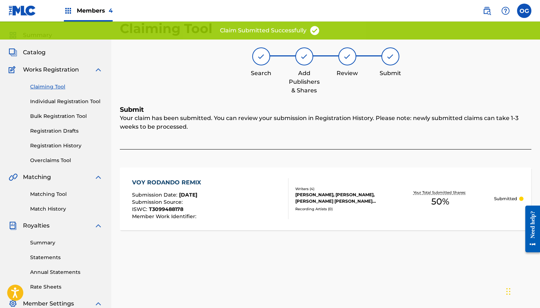
scroll to position [0, 0]
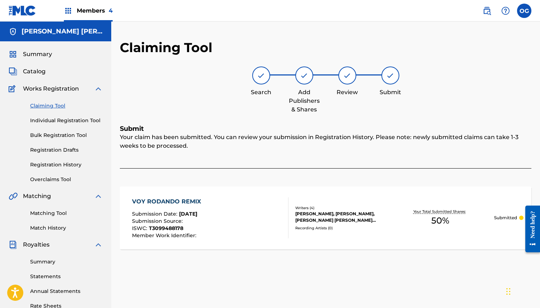
click at [43, 57] on span "Summary" at bounding box center [37, 54] width 29 height 9
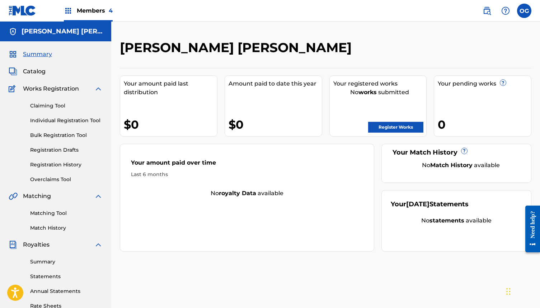
click at [397, 132] on link "Register Works" at bounding box center [395, 127] width 55 height 11
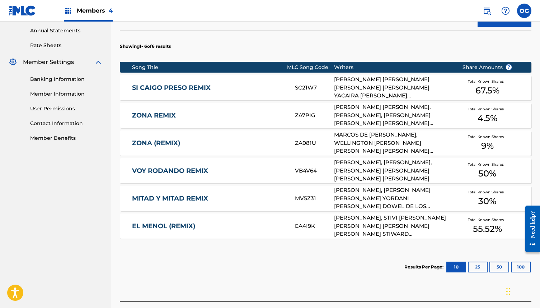
scroll to position [261, 0]
click at [238, 195] on link "MITAD Y MITAD REMIX" at bounding box center [208, 199] width 153 height 8
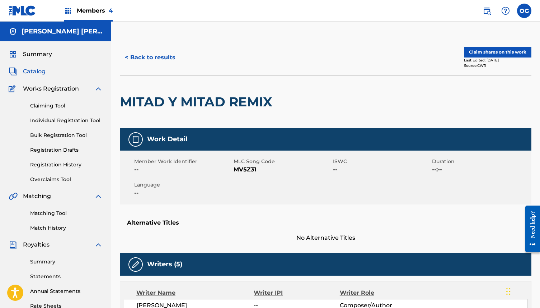
click at [509, 52] on button "Claim shares on this work" at bounding box center [497, 52] width 67 height 11
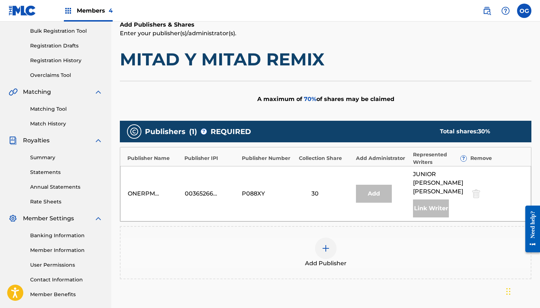
scroll to position [106, 0]
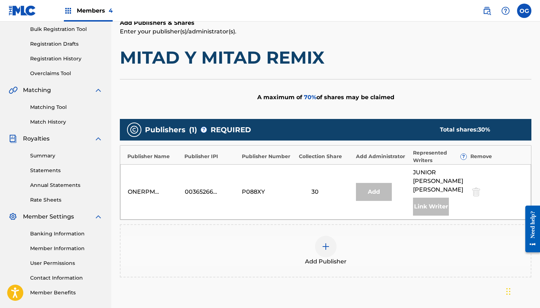
click at [322, 242] on img at bounding box center [326, 246] width 9 height 9
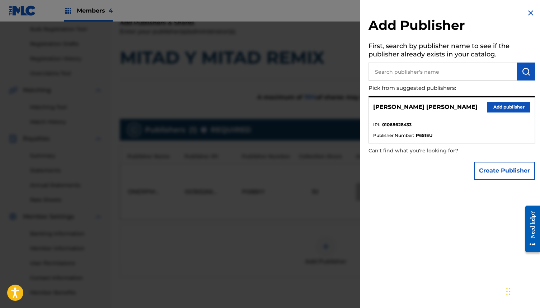
click at [500, 107] on button "Add publisher" at bounding box center [508, 107] width 43 height 11
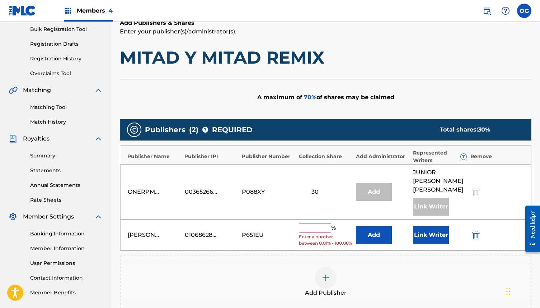
click at [322, 223] on input "text" at bounding box center [315, 227] width 32 height 9
click at [423, 236] on button "Link Writer" at bounding box center [431, 235] width 36 height 18
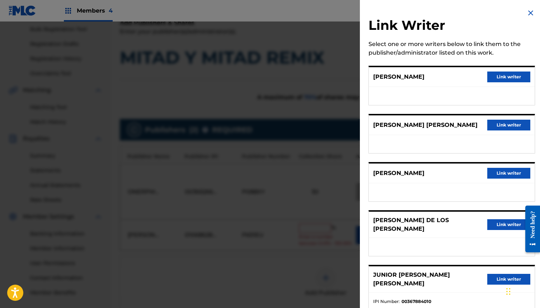
drag, startPoint x: 497, startPoint y: 122, endPoint x: 488, endPoint y: 122, distance: 8.6
click at [497, 122] on button "Link writer" at bounding box center [508, 125] width 43 height 11
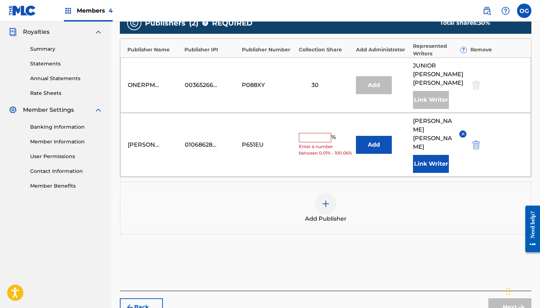
scroll to position [215, 0]
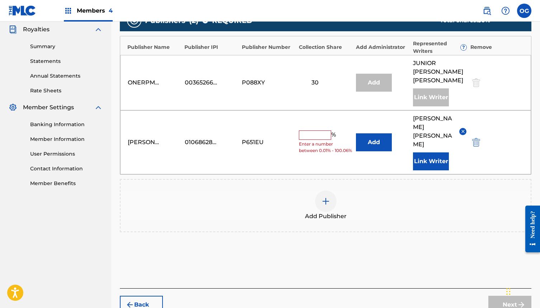
click at [318, 130] on div "% Enter a number between 0.01% - 100.06%" at bounding box center [325, 141] width 53 height 23
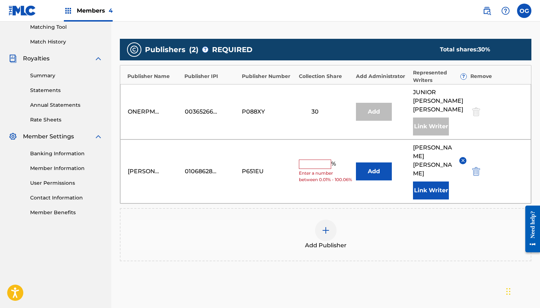
scroll to position [183, 0]
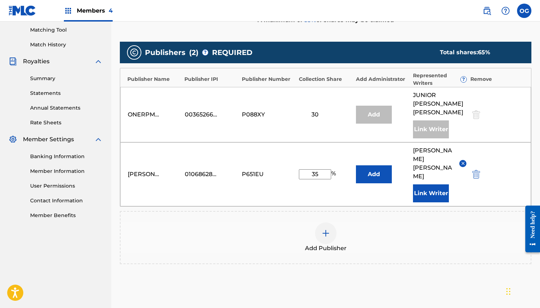
type input "35"
click at [324, 229] on img at bounding box center [326, 233] width 9 height 9
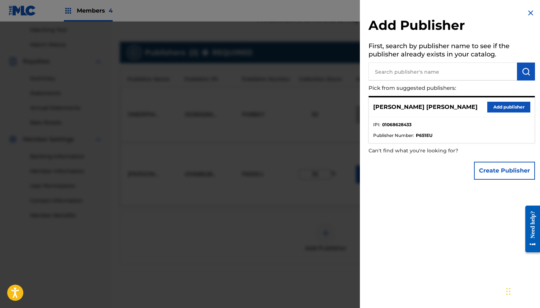
click at [491, 169] on button "Create Publisher" at bounding box center [504, 171] width 61 height 18
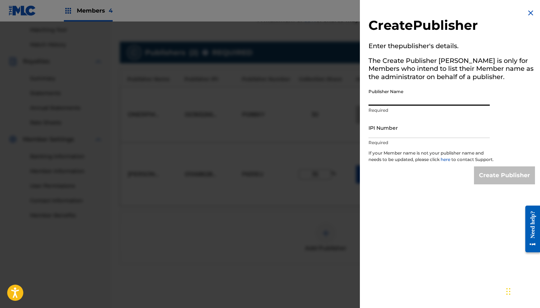
click at [410, 99] on input "Publisher Name" at bounding box center [429, 95] width 121 height 20
type input "OG MIND PUBLISHING"
click at [418, 126] on input "IPI Number" at bounding box center [429, 127] width 121 height 20
type input "1298476395"
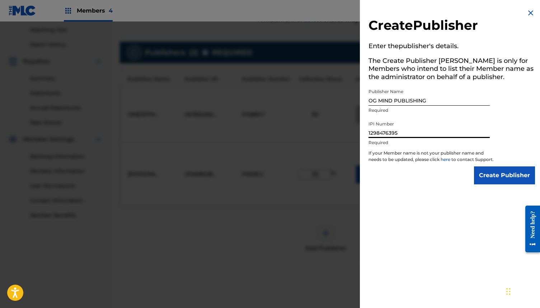
click at [506, 184] on input "Create Publisher" at bounding box center [504, 175] width 61 height 18
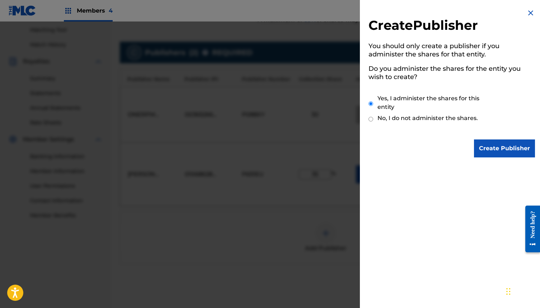
click at [478, 148] on input "Create Publisher" at bounding box center [504, 148] width 61 height 18
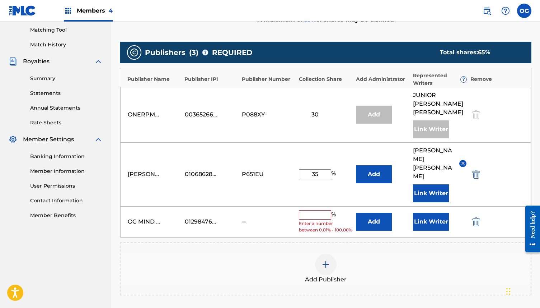
click at [321, 210] on input "text" at bounding box center [315, 214] width 32 height 9
type input "15"
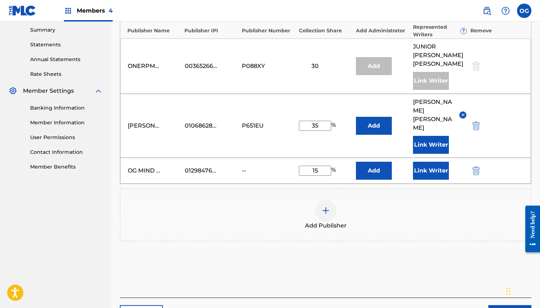
scroll to position [264, 0]
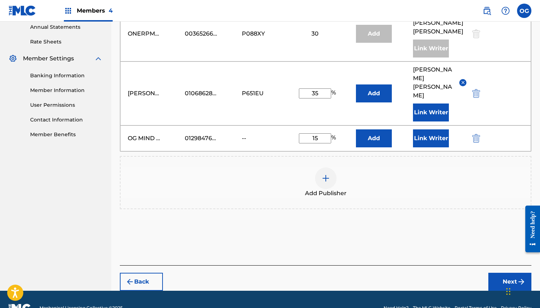
click at [509, 272] on button "Next" at bounding box center [509, 281] width 43 height 18
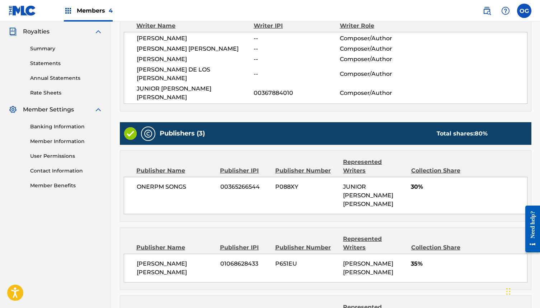
scroll to position [272, 0]
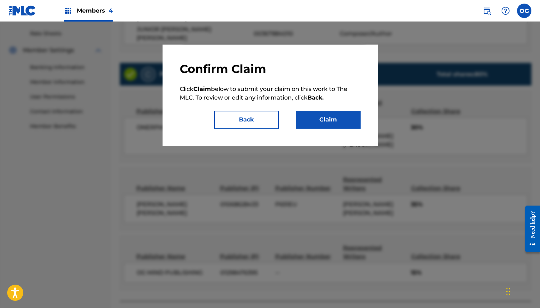
click at [346, 120] on button "Claim" at bounding box center [328, 120] width 65 height 18
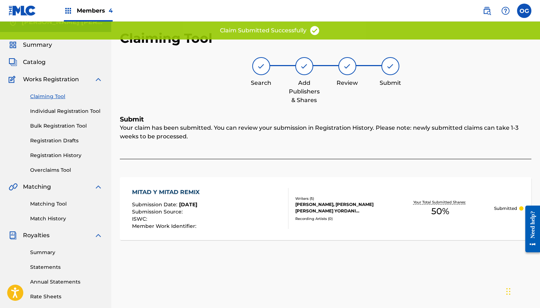
scroll to position [0, 0]
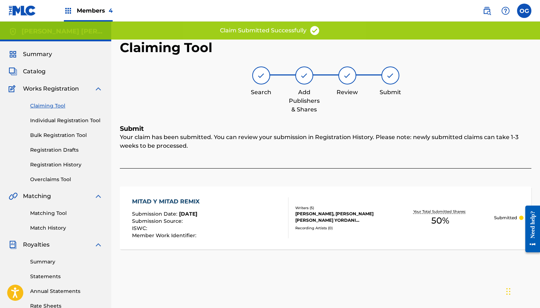
click at [48, 57] on span "Summary" at bounding box center [37, 54] width 29 height 9
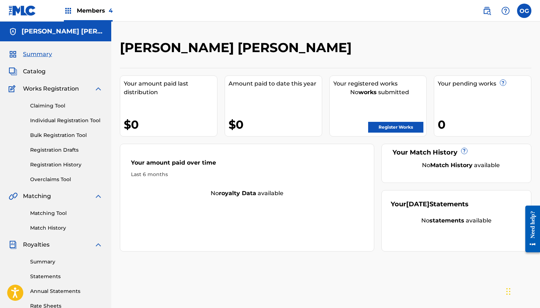
click at [392, 126] on link "Register Works" at bounding box center [395, 127] width 55 height 11
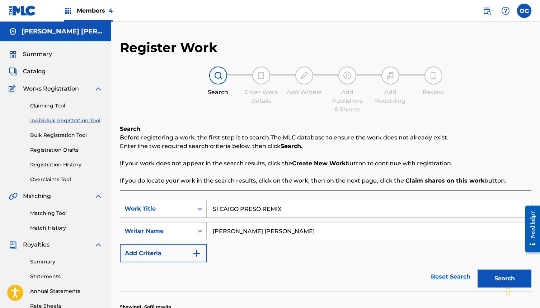
click at [57, 165] on link "Registration History" at bounding box center [66, 165] width 72 height 8
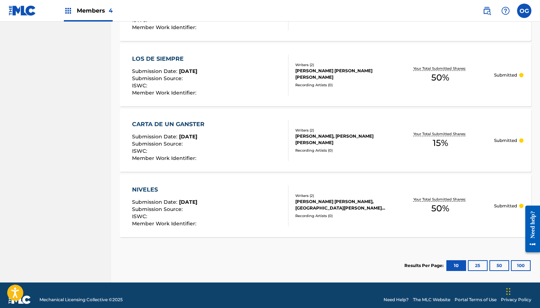
scroll to position [589, 0]
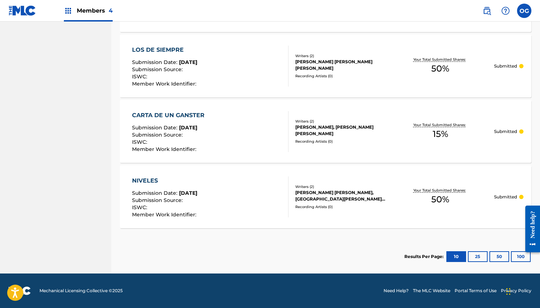
click at [476, 257] on button "25" at bounding box center [478, 256] width 20 height 11
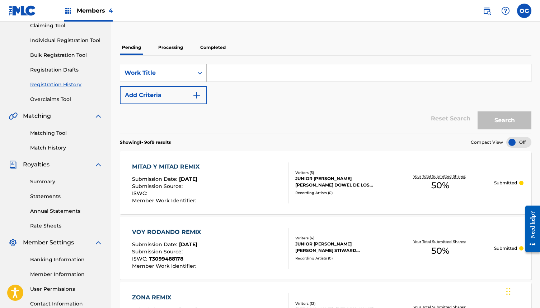
scroll to position [0, 0]
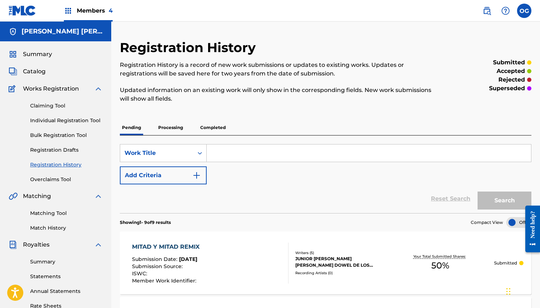
click at [176, 128] on p "Processing" at bounding box center [170, 127] width 29 height 15
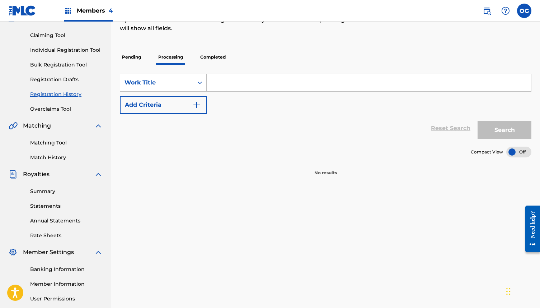
scroll to position [71, 0]
click at [137, 60] on p "Pending" at bounding box center [131, 56] width 23 height 15
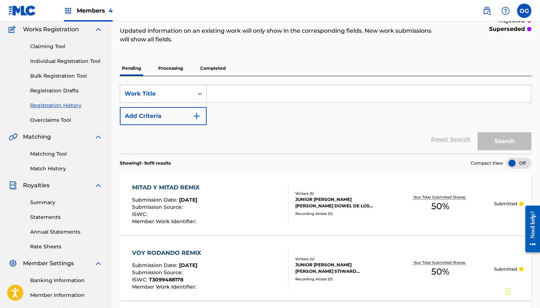
scroll to position [59, 0]
click at [177, 68] on p "Processing" at bounding box center [170, 68] width 29 height 15
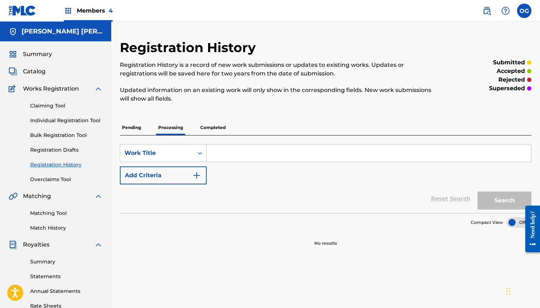
click at [218, 123] on p "Completed" at bounding box center [213, 127] width 30 height 15
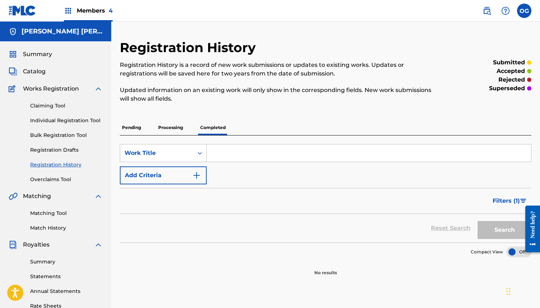
click at [47, 53] on span "Summary" at bounding box center [37, 54] width 29 height 9
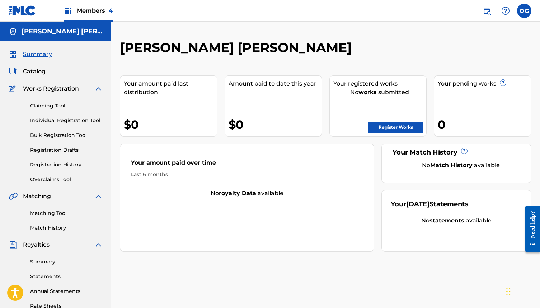
click at [399, 129] on link "Register Works" at bounding box center [395, 127] width 55 height 11
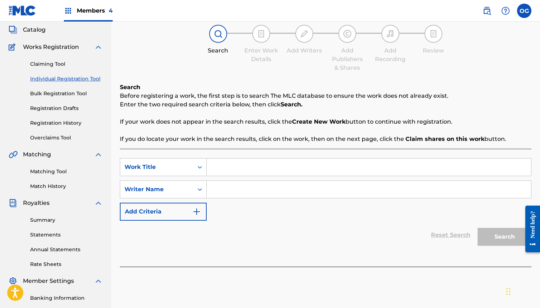
scroll to position [47, 0]
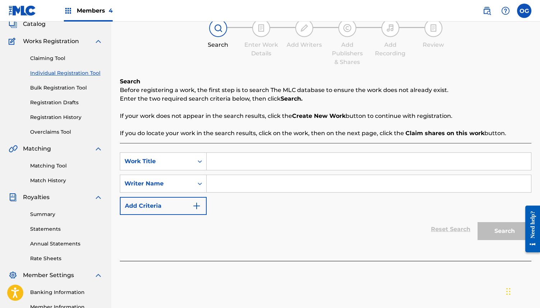
click at [374, 157] on input "Search Form" at bounding box center [369, 161] width 324 height 17
click at [359, 182] on input "Search Form" at bounding box center [369, 183] width 324 height 17
type input "H"
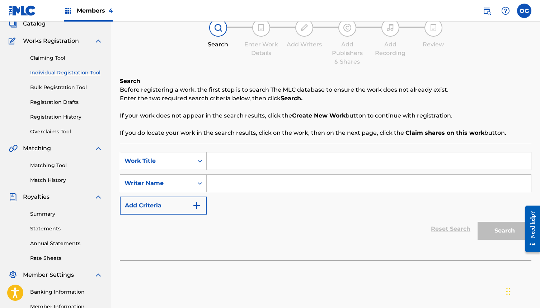
click at [230, 182] on input "Search Form" at bounding box center [369, 182] width 324 height 17
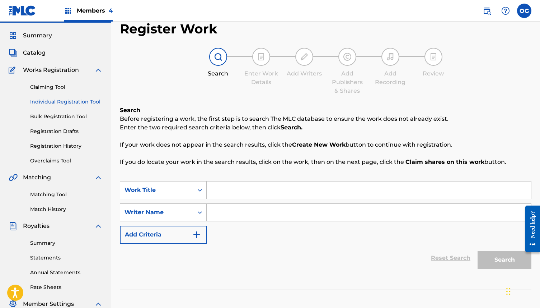
scroll to position [0, 0]
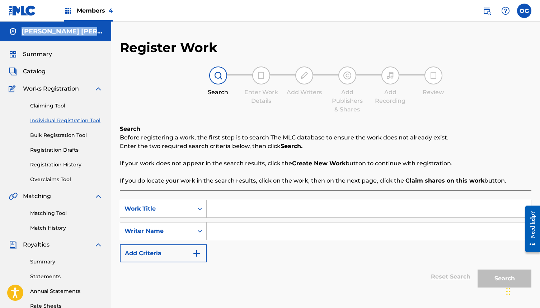
drag, startPoint x: 94, startPoint y: 33, endPoint x: 19, endPoint y: 32, distance: 75.0
click at [20, 32] on div "[PERSON_NAME] [PERSON_NAME]" at bounding box center [55, 32] width 111 height 20
copy h5 "[PERSON_NAME] [PERSON_NAME]"
click at [293, 206] on input "Search Form" at bounding box center [369, 208] width 324 height 17
drag, startPoint x: 265, startPoint y: 241, endPoint x: 265, endPoint y: 237, distance: 4.3
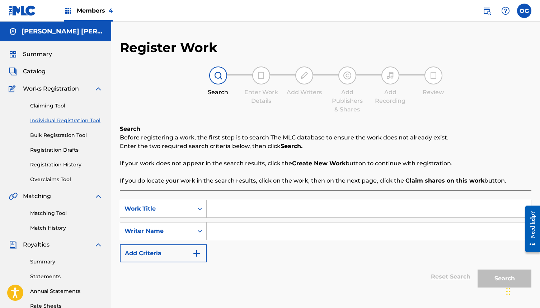
click at [265, 241] on div "SearchWithCriteriad2a17c70-c70e-4e1a-a7e0-a640748002e0 Work Title SearchWithCri…" at bounding box center [326, 231] width 412 height 62
click at [265, 233] on input "Search Form" at bounding box center [369, 230] width 324 height 17
paste input "[PERSON_NAME] [PERSON_NAME]"
type input "[PERSON_NAME] [PERSON_NAME]"
click at [254, 214] on input "Search Form" at bounding box center [369, 208] width 324 height 17
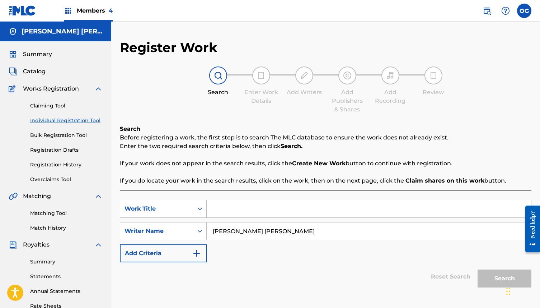
paste input "EN CONTRA MI"
type input "EN CONTRA MI"
click at [498, 280] on button "Search" at bounding box center [505, 278] width 54 height 18
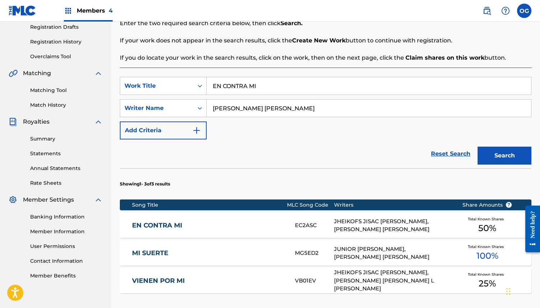
scroll to position [130, 0]
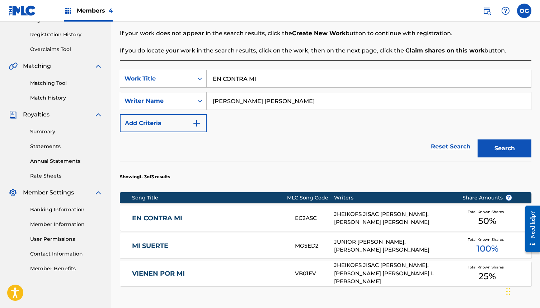
click at [425, 221] on div "JHEIKOFS JISAC [PERSON_NAME], [PERSON_NAME] [PERSON_NAME]" at bounding box center [392, 218] width 117 height 16
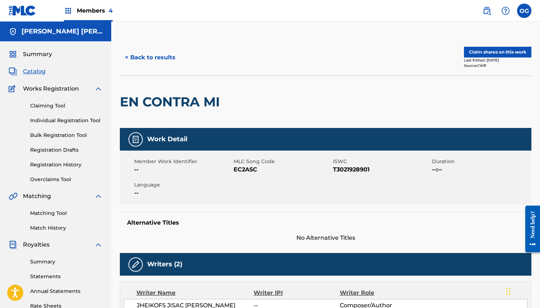
click at [524, 46] on div "< Back to results Claim shares on this work Last Edited: [DATE] Source: CWR" at bounding box center [326, 57] width 412 height 36
click at [525, 54] on button "Claim shares on this work" at bounding box center [497, 52] width 67 height 11
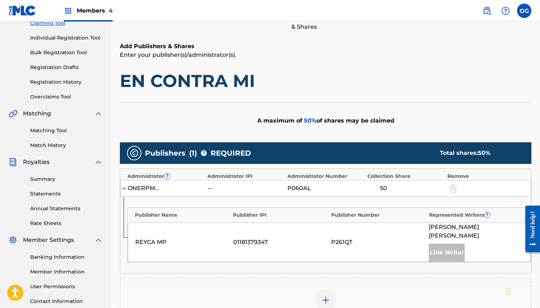
scroll to position [84, 0]
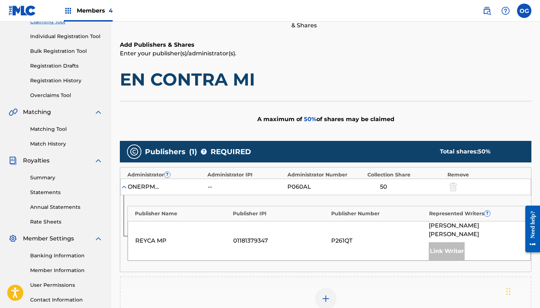
click at [325, 294] on img at bounding box center [326, 298] width 9 height 9
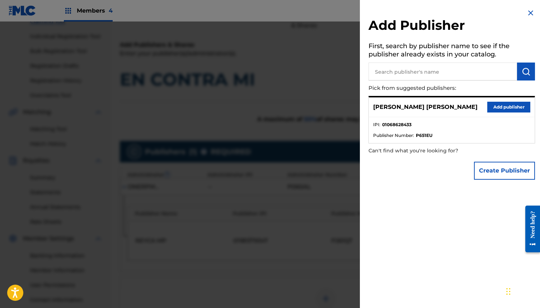
click at [491, 104] on button "Add publisher" at bounding box center [508, 107] width 43 height 11
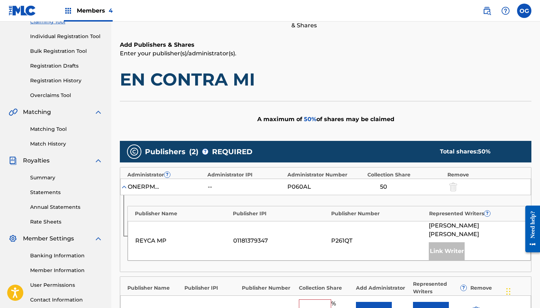
click at [311, 299] on input "text" at bounding box center [315, 303] width 32 height 9
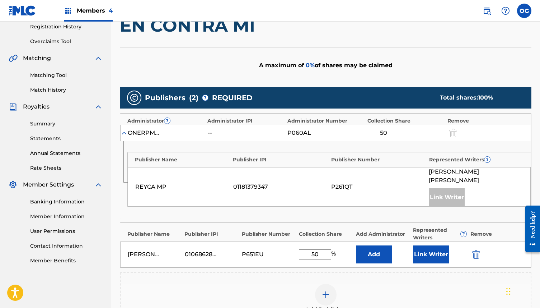
scroll to position [152, 0]
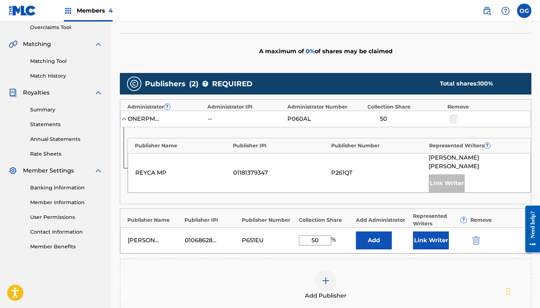
click at [326, 235] on input "50" at bounding box center [315, 240] width 32 height 10
type input "5"
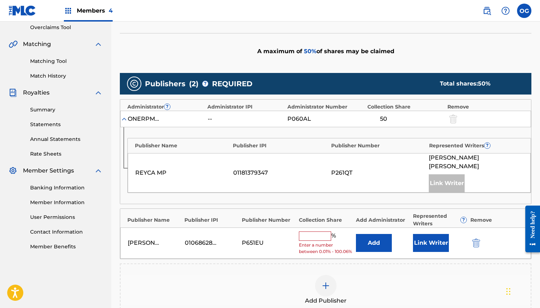
click at [324, 242] on span "Enter a number between 0.01% - 100.06%" at bounding box center [325, 248] width 53 height 13
click at [321, 232] on div "% Enter a number between 0.01% - 100.06%" at bounding box center [325, 242] width 53 height 23
click at [320, 231] on input "text" at bounding box center [315, 235] width 32 height 9
type input "35"
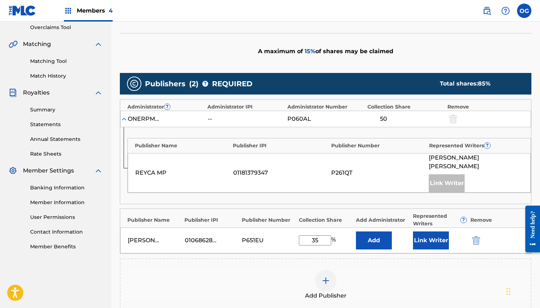
click at [441, 231] on button "Link Writer" at bounding box center [431, 240] width 36 height 18
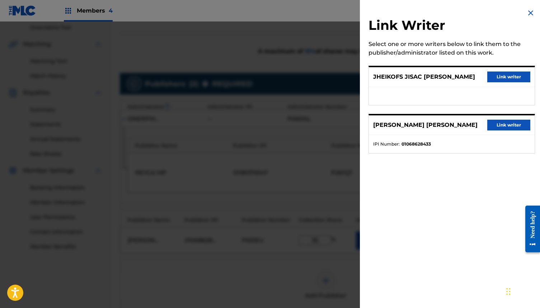
click at [491, 126] on button "Link writer" at bounding box center [508, 125] width 43 height 11
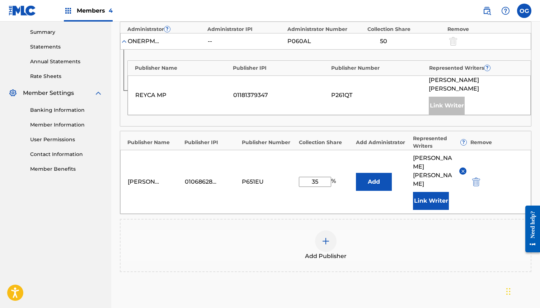
click at [320, 230] on div at bounding box center [326, 241] width 22 height 22
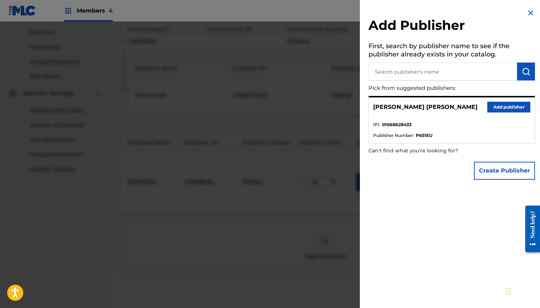
click at [488, 160] on div "Create Publisher" at bounding box center [504, 170] width 61 height 25
click at [490, 168] on button "Create Publisher" at bounding box center [504, 171] width 61 height 18
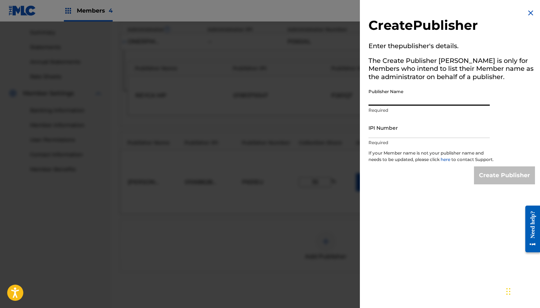
drag, startPoint x: 417, startPoint y: 90, endPoint x: 417, endPoint y: 95, distance: 4.7
click at [417, 90] on input "Publisher Name" at bounding box center [429, 95] width 121 height 20
type input "OG MIND PUBLISHING"
drag, startPoint x: 417, startPoint y: 129, endPoint x: 417, endPoint y: 133, distance: 4.0
click at [417, 129] on input "IPI Number" at bounding box center [429, 127] width 121 height 20
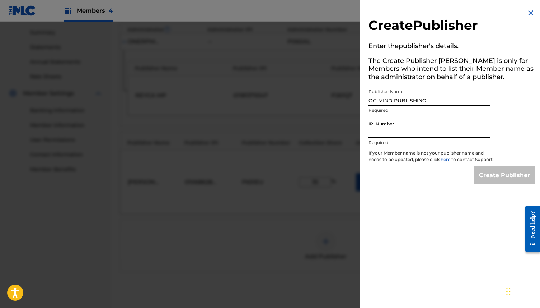
type input "1298476395"
click at [487, 178] on input "Create Publisher" at bounding box center [504, 175] width 61 height 18
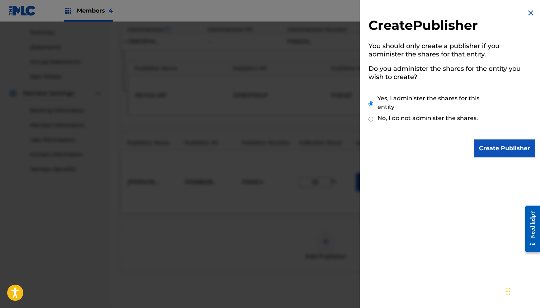
click at [483, 150] on input "Create Publisher" at bounding box center [504, 148] width 61 height 18
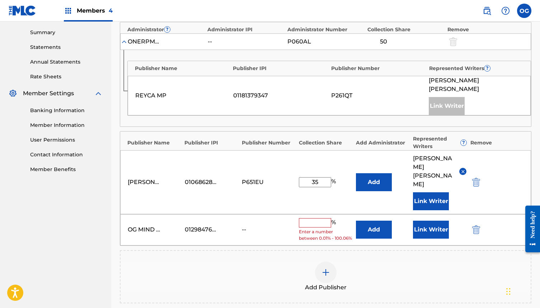
click at [307, 218] on input "text" at bounding box center [315, 222] width 32 height 9
type input "15"
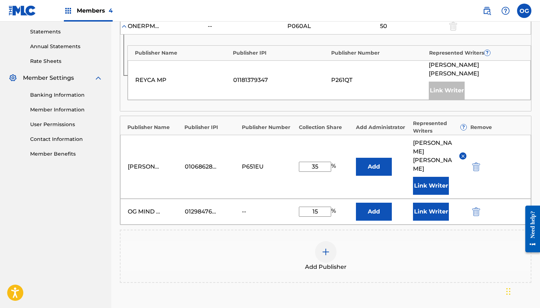
scroll to position [250, 0]
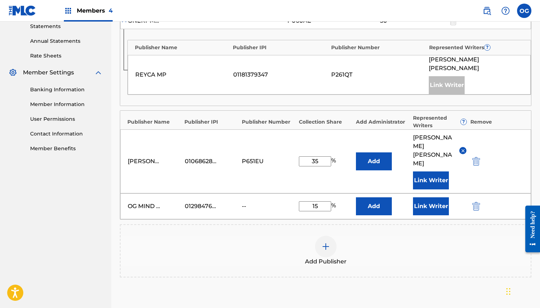
click at [439, 197] on button "Link Writer" at bounding box center [431, 206] width 36 height 18
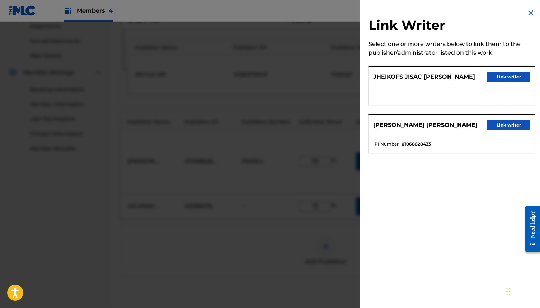
click at [521, 127] on button "Link writer" at bounding box center [508, 125] width 43 height 11
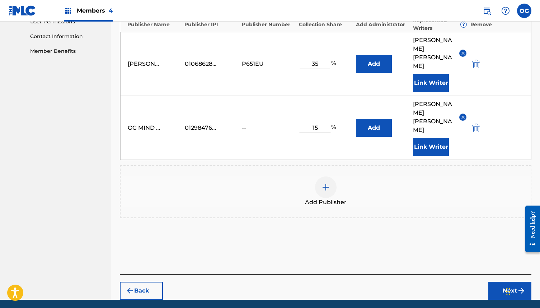
click at [507, 281] on button "Next" at bounding box center [509, 290] width 43 height 18
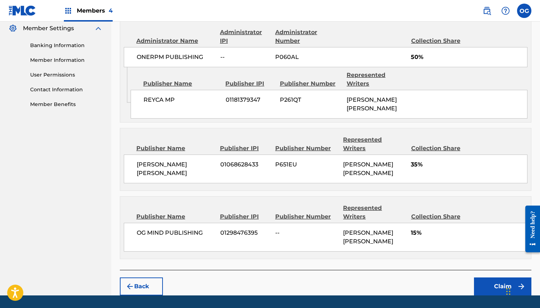
scroll to position [297, 0]
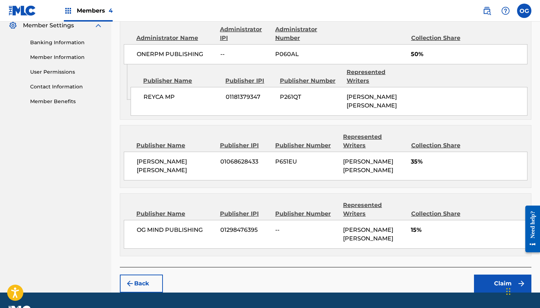
click at [511, 274] on button "Claim" at bounding box center [502, 283] width 57 height 18
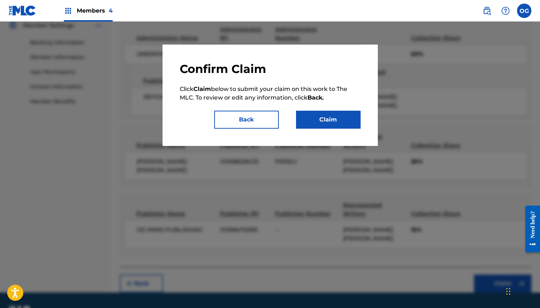
click at [323, 118] on button "Claim" at bounding box center [328, 120] width 65 height 18
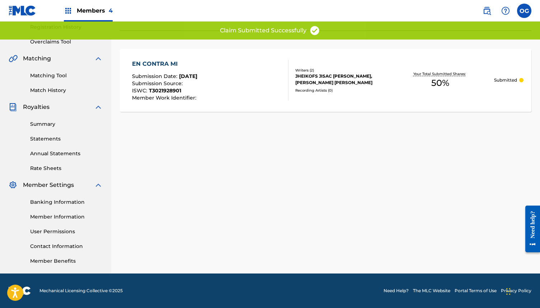
scroll to position [0, 0]
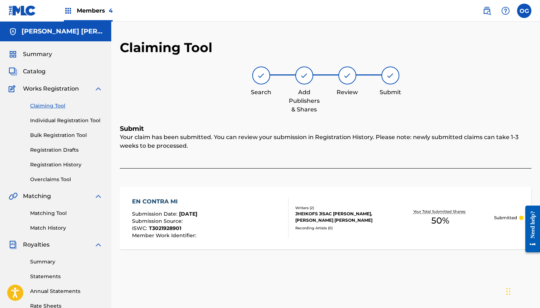
click at [33, 53] on span "Summary" at bounding box center [37, 54] width 29 height 9
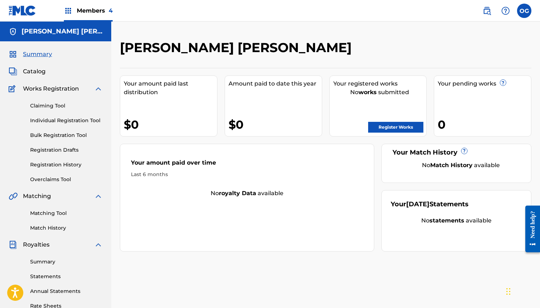
click at [389, 125] on link "Register Works" at bounding box center [395, 127] width 55 height 11
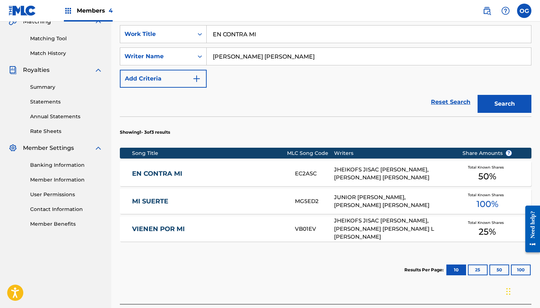
scroll to position [173, 0]
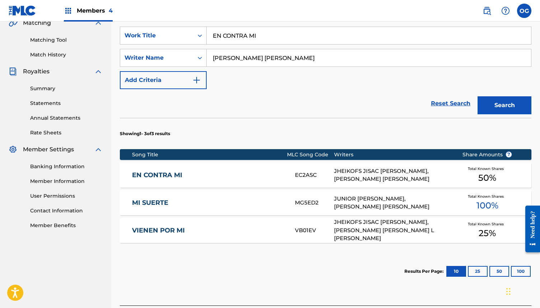
click at [375, 171] on div "JHEIKOFS JISAC [PERSON_NAME], [PERSON_NAME] [PERSON_NAME]" at bounding box center [392, 175] width 117 height 16
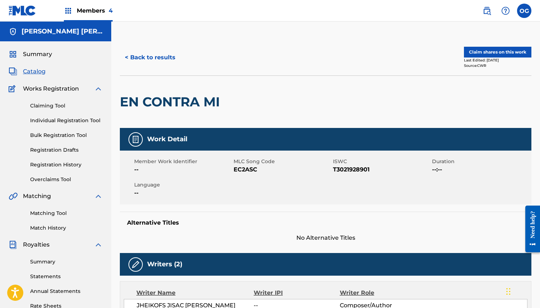
click at [479, 56] on button "Claim shares on this work" at bounding box center [497, 52] width 67 height 11
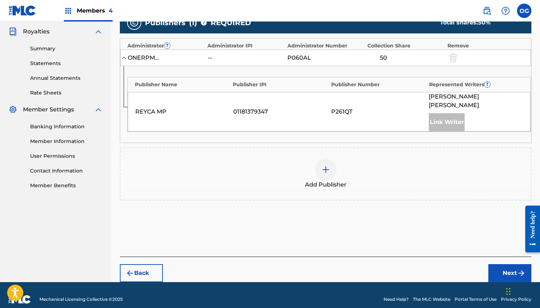
scroll to position [212, 0]
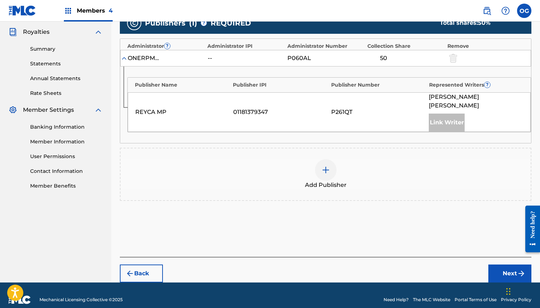
click at [326, 165] on img at bounding box center [326, 169] width 9 height 9
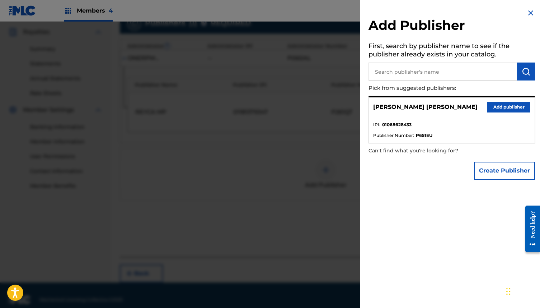
click at [484, 109] on div "[PERSON_NAME] [PERSON_NAME] Add publisher" at bounding box center [452, 107] width 166 height 20
click at [492, 108] on button "Add publisher" at bounding box center [508, 107] width 43 height 11
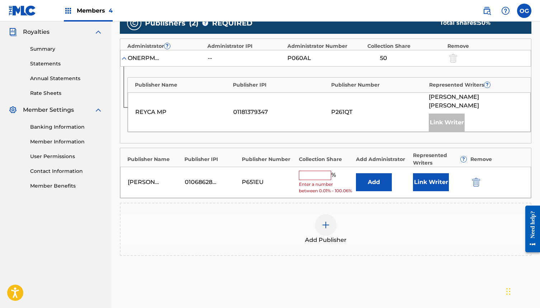
click at [326, 170] on input "text" at bounding box center [315, 174] width 32 height 9
type input "35"
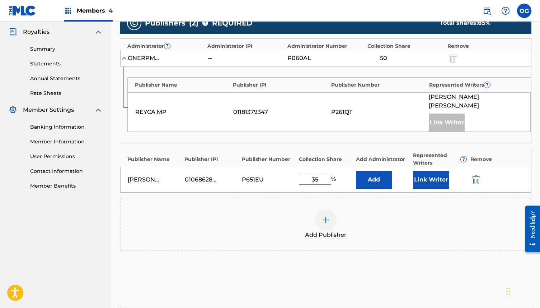
click at [417, 171] on button "Link Writer" at bounding box center [431, 179] width 36 height 18
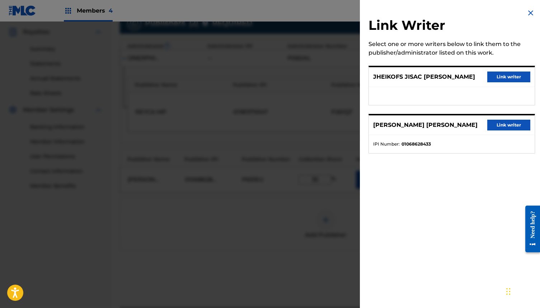
click at [502, 117] on div "[PERSON_NAME] [PERSON_NAME] Link writer" at bounding box center [452, 125] width 166 height 20
click at [502, 121] on button "Link writer" at bounding box center [508, 125] width 43 height 11
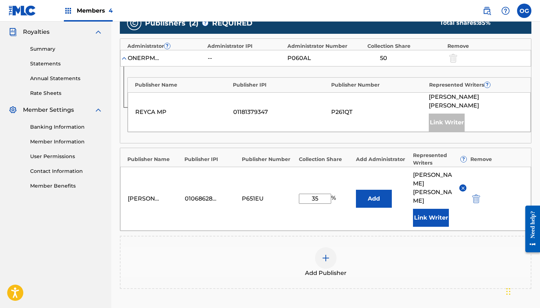
click at [333, 247] on div at bounding box center [326, 258] width 22 height 22
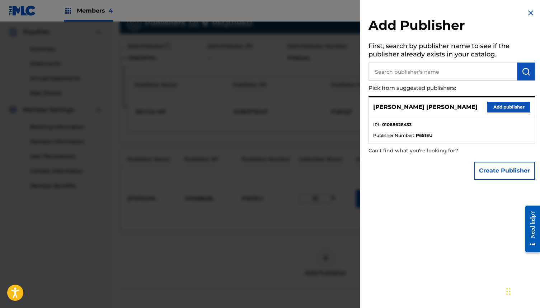
click at [422, 72] on input "text" at bounding box center [443, 71] width 149 height 18
click at [493, 172] on button "Create Publisher" at bounding box center [504, 171] width 61 height 18
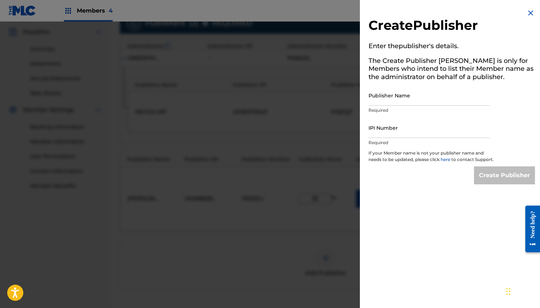
click at [418, 99] on input "Publisher Name" at bounding box center [429, 95] width 121 height 20
type input "OG MIND PUBLISHING"
click at [409, 130] on input "IPI Number" at bounding box center [429, 127] width 121 height 20
type input "1298476395"
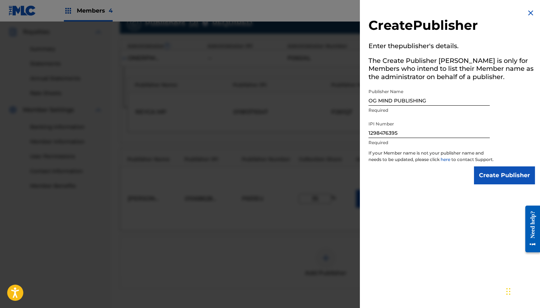
click at [513, 177] on input "Create Publisher" at bounding box center [504, 175] width 61 height 18
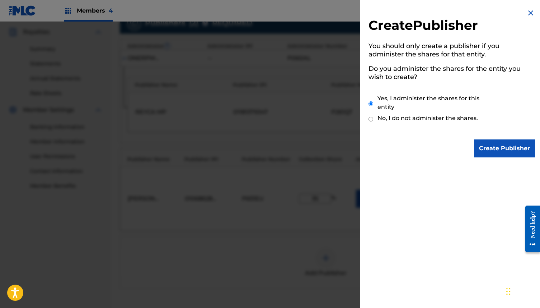
click at [493, 146] on input "Create Publisher" at bounding box center [504, 148] width 61 height 18
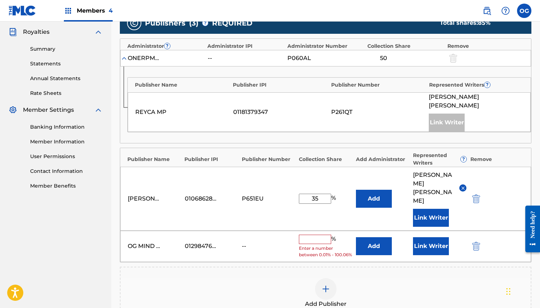
click at [319, 234] on input "text" at bounding box center [315, 238] width 32 height 9
click at [319, 235] on input "text" at bounding box center [315, 239] width 32 height 9
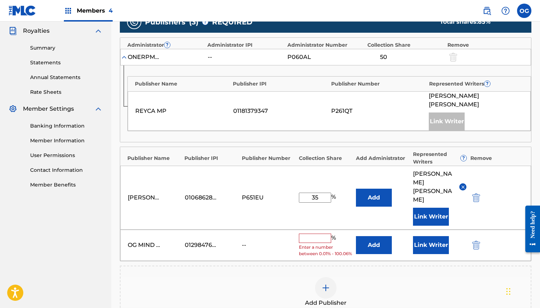
click at [322, 233] on input "text" at bounding box center [315, 237] width 32 height 9
type input "15"
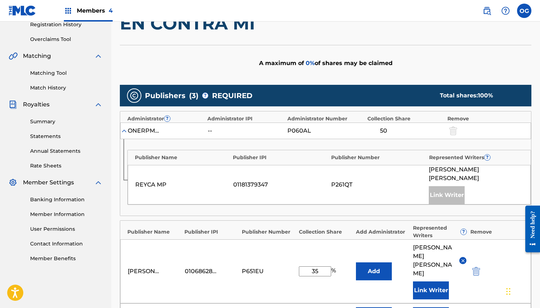
scroll to position [139, 0]
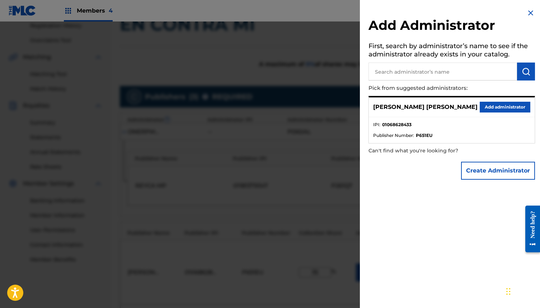
click at [480, 168] on button "Create Administrator" at bounding box center [498, 171] width 74 height 18
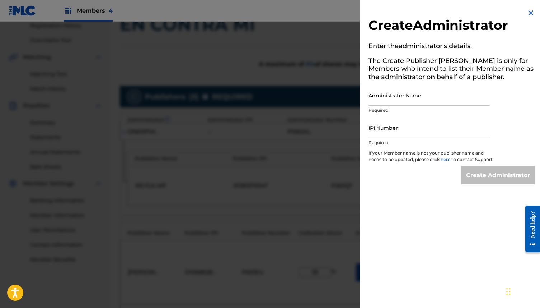
click at [417, 103] on input "Administrator Name" at bounding box center [429, 95] width 121 height 20
type input "OG MIND PUBLISHING"
drag, startPoint x: 407, startPoint y: 132, endPoint x: 418, endPoint y: 137, distance: 12.4
click at [408, 132] on input "IPI Number" at bounding box center [429, 127] width 121 height 20
type input "1298476395"
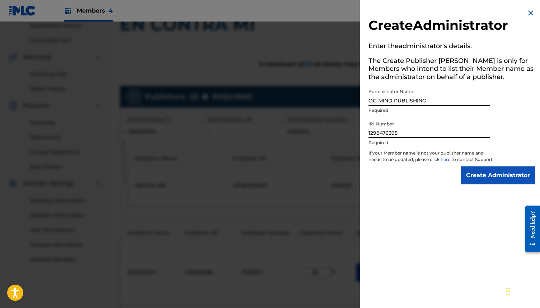
click at [464, 173] on input "Create Administrator" at bounding box center [498, 175] width 74 height 18
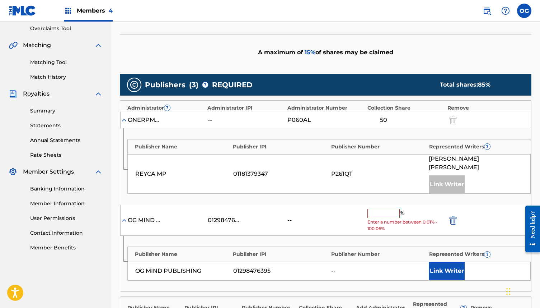
click at [390, 209] on input "text" at bounding box center [384, 213] width 32 height 9
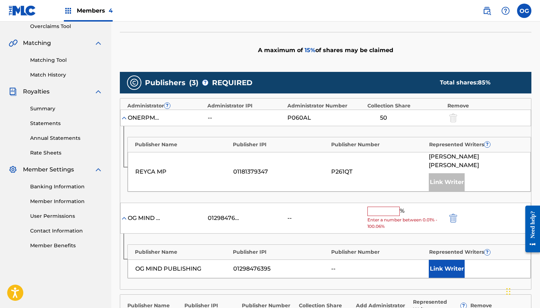
click at [385, 208] on div "% Enter a number between 0.01% - 100.06%" at bounding box center [406, 217] width 76 height 23
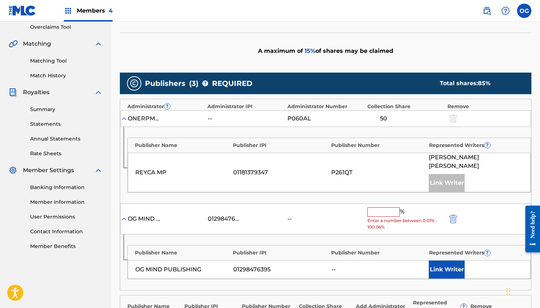
click at [384, 207] on input "text" at bounding box center [384, 211] width 32 height 9
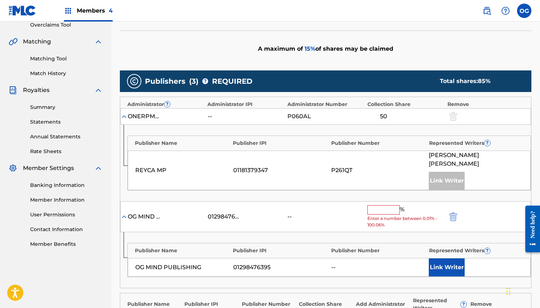
click at [385, 205] on div "% Enter a number between 0.01% - 100.06%" at bounding box center [406, 216] width 76 height 23
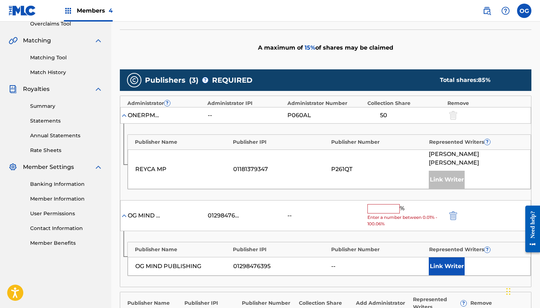
click at [386, 204] on input "text" at bounding box center [384, 208] width 32 height 9
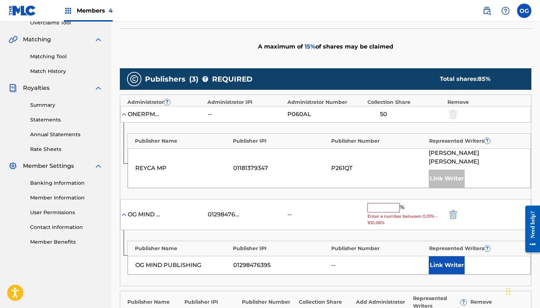
scroll to position [155, 0]
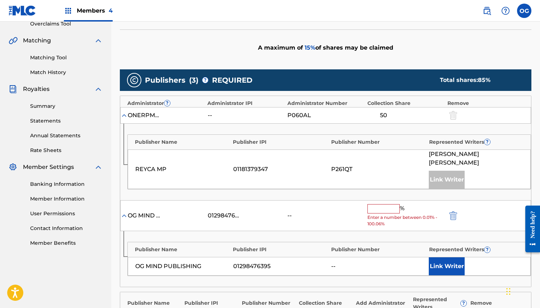
click at [388, 204] on input "text" at bounding box center [384, 208] width 32 height 9
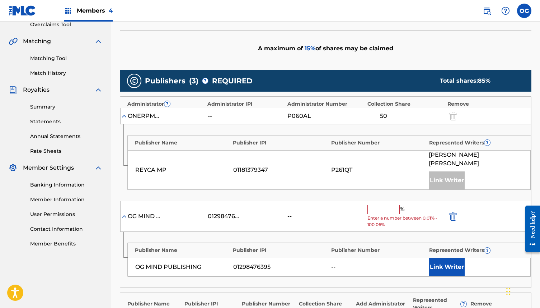
click at [384, 205] on input "text" at bounding box center [384, 209] width 32 height 9
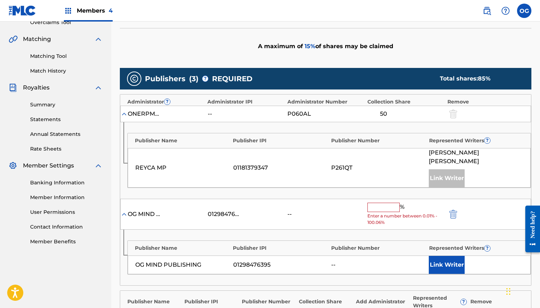
click at [381, 214] on span "Enter a number between 0.01% - 100.06%" at bounding box center [406, 218] width 76 height 13
click at [385, 202] on input "text" at bounding box center [384, 206] width 32 height 9
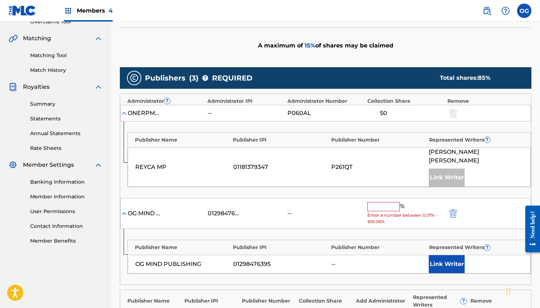
click at [384, 202] on input "text" at bounding box center [384, 206] width 32 height 9
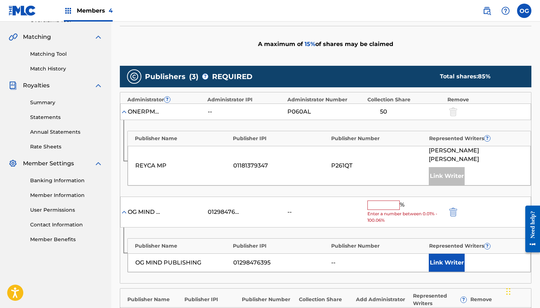
scroll to position [159, 0]
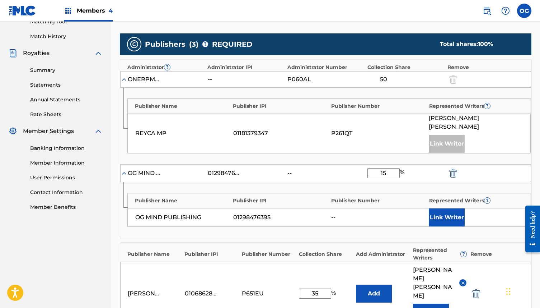
type input "15"
click at [392, 136] on div "REYCA MP 01181379347 P261QT [PERSON_NAME] [PERSON_NAME] Writer" at bounding box center [329, 132] width 403 height 39
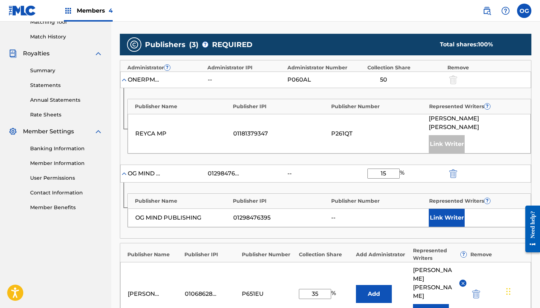
scroll to position [200, 0]
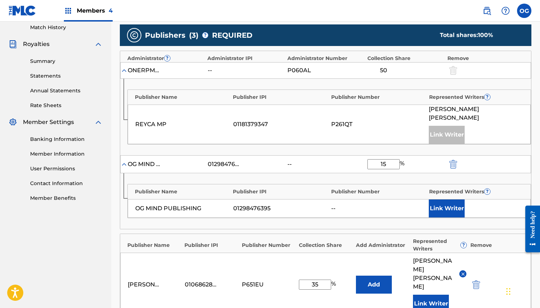
click at [437, 201] on button "Link Writer" at bounding box center [447, 208] width 36 height 18
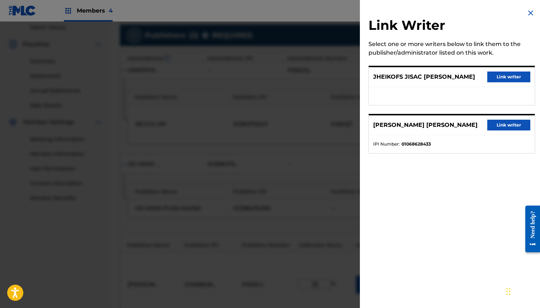
click at [507, 126] on button "Link writer" at bounding box center [508, 125] width 43 height 11
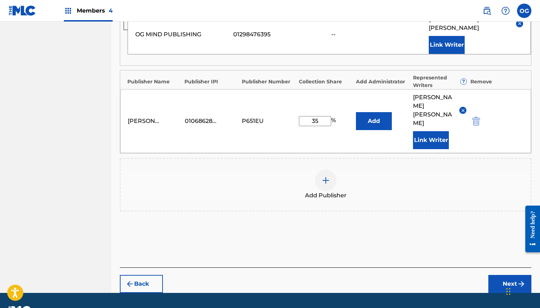
scroll to position [386, 0]
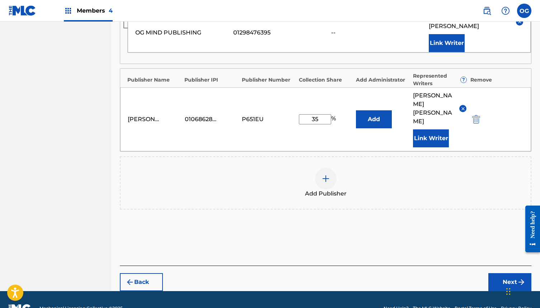
click at [504, 273] on button "Next" at bounding box center [509, 282] width 43 height 18
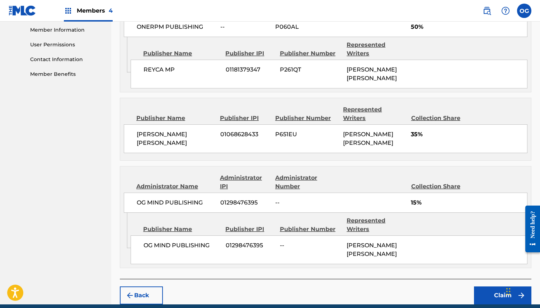
scroll to position [344, 0]
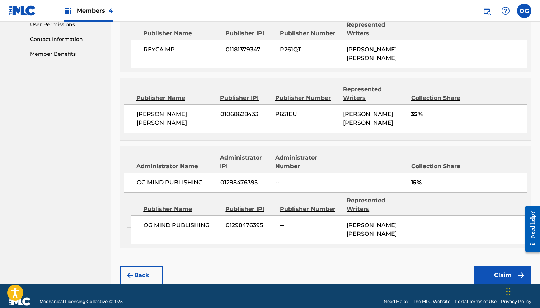
click at [500, 266] on button "Claim" at bounding box center [502, 275] width 57 height 18
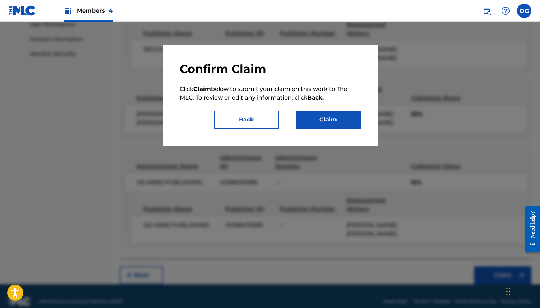
click at [323, 114] on button "Claim" at bounding box center [328, 120] width 65 height 18
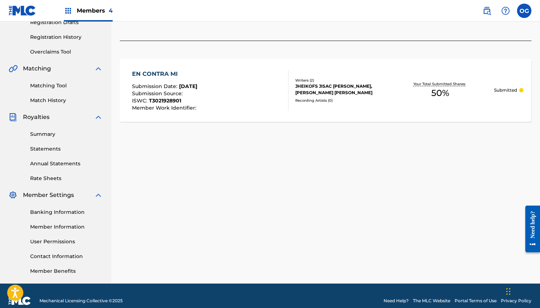
scroll to position [0, 0]
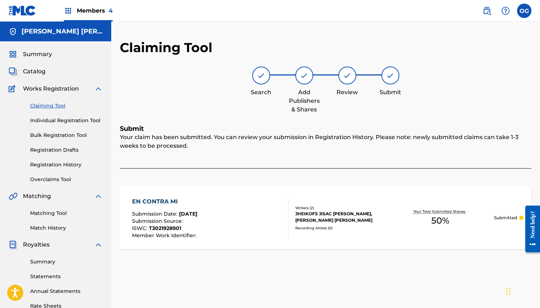
click at [43, 54] on span "Summary" at bounding box center [37, 54] width 29 height 9
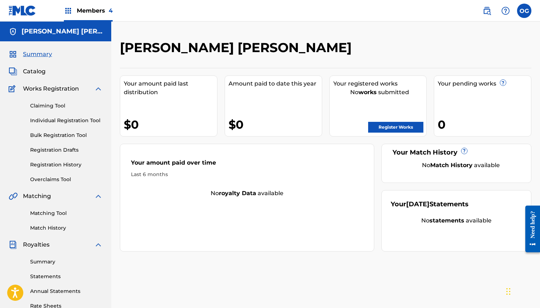
click at [391, 124] on link "Register Works" at bounding box center [395, 127] width 55 height 11
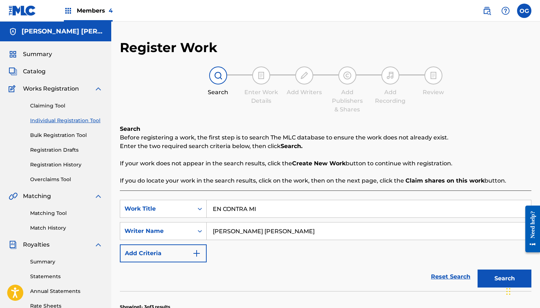
drag, startPoint x: 272, startPoint y: 205, endPoint x: 212, endPoint y: 207, distance: 59.6
click at [192, 202] on div "SearchWithCriteriad2a17c70-c70e-4e1a-a7e0-a640748002e0 Work Title EN CONTRA MI" at bounding box center [326, 209] width 412 height 18
drag, startPoint x: 294, startPoint y: 208, endPoint x: 206, endPoint y: 204, distance: 88.0
click at [207, 204] on input "EN CONTRA MI" at bounding box center [369, 208] width 324 height 17
type input "EL DIA DE MI SUERTE"
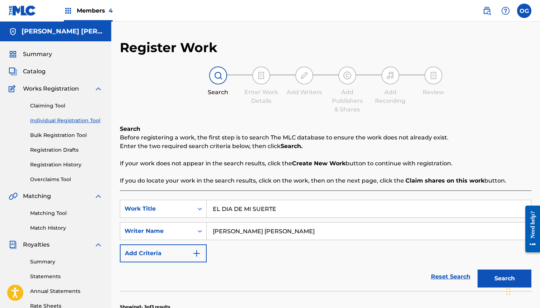
click at [484, 273] on button "Search" at bounding box center [505, 278] width 54 height 18
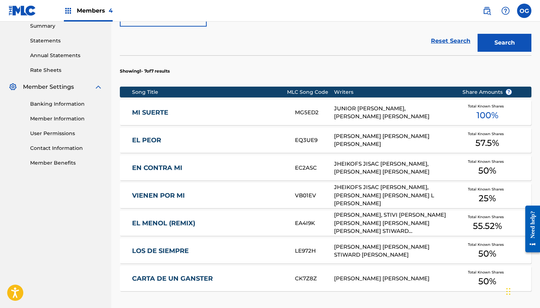
scroll to position [238, 0]
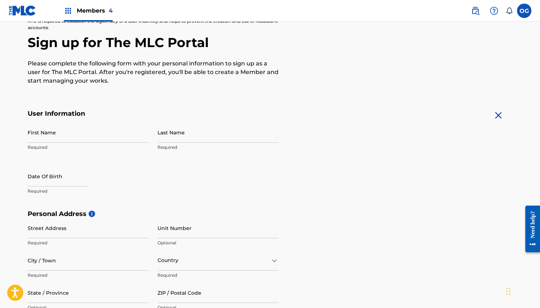
scroll to position [114, 0]
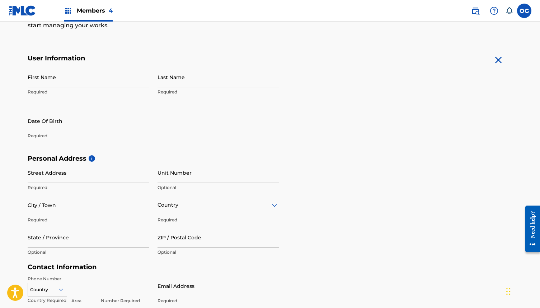
click at [70, 11] on img at bounding box center [68, 10] width 9 height 9
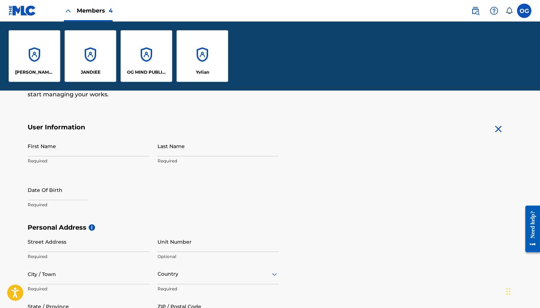
scroll to position [183, 0]
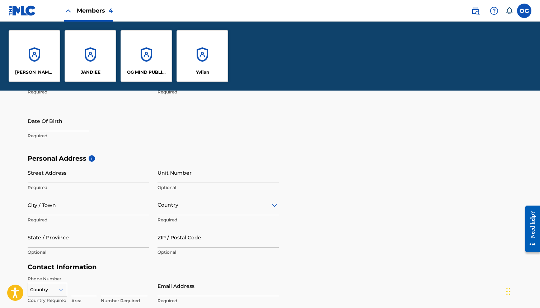
click at [156, 67] on div "OG MIND PUBLISHING" at bounding box center [147, 56] width 52 height 52
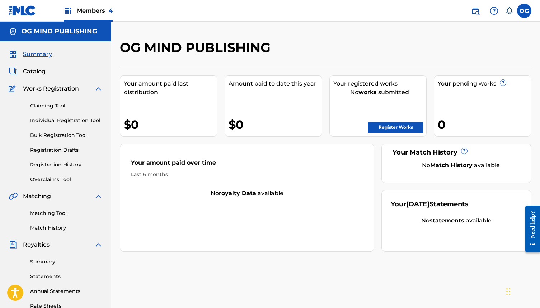
click at [524, 16] on label at bounding box center [524, 11] width 14 height 14
click at [524, 11] on input "OG OG MIND GROUP INC ogmindgroupinc@gmail.com Notification Preferences Profile …" at bounding box center [524, 11] width 0 height 0
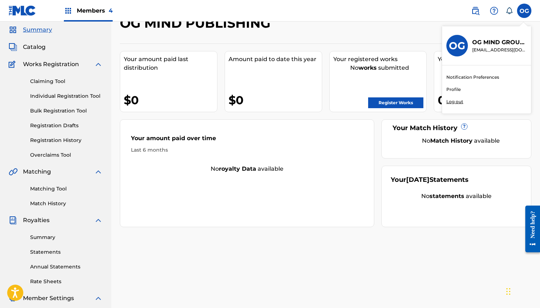
scroll to position [24, 0]
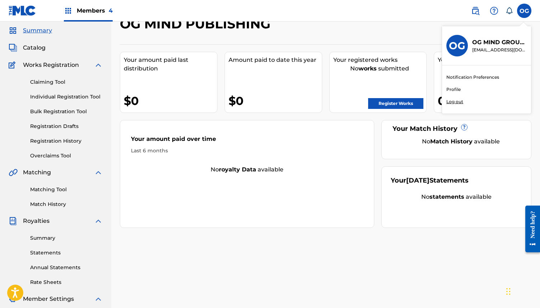
click at [38, 48] on span "Catalog" at bounding box center [34, 47] width 23 height 9
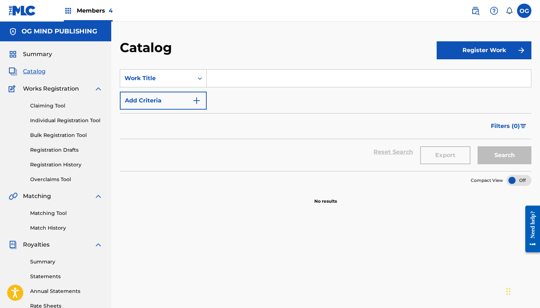
click at [525, 12] on label at bounding box center [524, 11] width 14 height 14
click at [524, 11] on input "OG OG MIND GROUP INC ogmindgroupinc@gmail.com Notification Preferences Profile …" at bounding box center [524, 11] width 0 height 0
click at [41, 57] on span "Summary" at bounding box center [37, 54] width 29 height 9
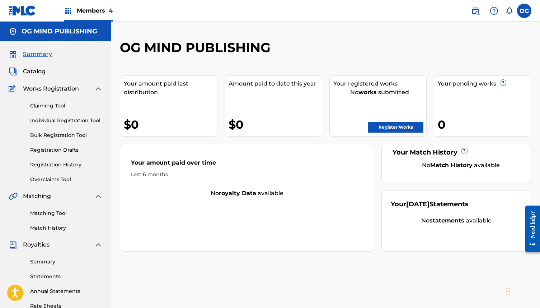
click at [79, 89] on div "Works Registration" at bounding box center [56, 88] width 94 height 9
click at [66, 87] on span "Works Registration" at bounding box center [51, 88] width 56 height 9
click at [96, 89] on img at bounding box center [98, 88] width 9 height 9
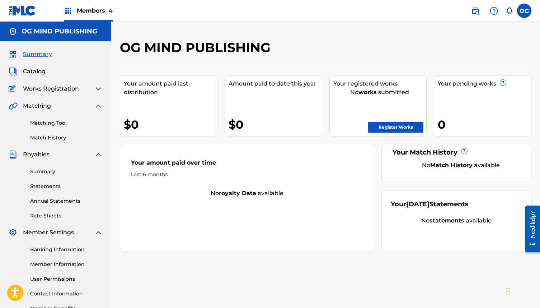
click at [96, 89] on img at bounding box center [98, 88] width 9 height 9
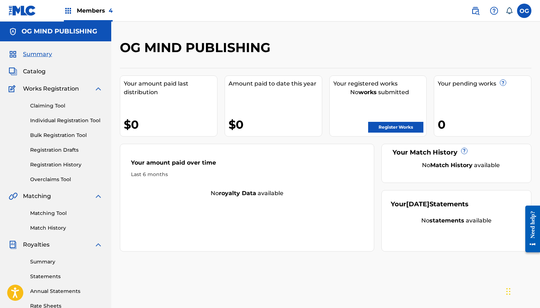
click at [45, 162] on link "Registration History" at bounding box center [66, 165] width 72 height 8
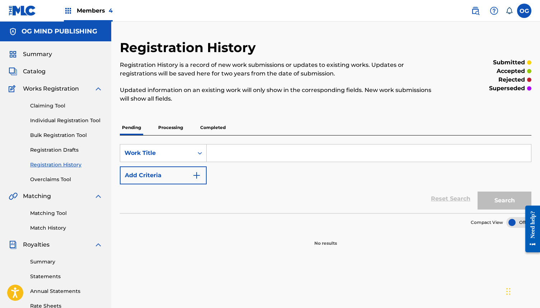
click at [52, 149] on link "Registration Drafts" at bounding box center [66, 150] width 72 height 8
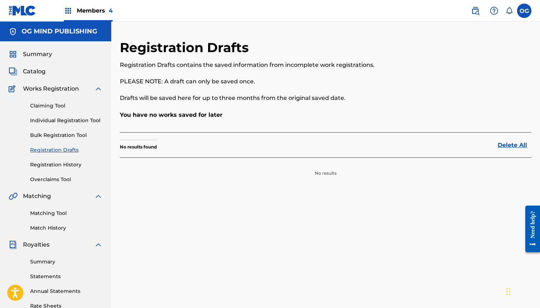
click at [59, 136] on link "Bulk Registration Tool" at bounding box center [66, 135] width 72 height 8
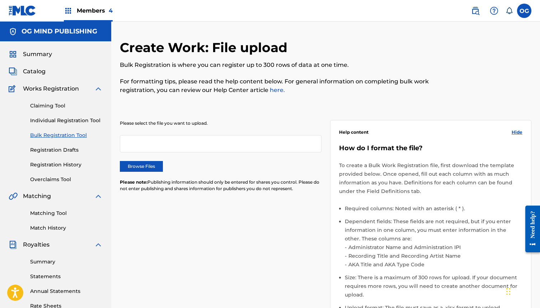
click at [63, 122] on link "Individual Registration Tool" at bounding box center [66, 121] width 72 height 8
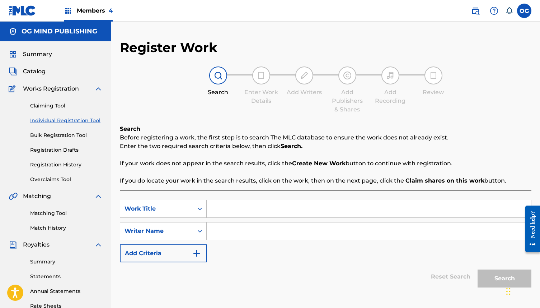
click at [55, 109] on link "Claiming Tool" at bounding box center [66, 106] width 72 height 8
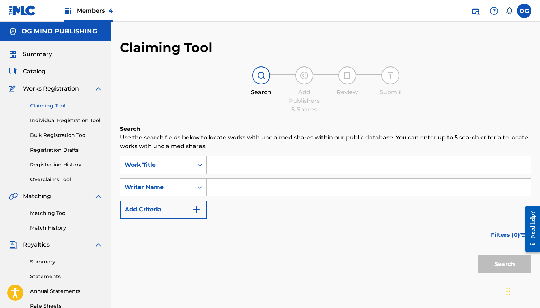
click at [50, 181] on link "Overclaims Tool" at bounding box center [66, 180] width 72 height 8
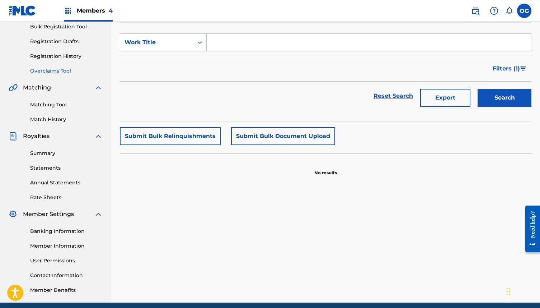
scroll to position [114, 0]
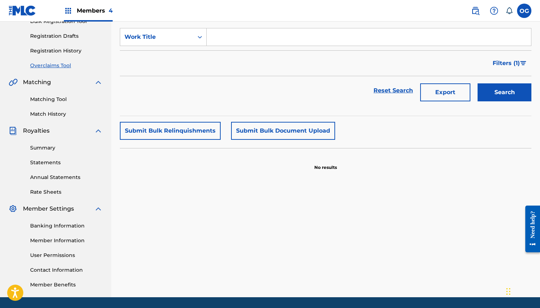
click at [63, 98] on link "Matching Tool" at bounding box center [66, 99] width 72 height 8
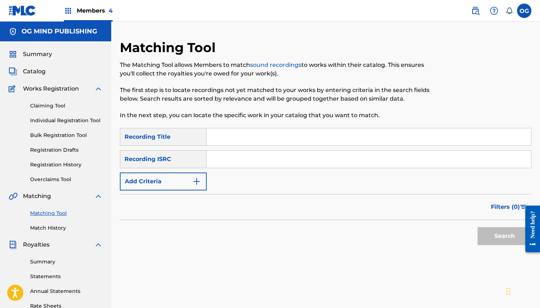
click at [49, 229] on link "Match History" at bounding box center [66, 228] width 72 height 8
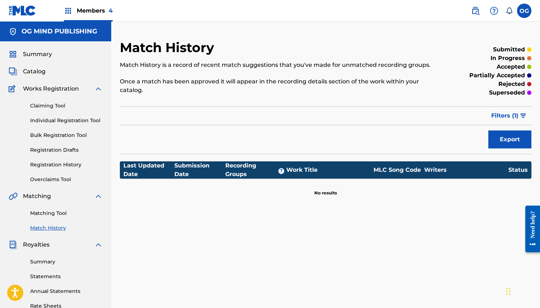
click at [36, 243] on span "Royalties" at bounding box center [36, 244] width 27 height 9
click at [41, 259] on link "Summary" at bounding box center [66, 262] width 72 height 8
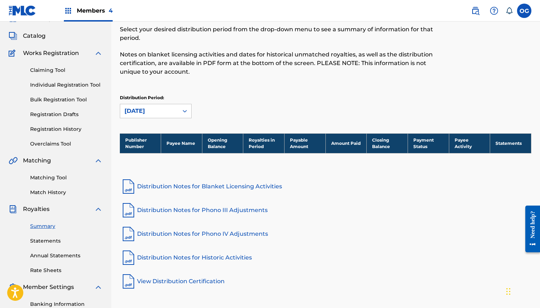
scroll to position [37, 0]
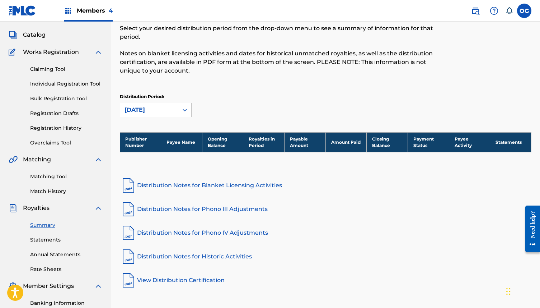
click at [53, 242] on link "Statements" at bounding box center [66, 240] width 72 height 8
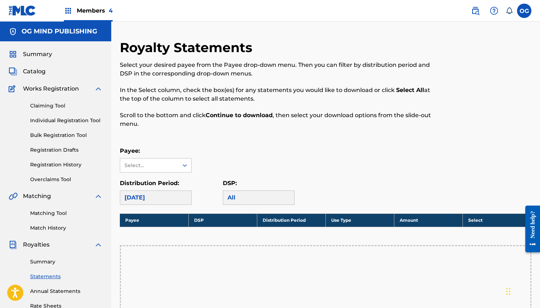
click at [519, 8] on label at bounding box center [524, 11] width 14 height 14
click at [524, 11] on input "OG OG MIND GROUP INC ogmindgroupinc@gmail.com Notification Preferences Profile …" at bounding box center [524, 11] width 0 height 0
click at [477, 47] on p "[EMAIL_ADDRESS][DOMAIN_NAME]" at bounding box center [499, 50] width 55 height 6
click at [524, 11] on input "OG OG MIND GROUP INC ogmindgroupinc@gmail.com Notification Preferences Profile …" at bounding box center [524, 11] width 0 height 0
click at [451, 47] on h3 "OG" at bounding box center [457, 45] width 17 height 13
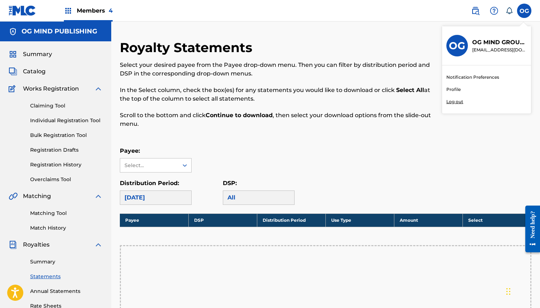
click at [524, 11] on input "OG OG MIND GROUP INC ogmindgroupinc@gmail.com Notification Preferences Profile …" at bounding box center [524, 11] width 0 height 0
click at [505, 43] on p "OG MIND GROUP INC" at bounding box center [499, 42] width 55 height 9
click at [524, 11] on input "OG OG MIND GROUP INC ogmindgroupinc@gmail.com Notification Preferences Profile …" at bounding box center [524, 11] width 0 height 0
click at [521, 8] on div "OG OG OG MIND GROUP INC ogmindgroupinc@gmail.com Notification Preferences Profi…" at bounding box center [524, 11] width 14 height 14
click at [521, 8] on label at bounding box center [524, 11] width 14 height 14
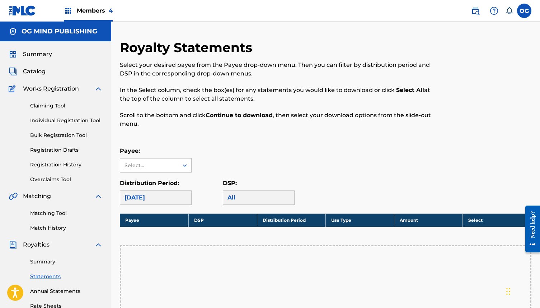
click at [524, 11] on input "OG OG MIND GROUP INC ogmindgroupinc@gmail.com Notification Preferences Profile …" at bounding box center [524, 11] width 0 height 0
click at [457, 43] on h3 "OG" at bounding box center [457, 45] width 17 height 13
click at [524, 11] on input "OG OG MIND GROUP INC ogmindgroupinc@gmail.com Notification Preferences Profile …" at bounding box center [524, 11] width 0 height 0
click at [28, 10] on img at bounding box center [23, 10] width 28 height 10
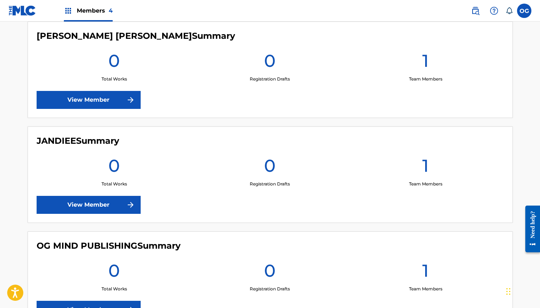
scroll to position [206, 0]
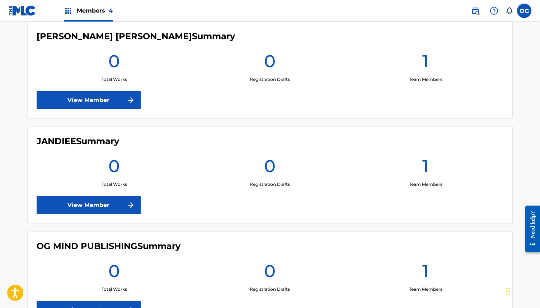
click at [524, 13] on label at bounding box center [524, 11] width 14 height 14
click at [524, 11] on input "OG OG MIND GROUP INC ogmindgroupinc@gmail.com Notification Preferences Profile …" at bounding box center [524, 11] width 0 height 0
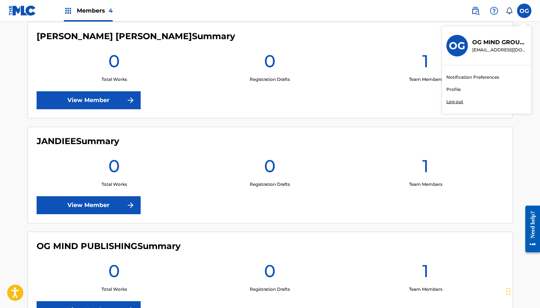
click at [472, 46] on div "OG MIND GROUP INC ogmindgroupinc@gmail.com" at bounding box center [497, 45] width 59 height 15
click at [524, 11] on input "OG OG MIND GROUP INC ogmindgroupinc@gmail.com Notification Preferences Profile …" at bounding box center [524, 11] width 0 height 0
click at [483, 45] on p "OG MIND GROUP INC" at bounding box center [499, 42] width 55 height 9
click at [524, 11] on input "OG OG MIND GROUP INC ogmindgroupinc@gmail.com Notification Preferences Profile …" at bounding box center [524, 11] width 0 height 0
click at [456, 89] on link "Profile" at bounding box center [453, 89] width 14 height 6
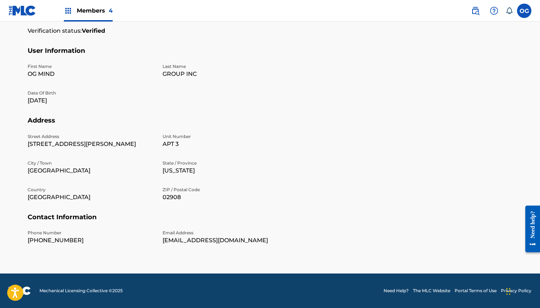
click at [94, 14] on span "Members 4" at bounding box center [95, 10] width 36 height 8
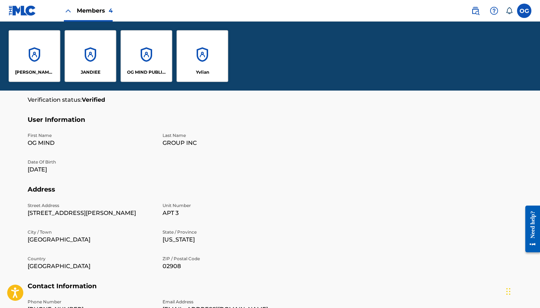
scroll to position [244, 0]
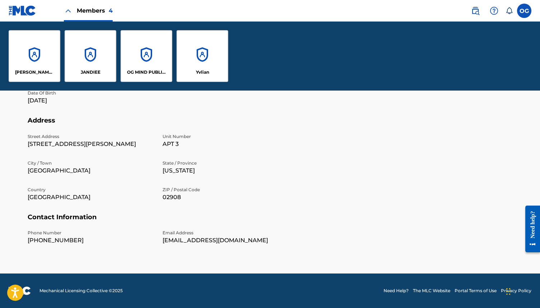
click at [76, 5] on div "Members 4" at bounding box center [88, 10] width 49 height 21
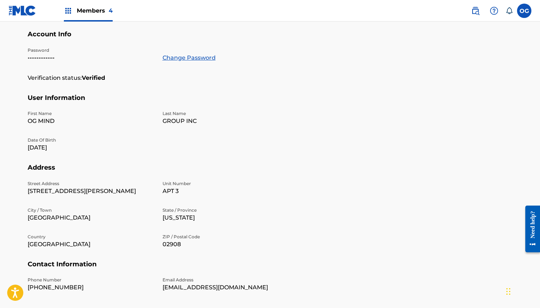
scroll to position [0, 0]
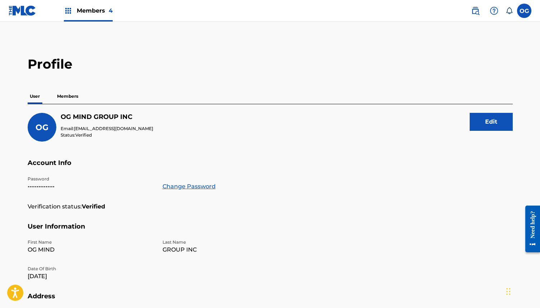
click at [75, 100] on p "Members" at bounding box center [67, 96] width 25 height 15
